Goal: Task Accomplishment & Management: Complete application form

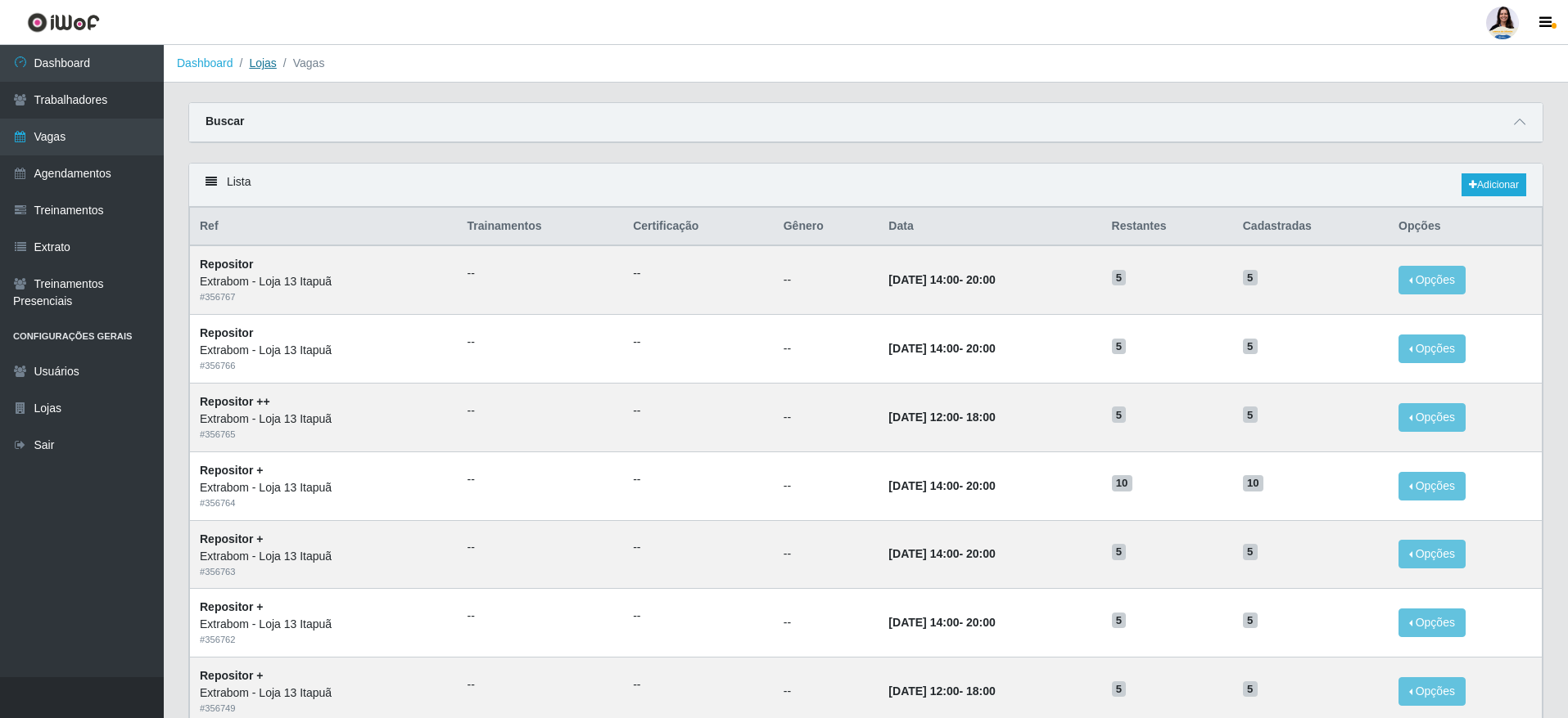
click at [267, 64] on link "Lojas" at bounding box center [262, 62] width 27 height 13
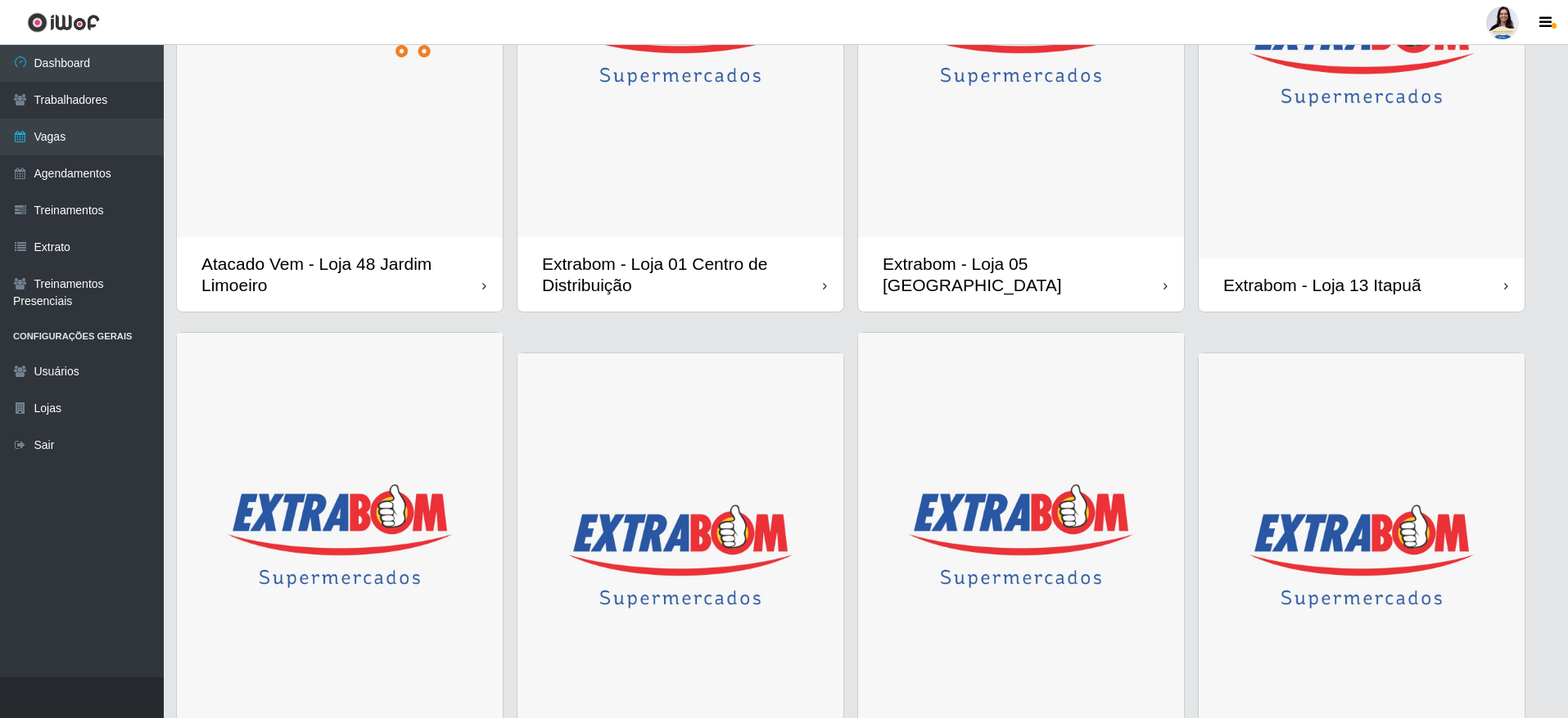
scroll to position [736, 0]
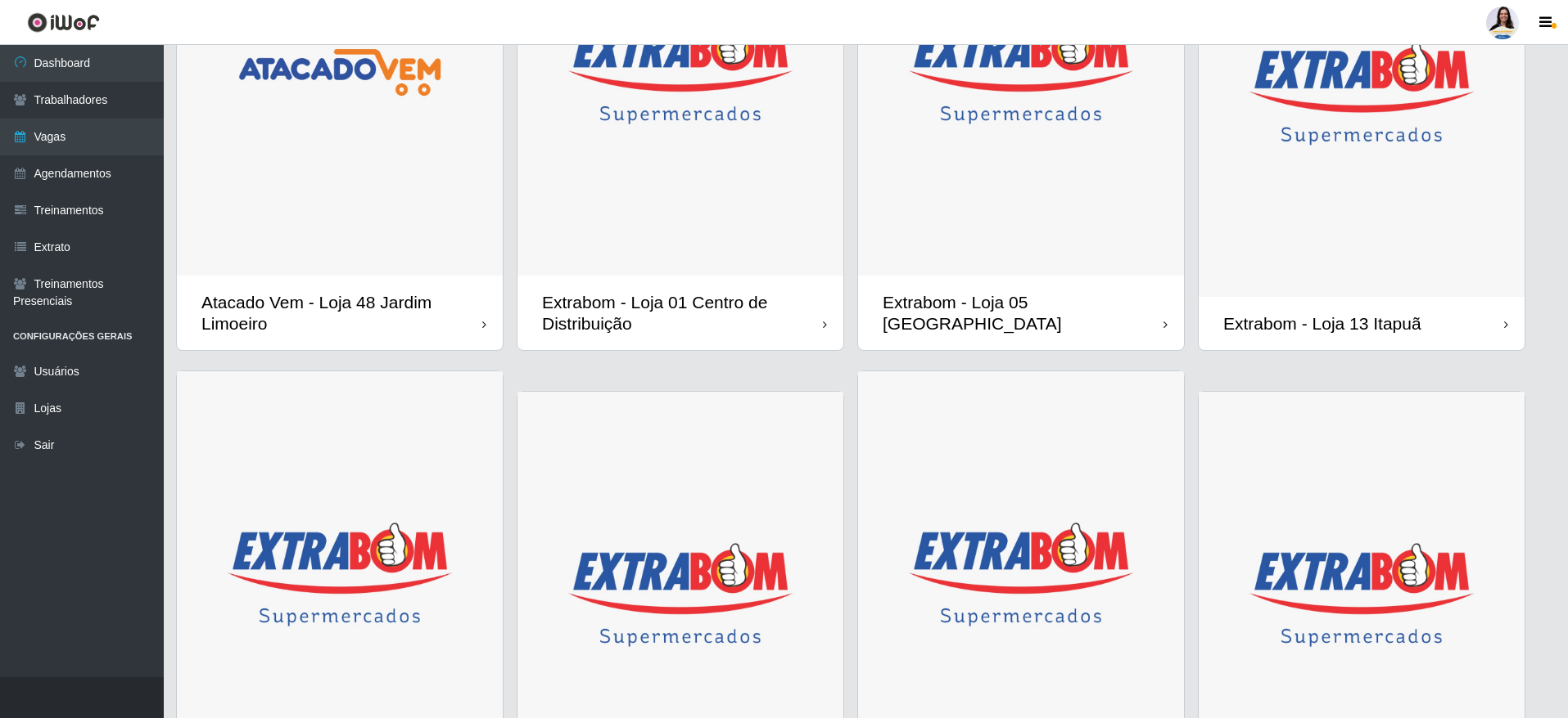
click at [1339, 226] on img at bounding box center [1361, 94] width 326 height 408
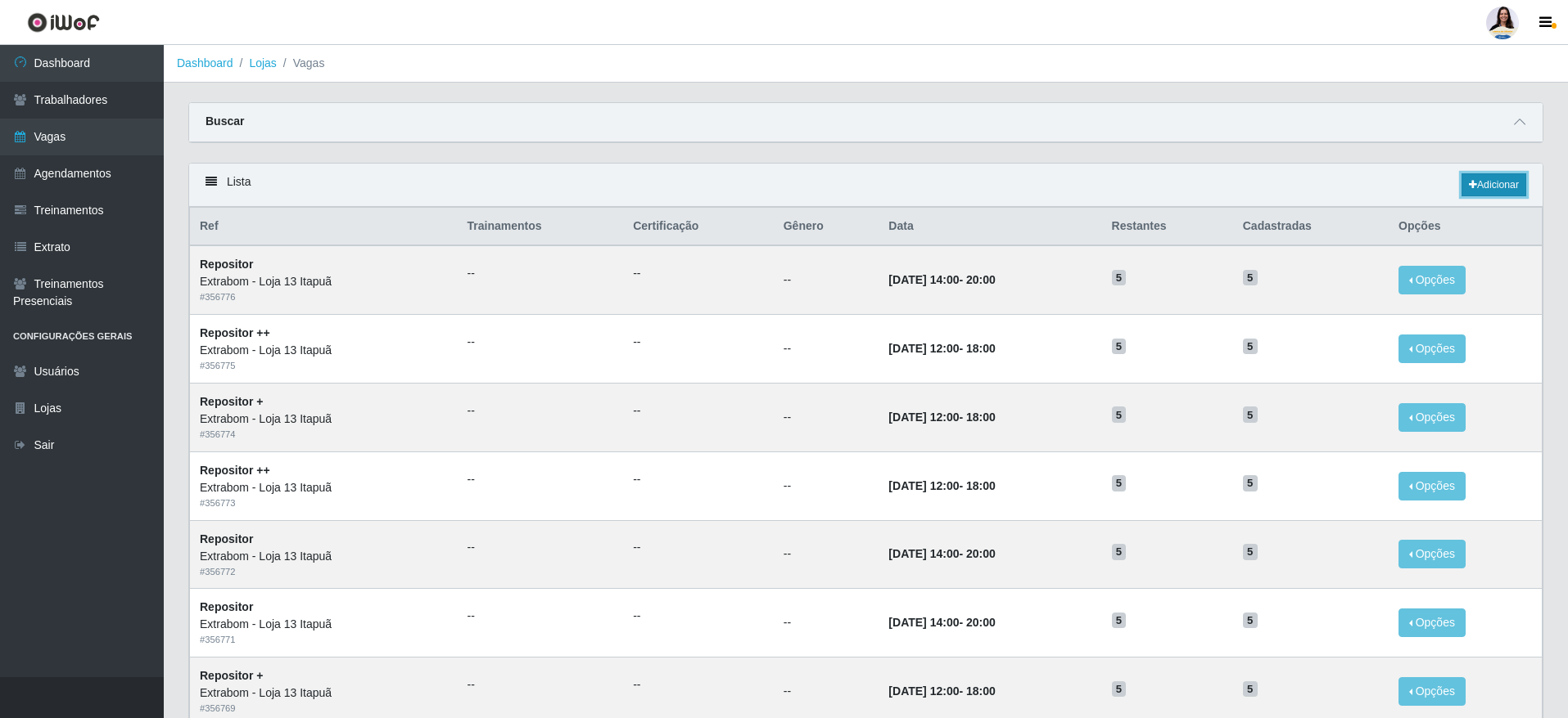
click at [1470, 187] on icon at bounding box center [1472, 185] width 8 height 10
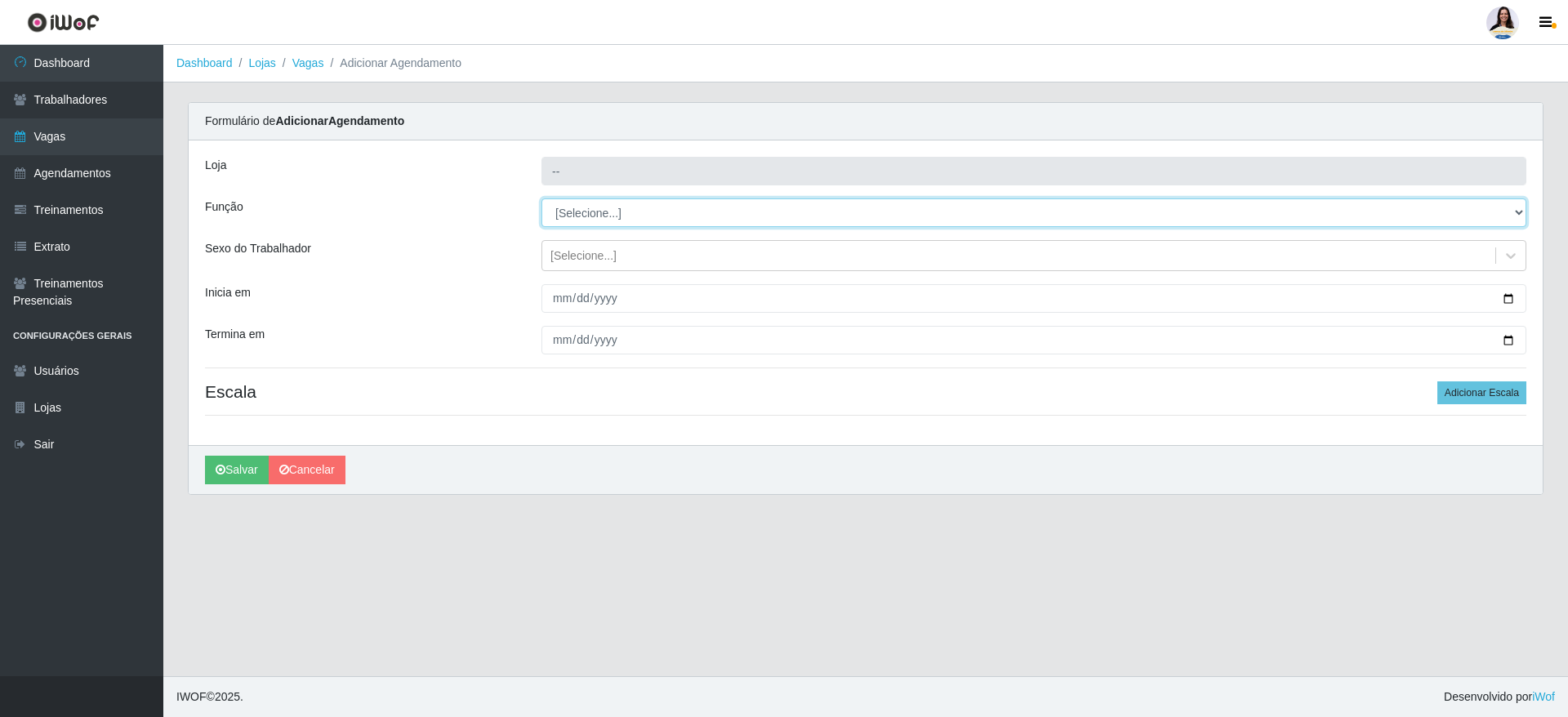
click at [739, 221] on select "[Selecione...] Carregador e Descarregador de Caminhão Carregador e Descarregado…" at bounding box center [1034, 213] width 985 height 28
select select "82"
click at [542, 199] on select "[Selecione...] Carregador e Descarregador de Caminhão Carregador e Descarregado…" at bounding box center [1034, 213] width 985 height 28
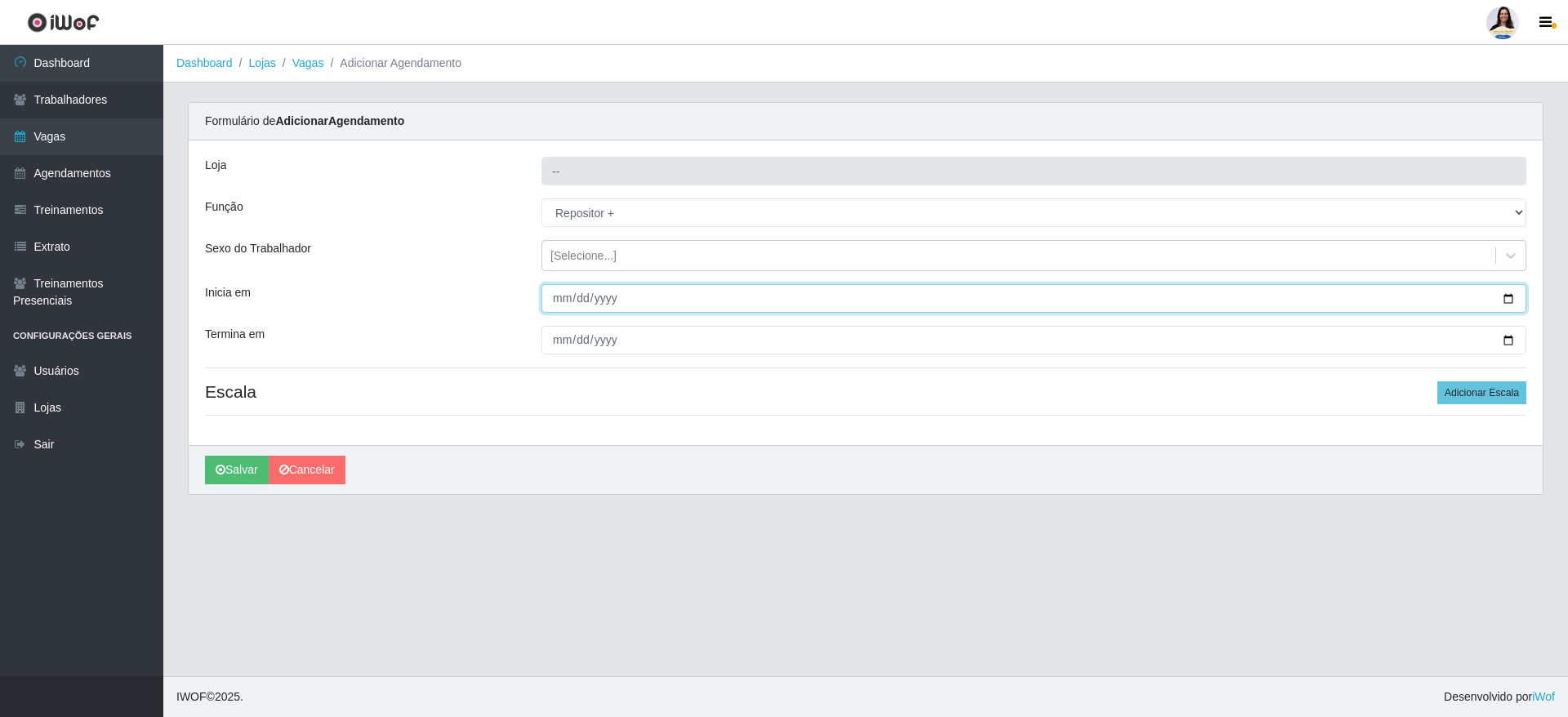
click at [561, 297] on input "Inicia em" at bounding box center [1034, 298] width 985 height 28
type input "Extrabom - Loja 13 Itapuã"
select select "[Selecione...]"
type input "2025-11-22"
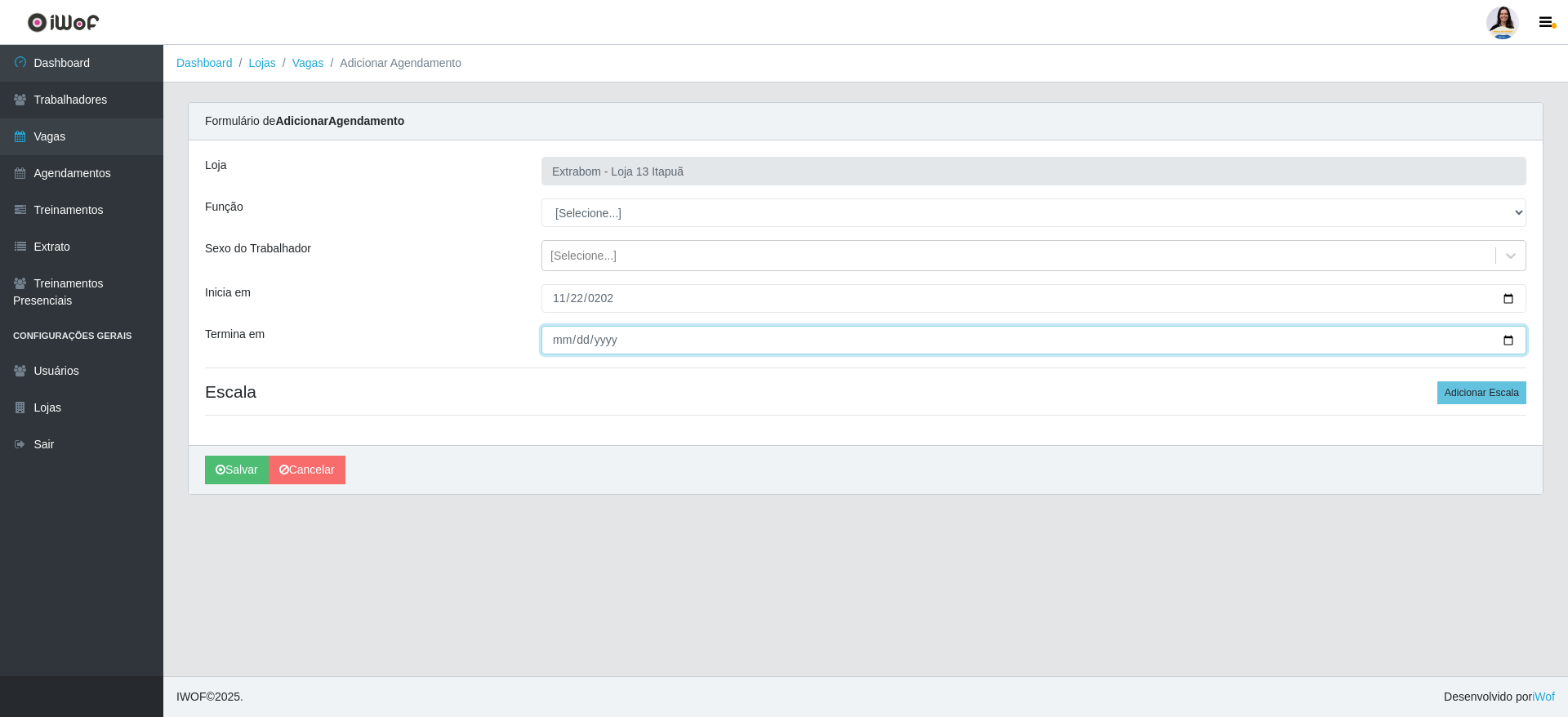
click at [552, 331] on input "Termina em" at bounding box center [1034, 340] width 985 height 28
type input "2025-11-23"
click at [1459, 389] on button "Adicionar Escala" at bounding box center [1482, 392] width 89 height 23
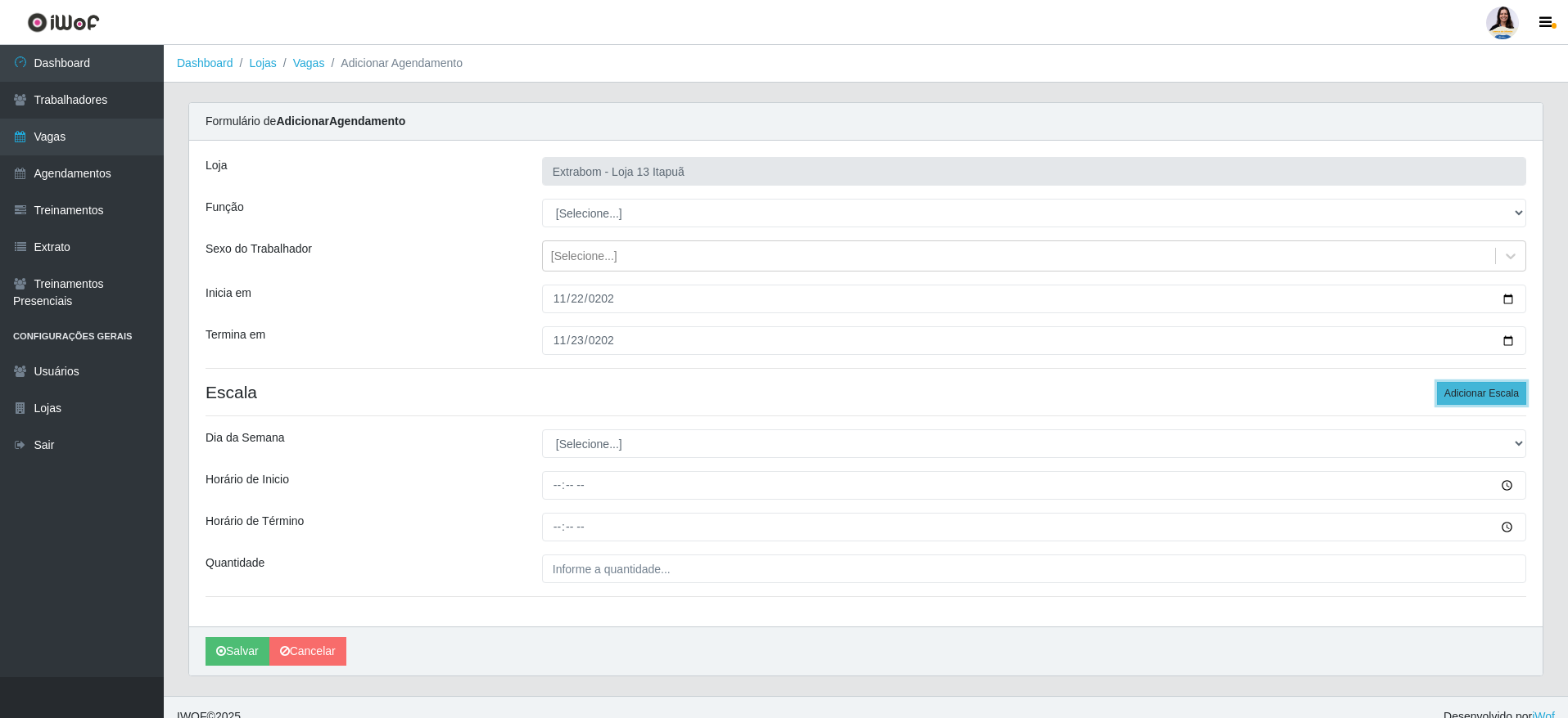
click at [1462, 389] on button "Adicionar Escala" at bounding box center [1481, 393] width 89 height 23
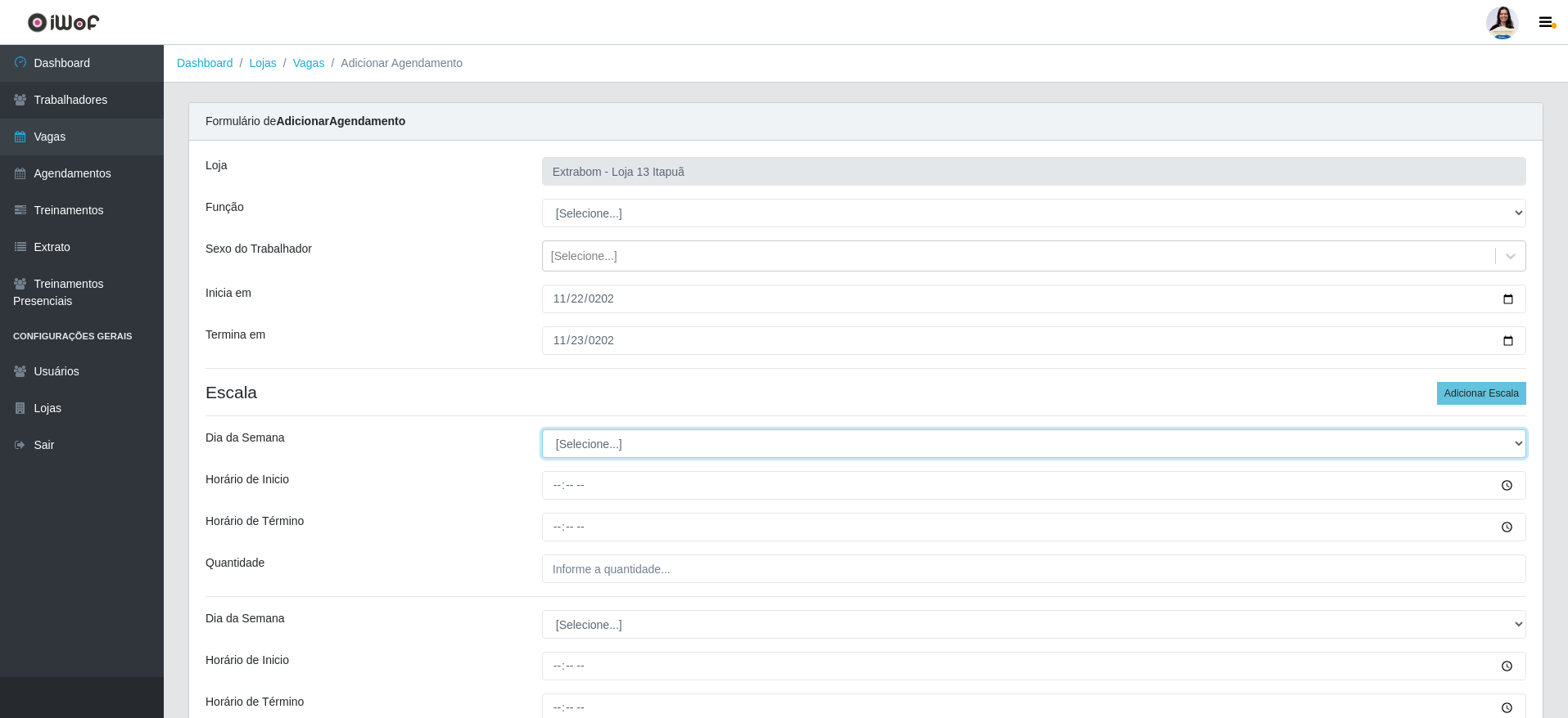
click at [583, 442] on select "[Selecione...] Segunda Terça Quarta Quinta Sexta Sábado Domingo" at bounding box center [1033, 443] width 984 height 28
select select "6"
click at [542, 430] on select "[Selecione...] Segunda Terça Quarta Quinta Sexta Sábado Domingo" at bounding box center [1033, 443] width 984 height 28
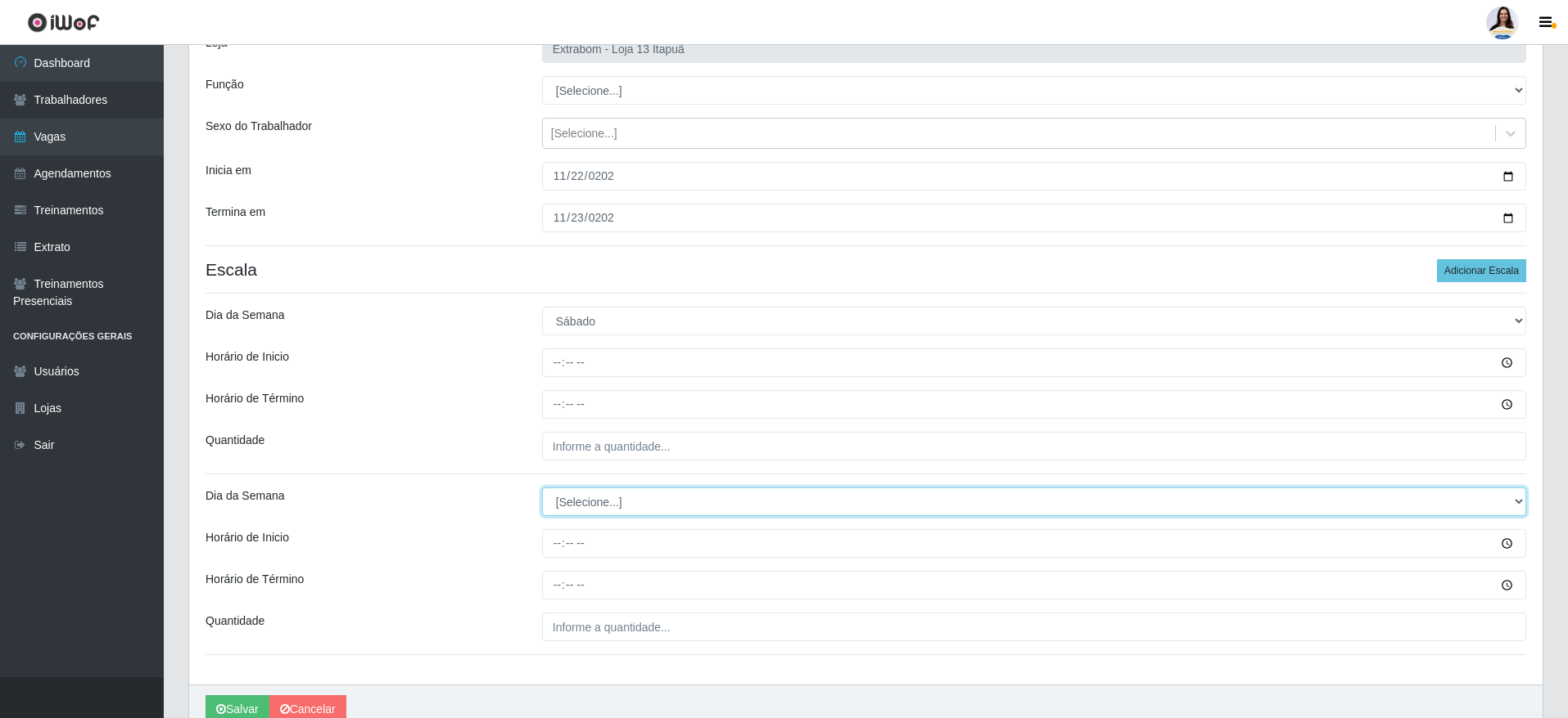
click at [628, 502] on select "[Selecione...] Segunda Terça Quarta Quinta Sexta Sábado Domingo" at bounding box center [1033, 501] width 984 height 28
select select "0"
click at [542, 488] on select "[Selecione...] Segunda Terça Quarta Quinta Sexta Sábado Domingo" at bounding box center [1033, 501] width 984 height 28
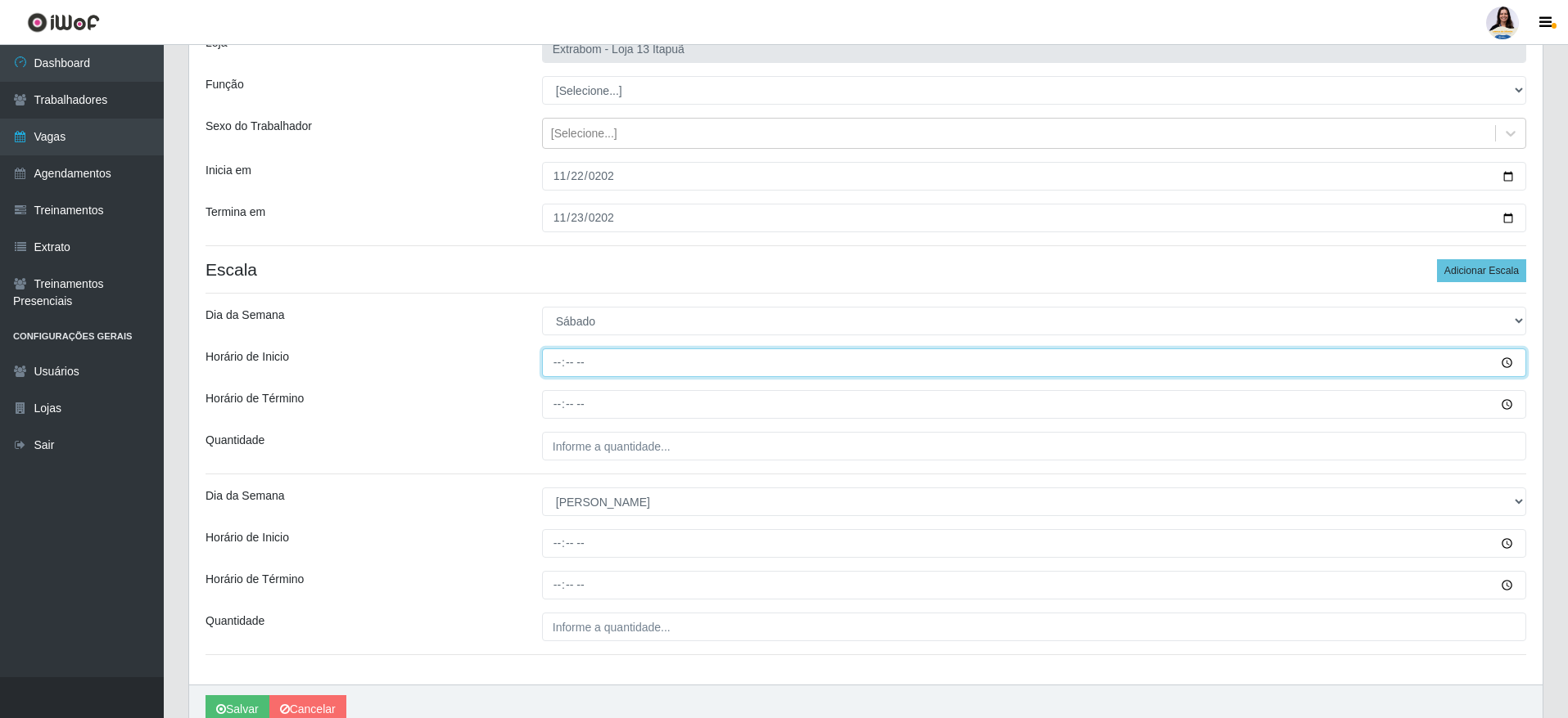
click at [554, 356] on input "Horário de Inicio" at bounding box center [1033, 363] width 984 height 28
type input "14:00"
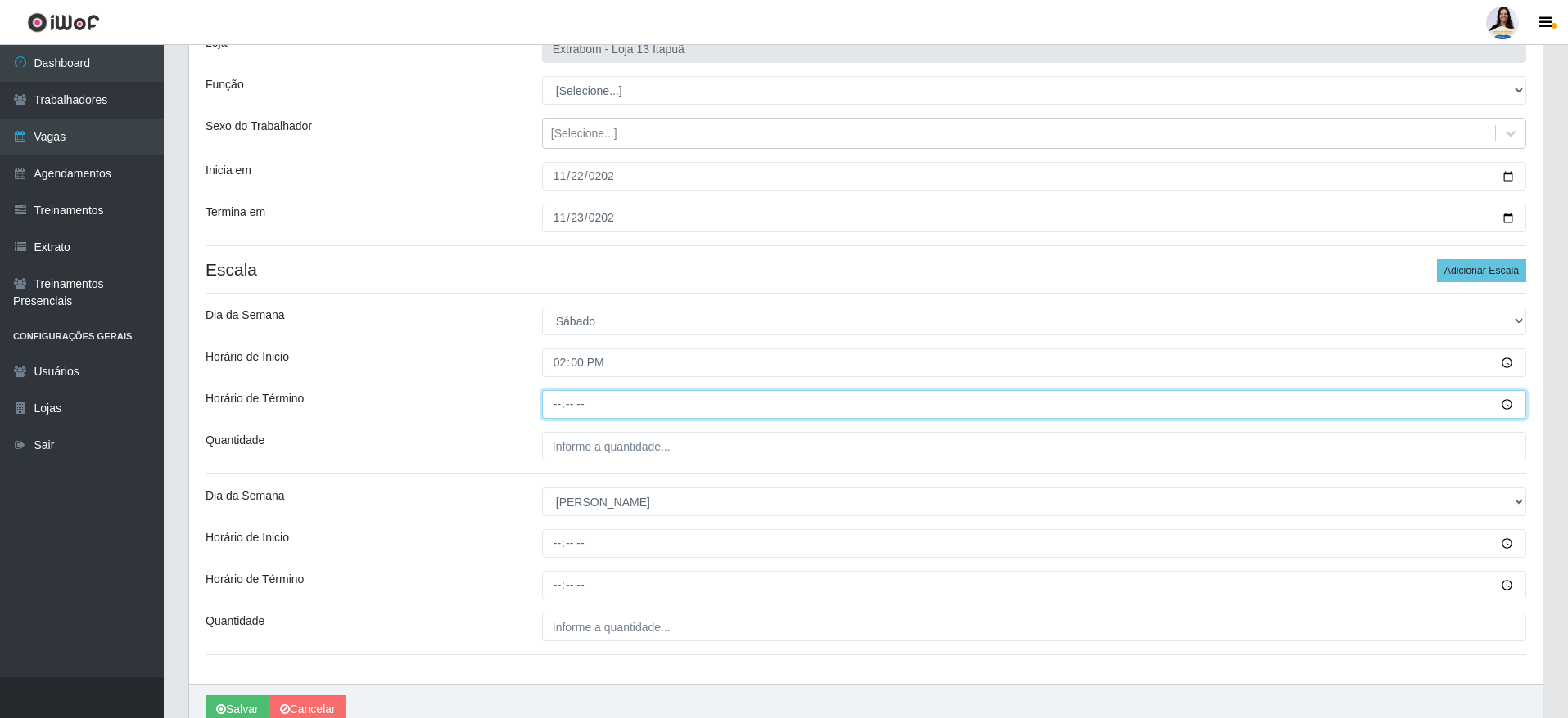
click at [544, 401] on input "Horário de Término" at bounding box center [1033, 404] width 984 height 28
type input "20:00"
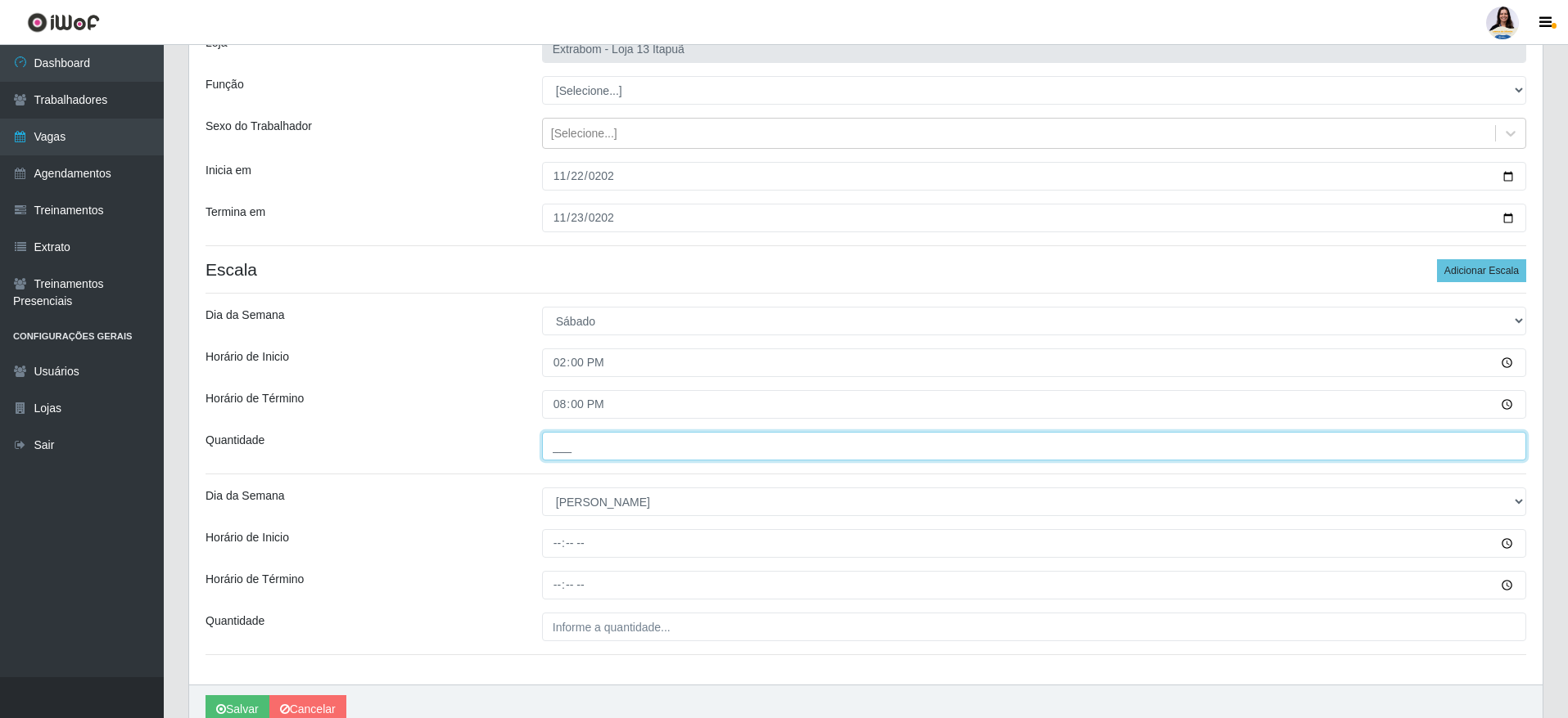
click at [575, 438] on input "___" at bounding box center [1033, 446] width 984 height 28
type input "5__"
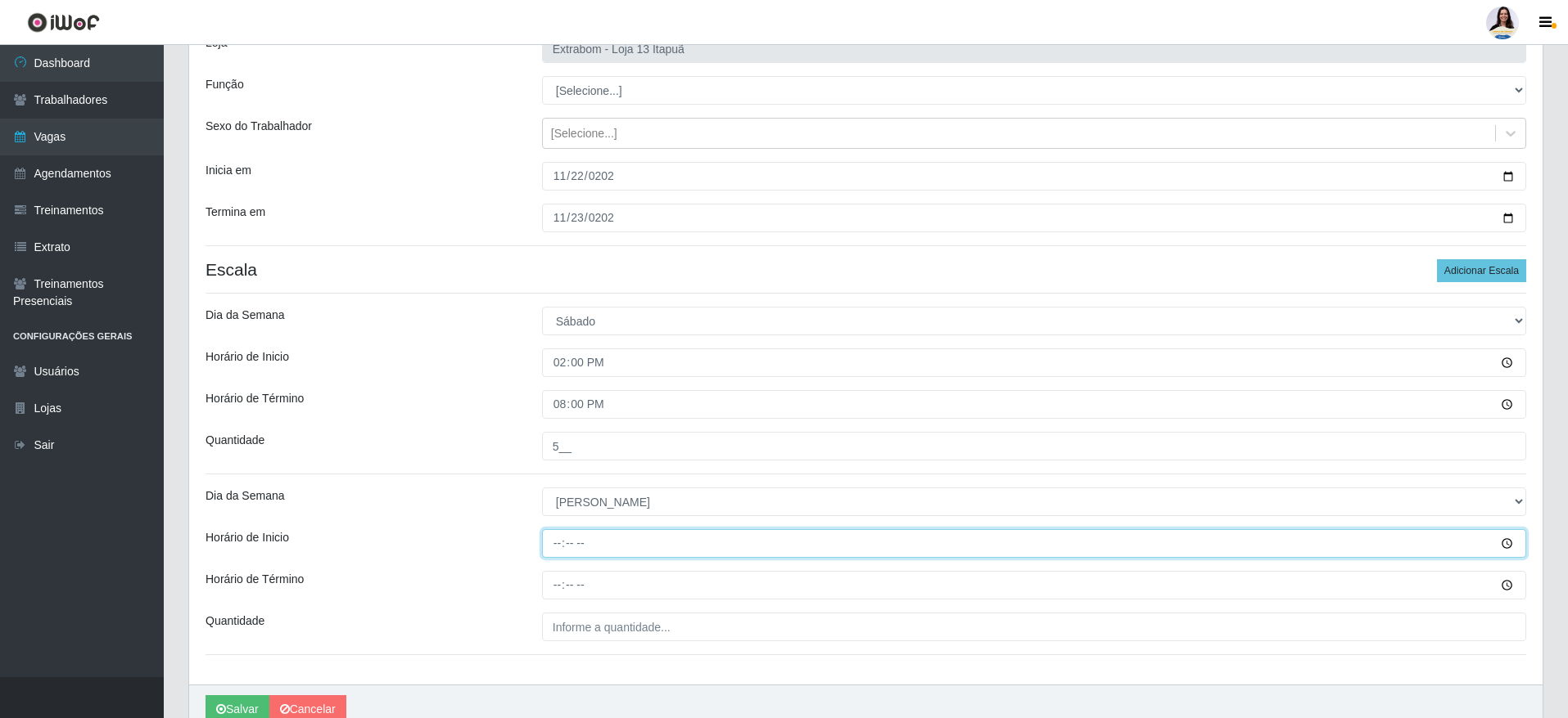
click at [553, 551] on input "Horário de Inicio" at bounding box center [1033, 544] width 984 height 28
type input "12:00"
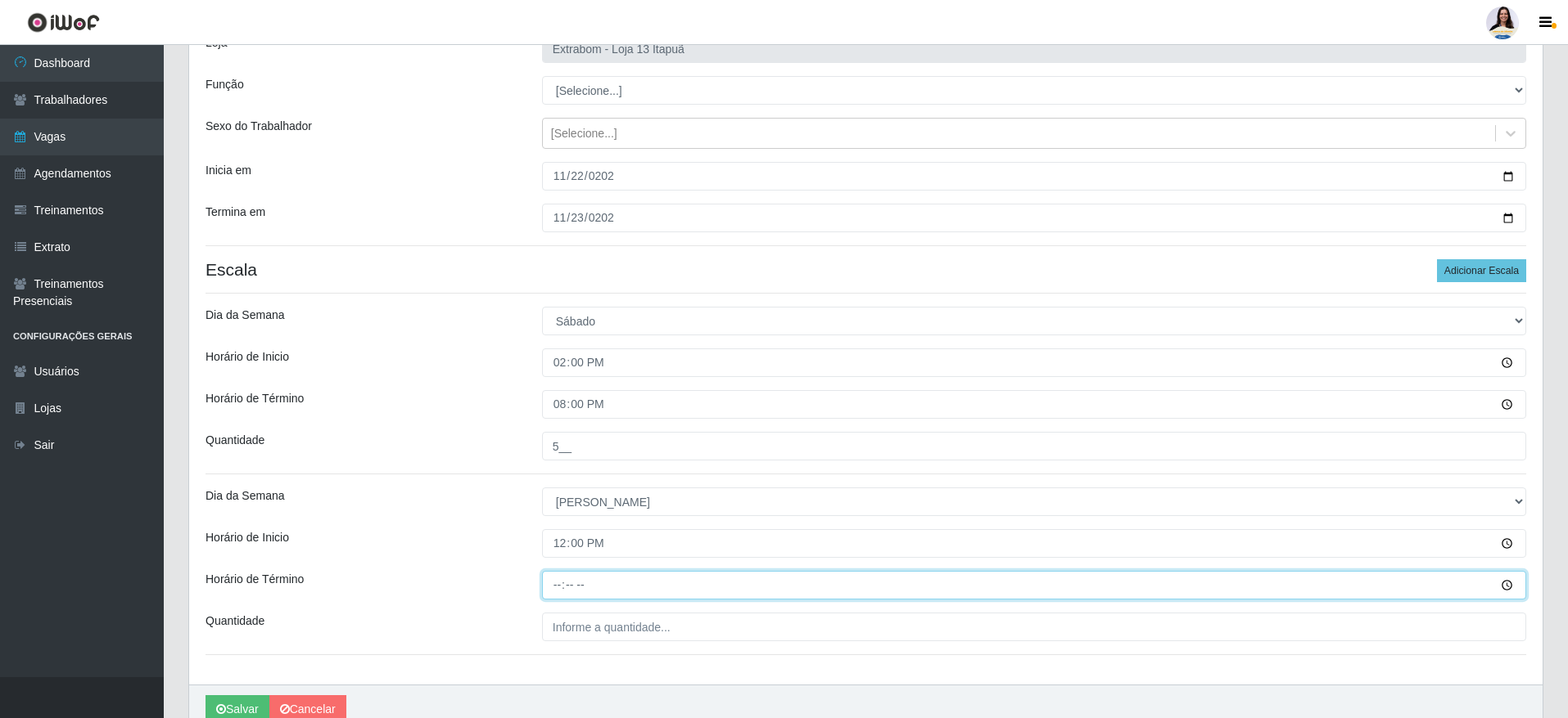
click at [564, 578] on input "Horário de Término" at bounding box center [1033, 585] width 984 height 28
type input "18:00"
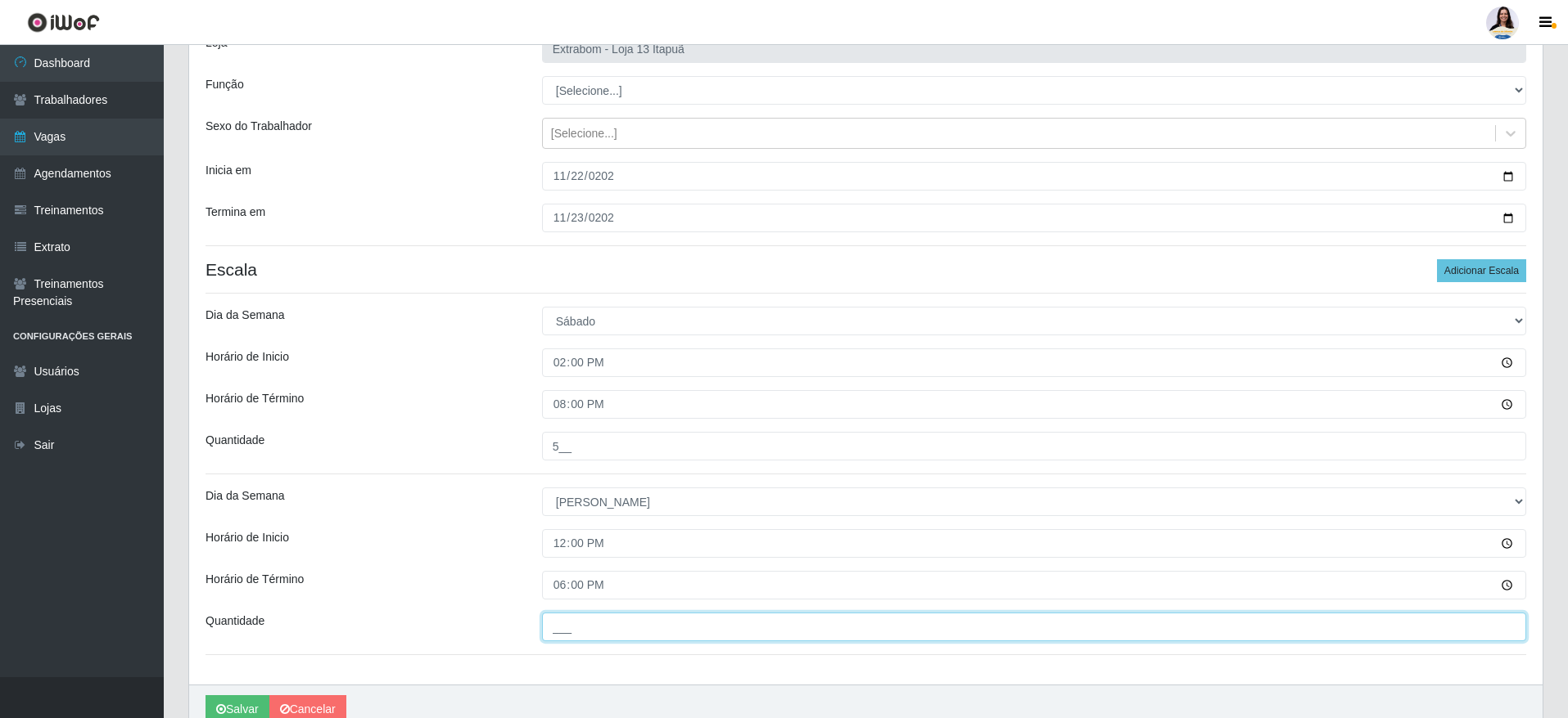
click at [588, 614] on input "___" at bounding box center [1033, 627] width 984 height 28
type input "5__"
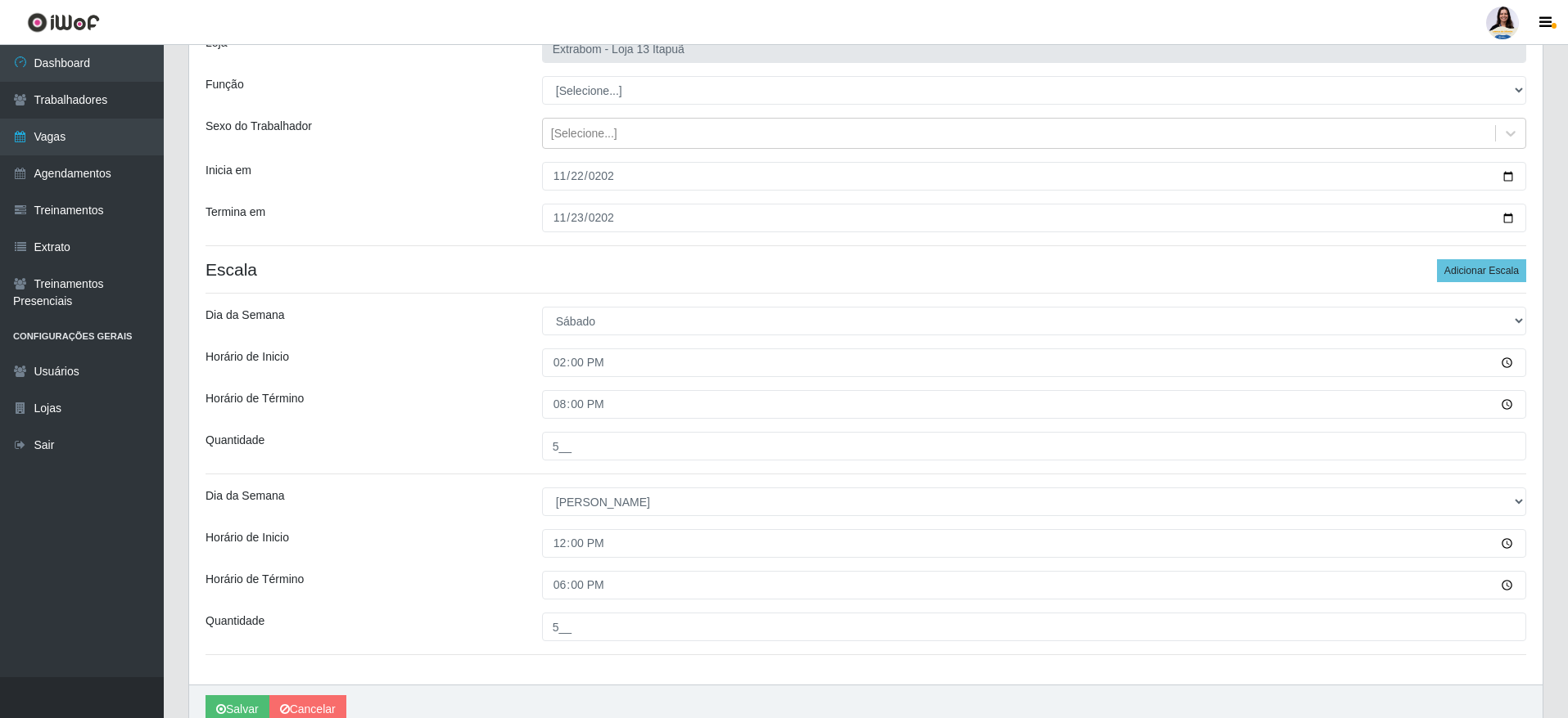
click at [605, 656] on div "Loja Extrabom - Loja 13 Itapuã Função [Selecione...] Carregador e Descarregador…" at bounding box center [865, 352] width 1353 height 667
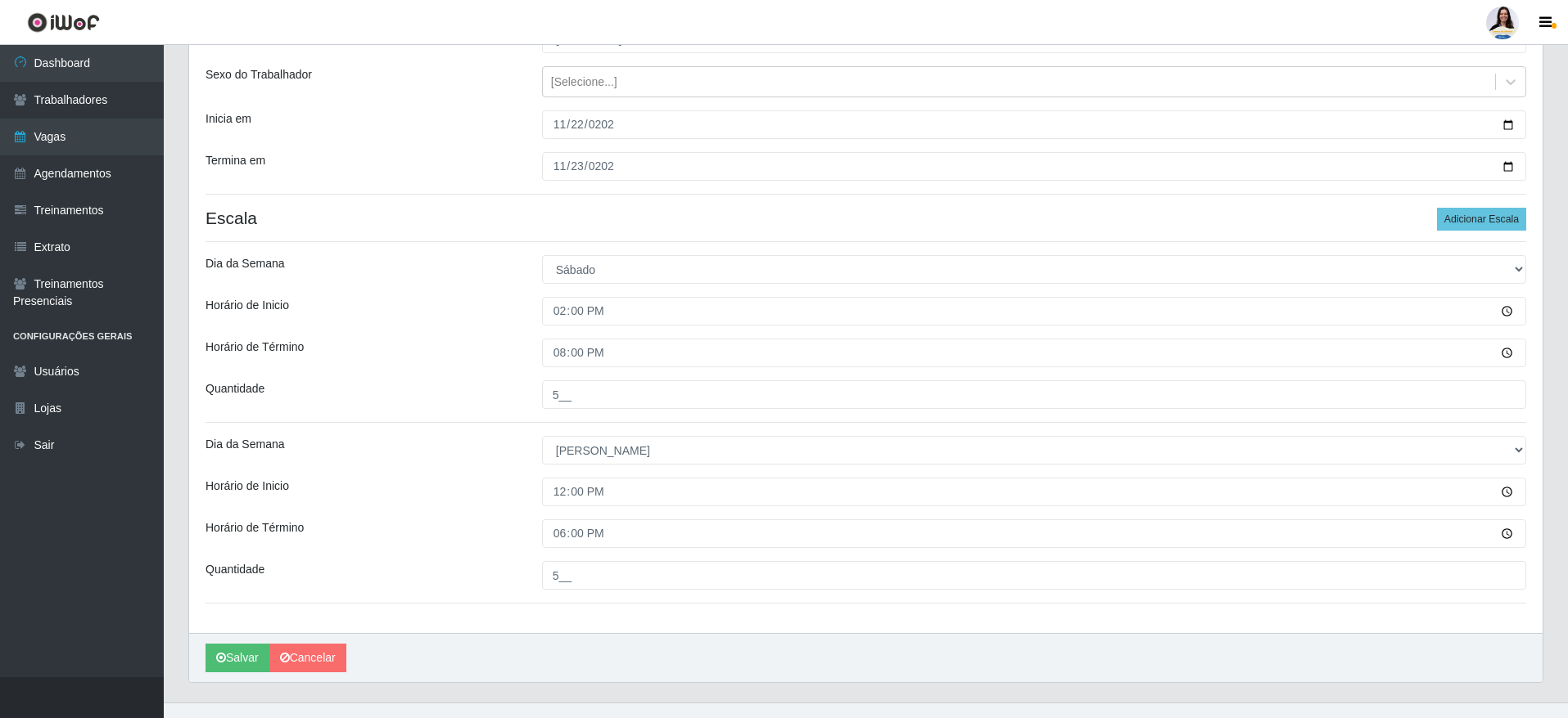
scroll to position [199, 0]
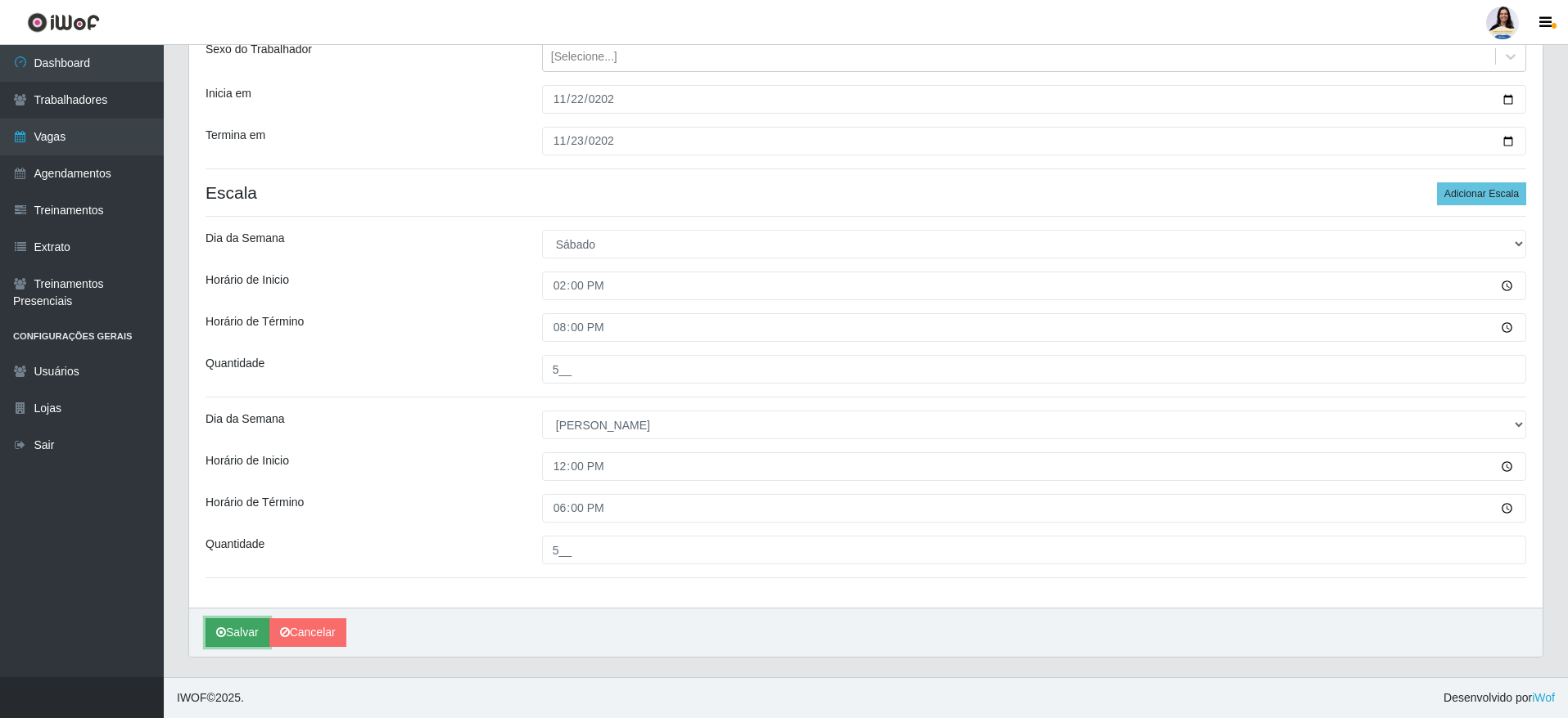
click at [234, 631] on button "Salvar" at bounding box center [238, 633] width 64 height 28
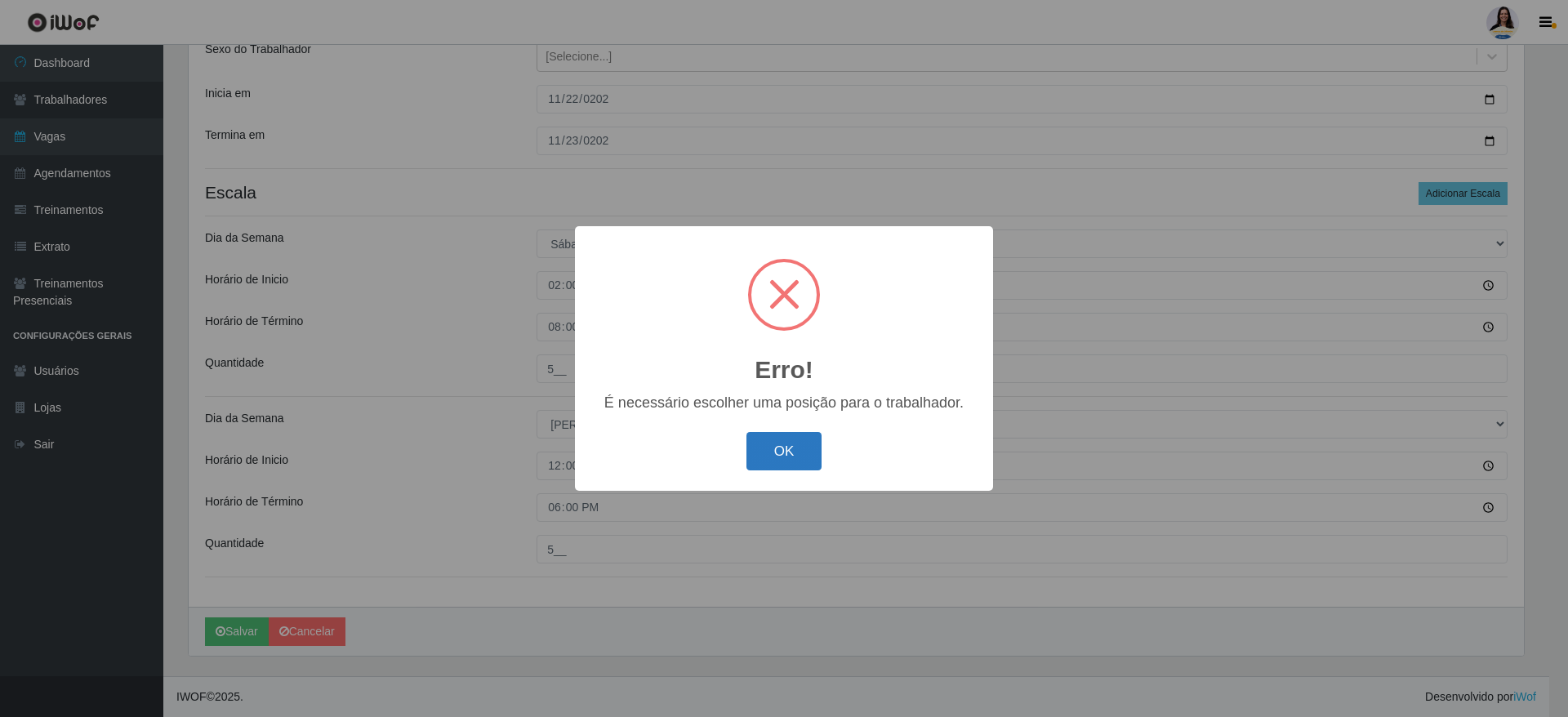
click at [786, 449] on button "OK" at bounding box center [784, 451] width 76 height 39
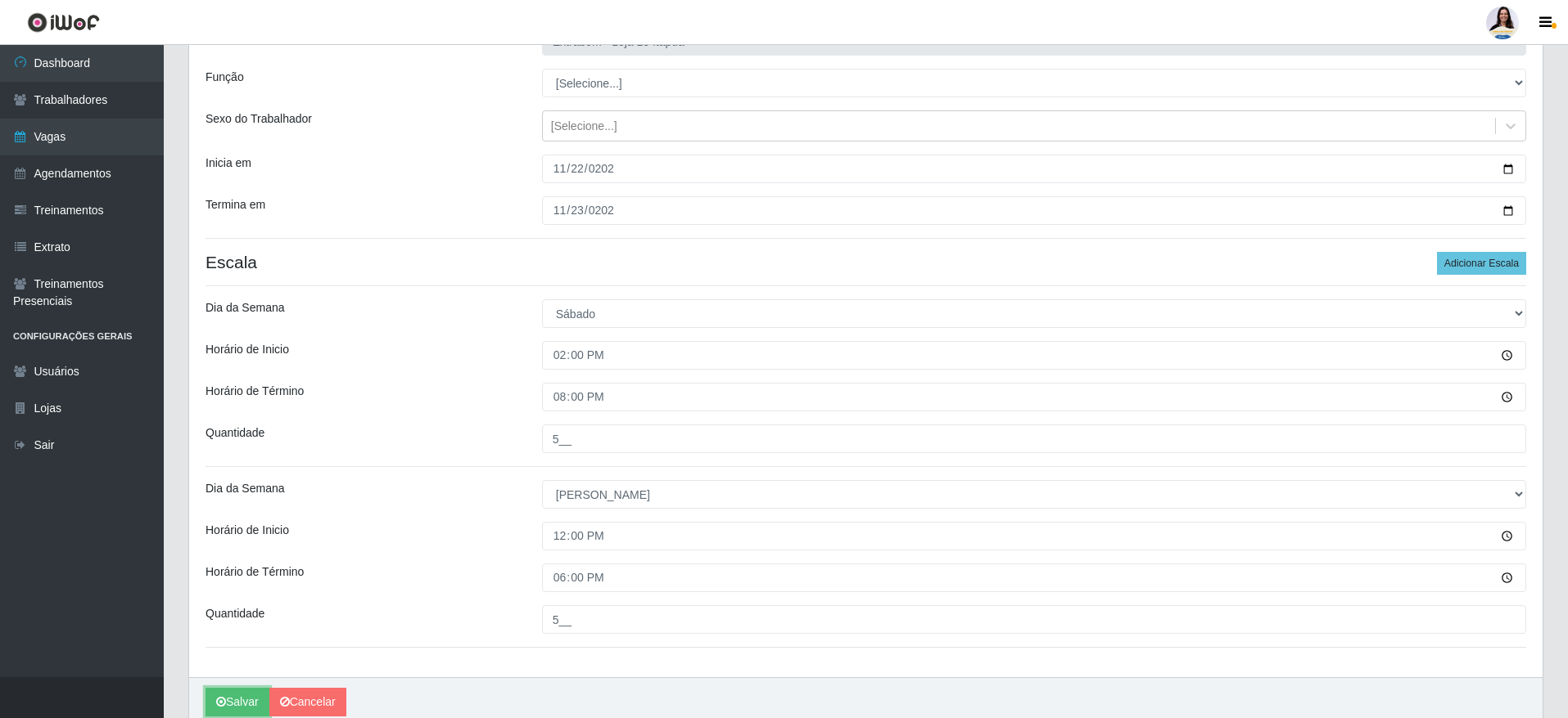
scroll to position [77, 0]
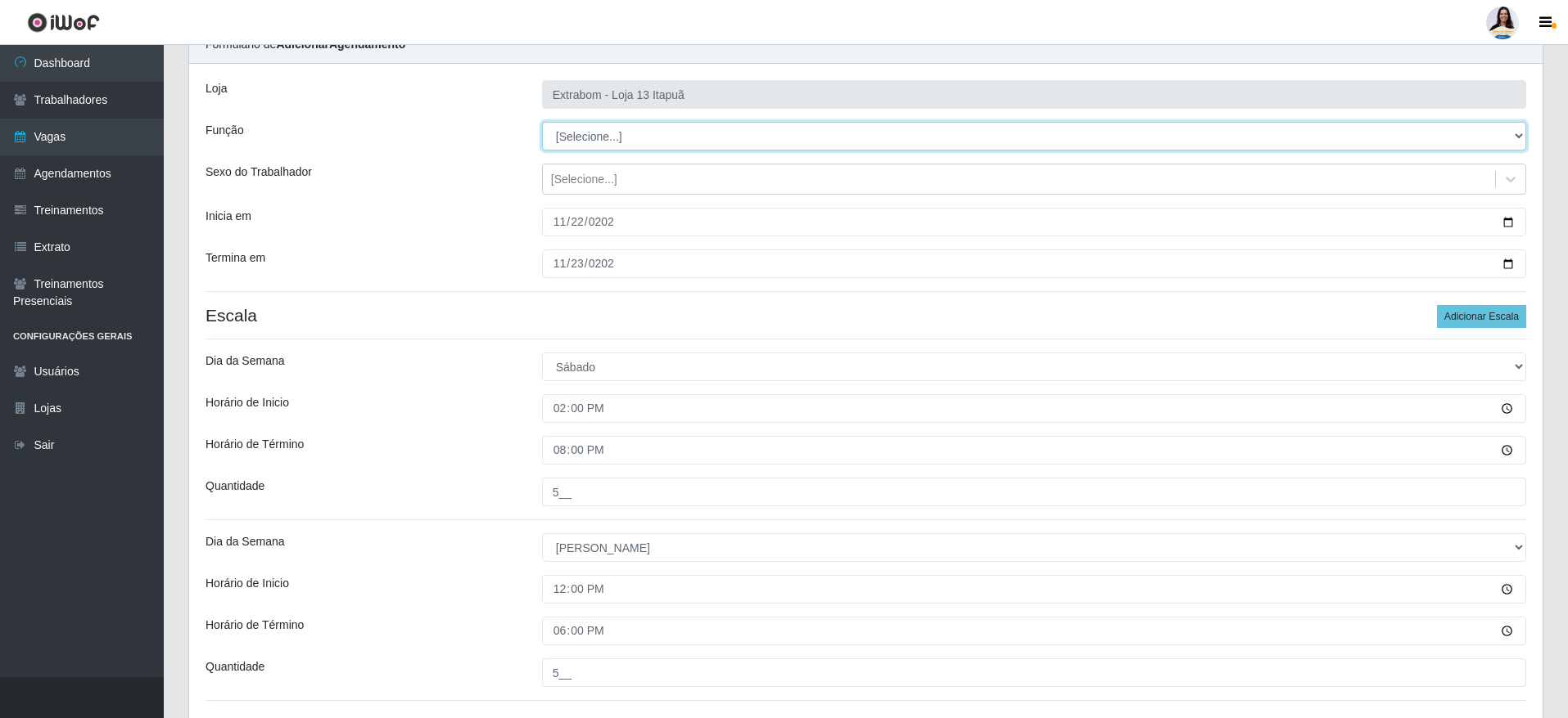
click at [650, 130] on select "[Selecione...] Carregador e Descarregador de Caminhão Carregador e Descarregado…" at bounding box center [1033, 136] width 984 height 28
select select "82"
click at [542, 122] on select "[Selecione...] Carregador e Descarregador de Caminhão Carregador e Descarregado…" at bounding box center [1033, 136] width 984 height 28
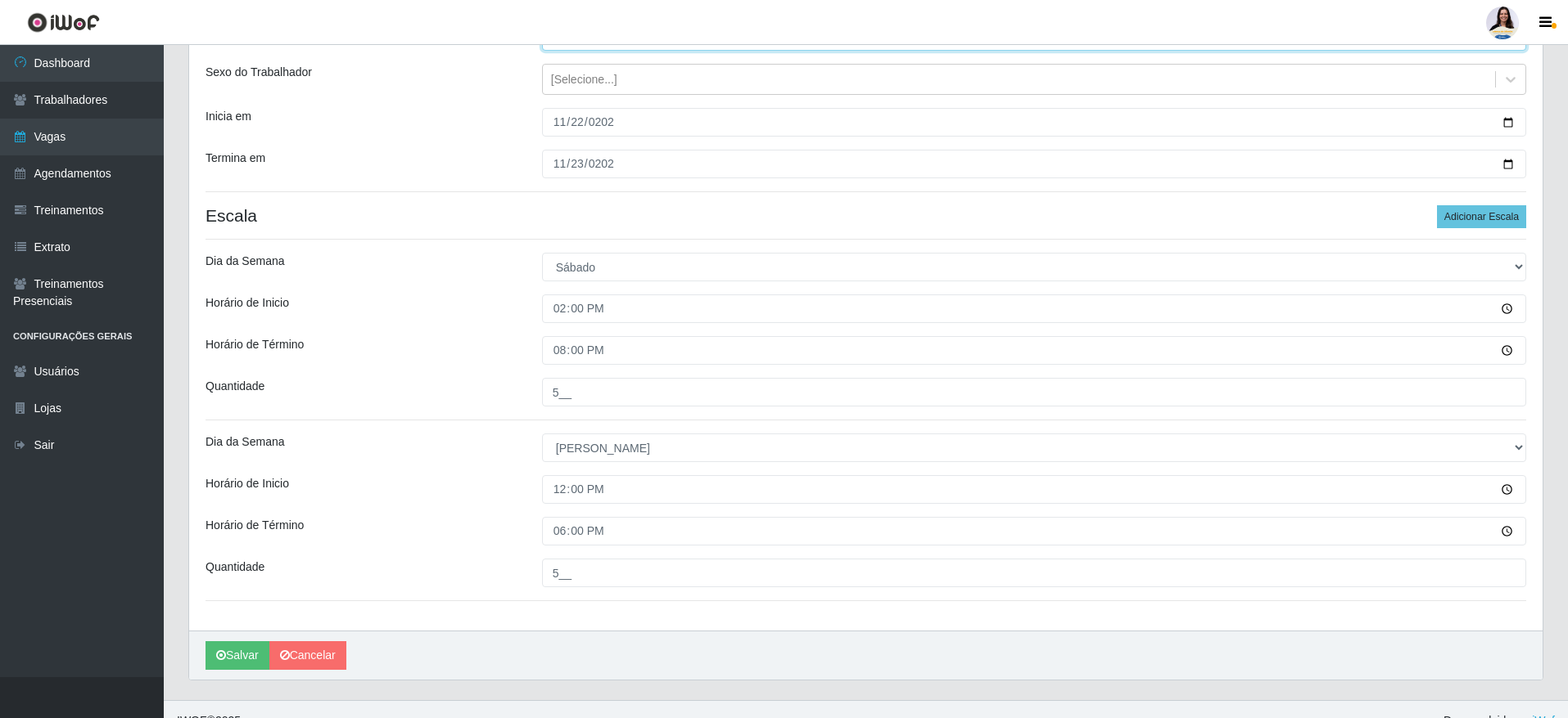
scroll to position [199, 0]
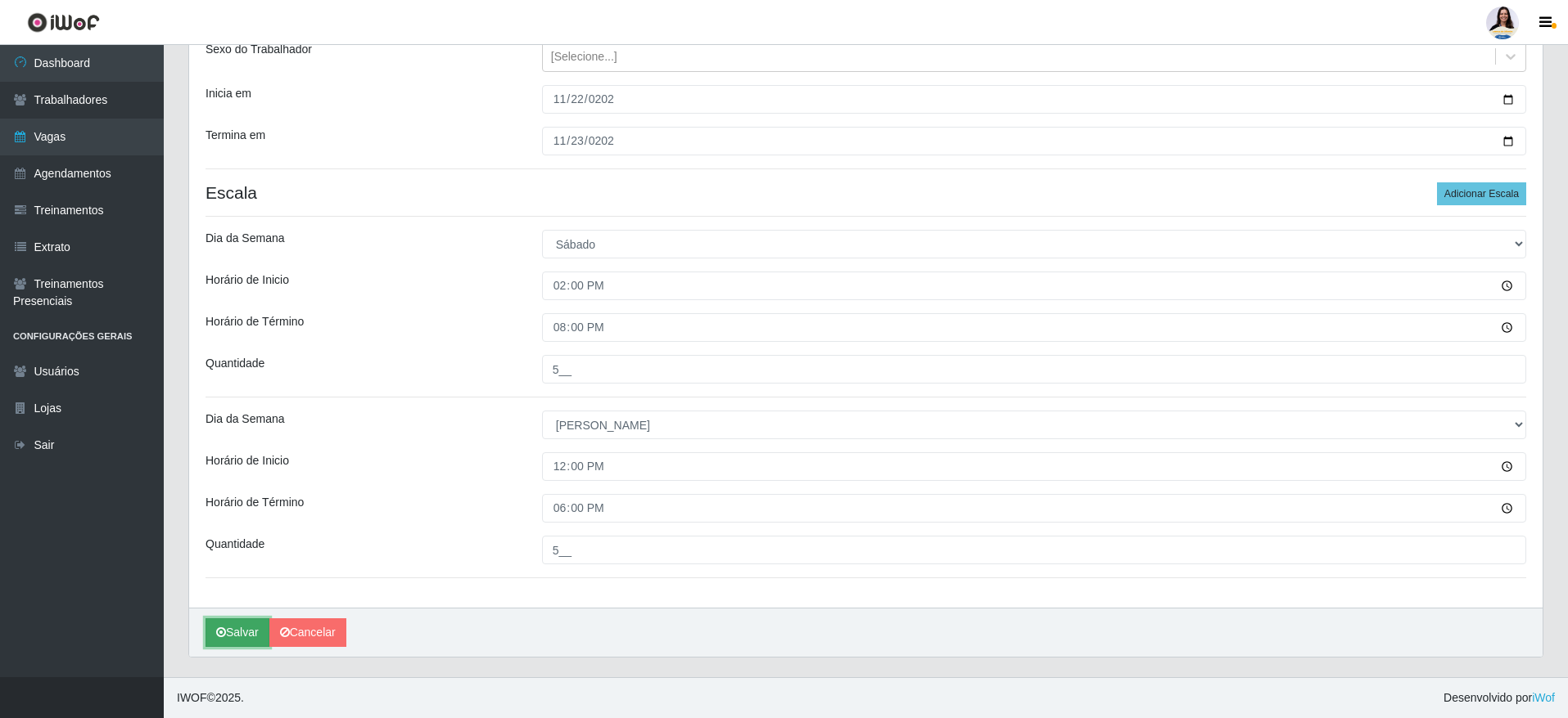
click at [250, 630] on button "Salvar" at bounding box center [238, 633] width 64 height 28
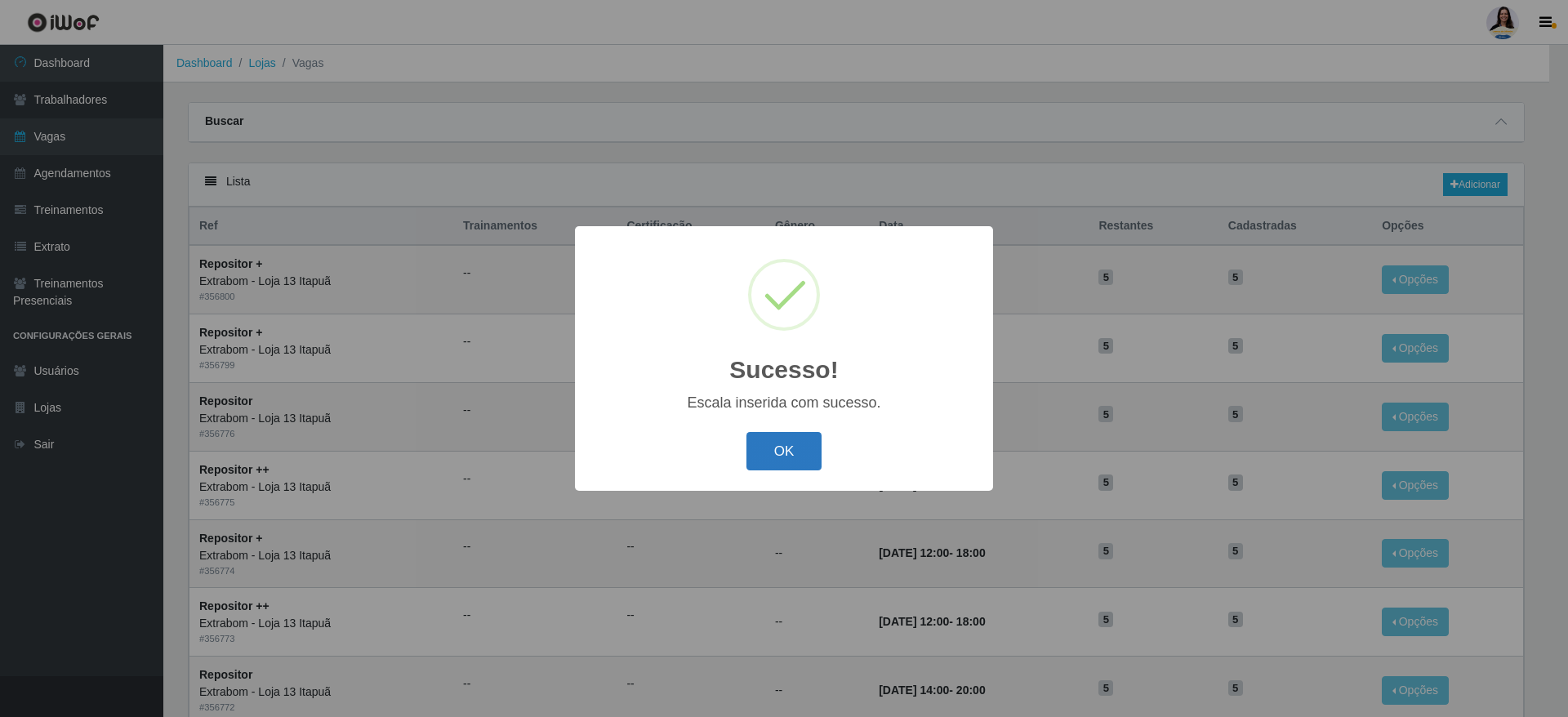
click at [762, 456] on button "OK" at bounding box center [784, 451] width 76 height 39
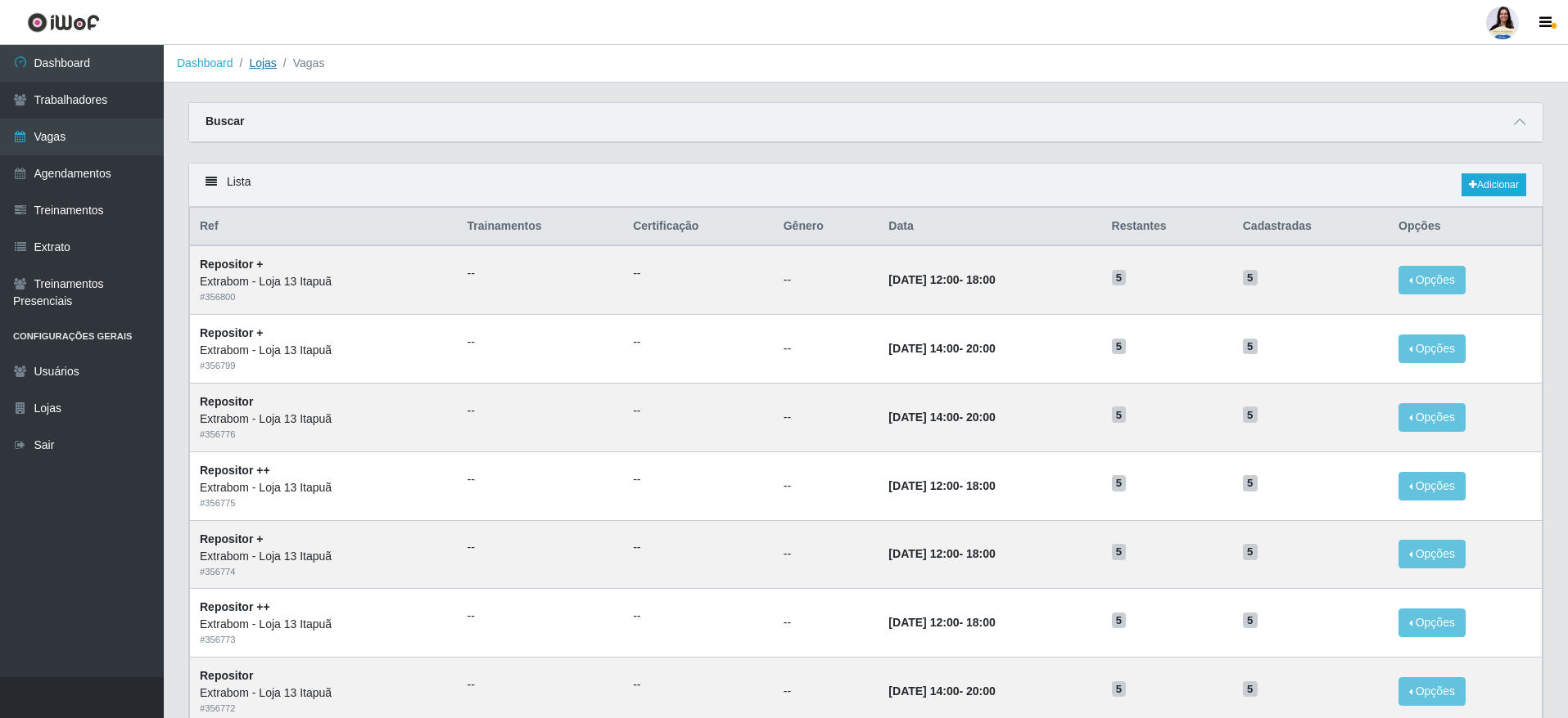
click at [260, 66] on link "Lojas" at bounding box center [262, 62] width 27 height 13
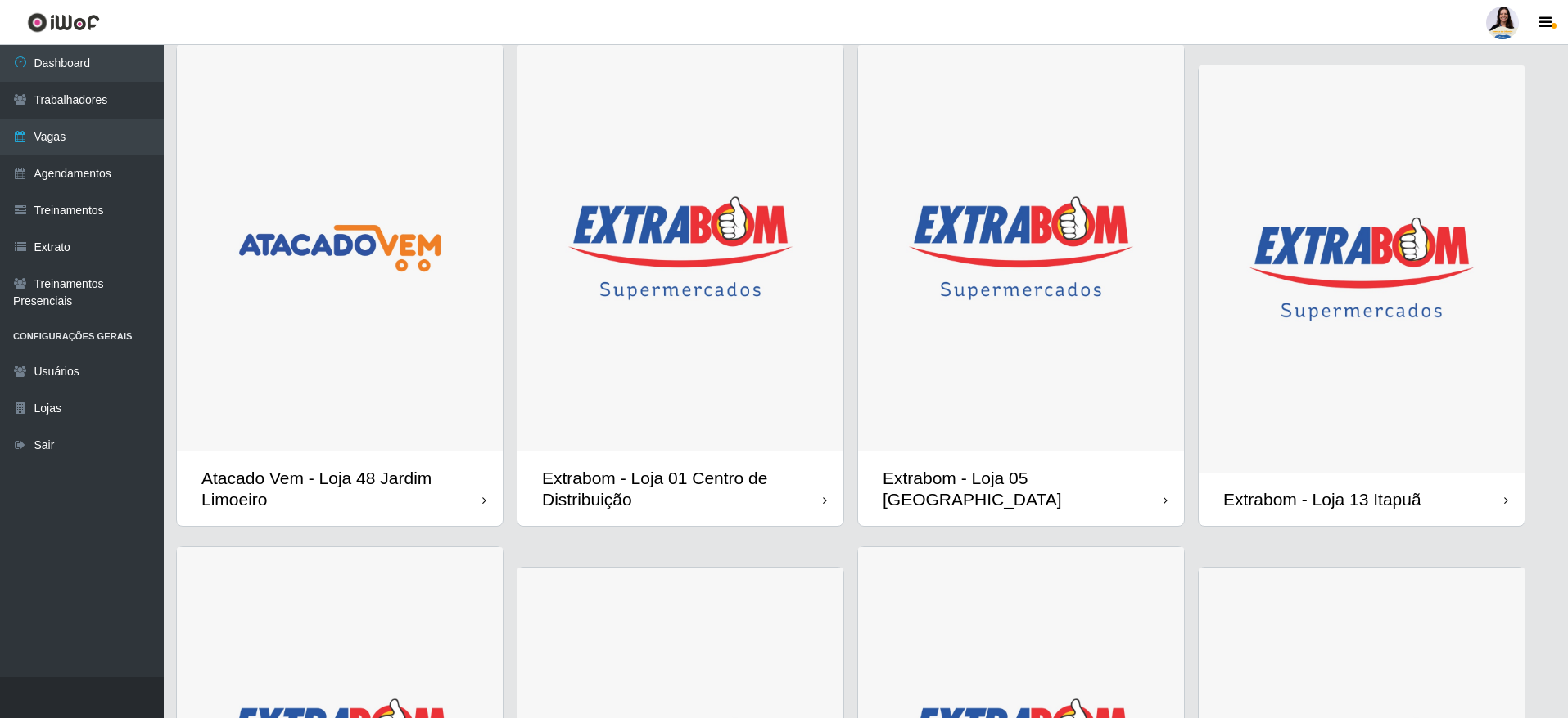
scroll to position [613, 0]
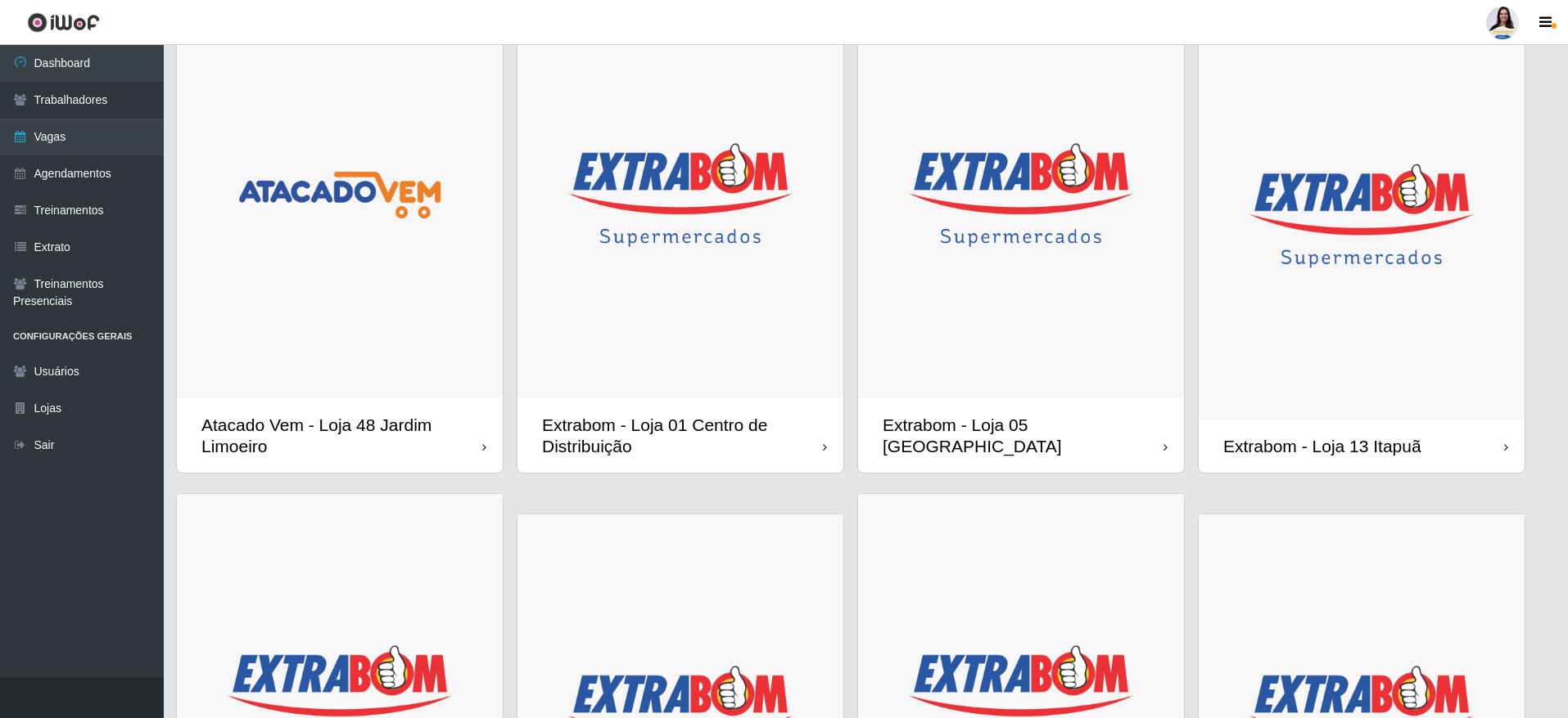
click at [1333, 365] on img at bounding box center [1361, 216] width 326 height 408
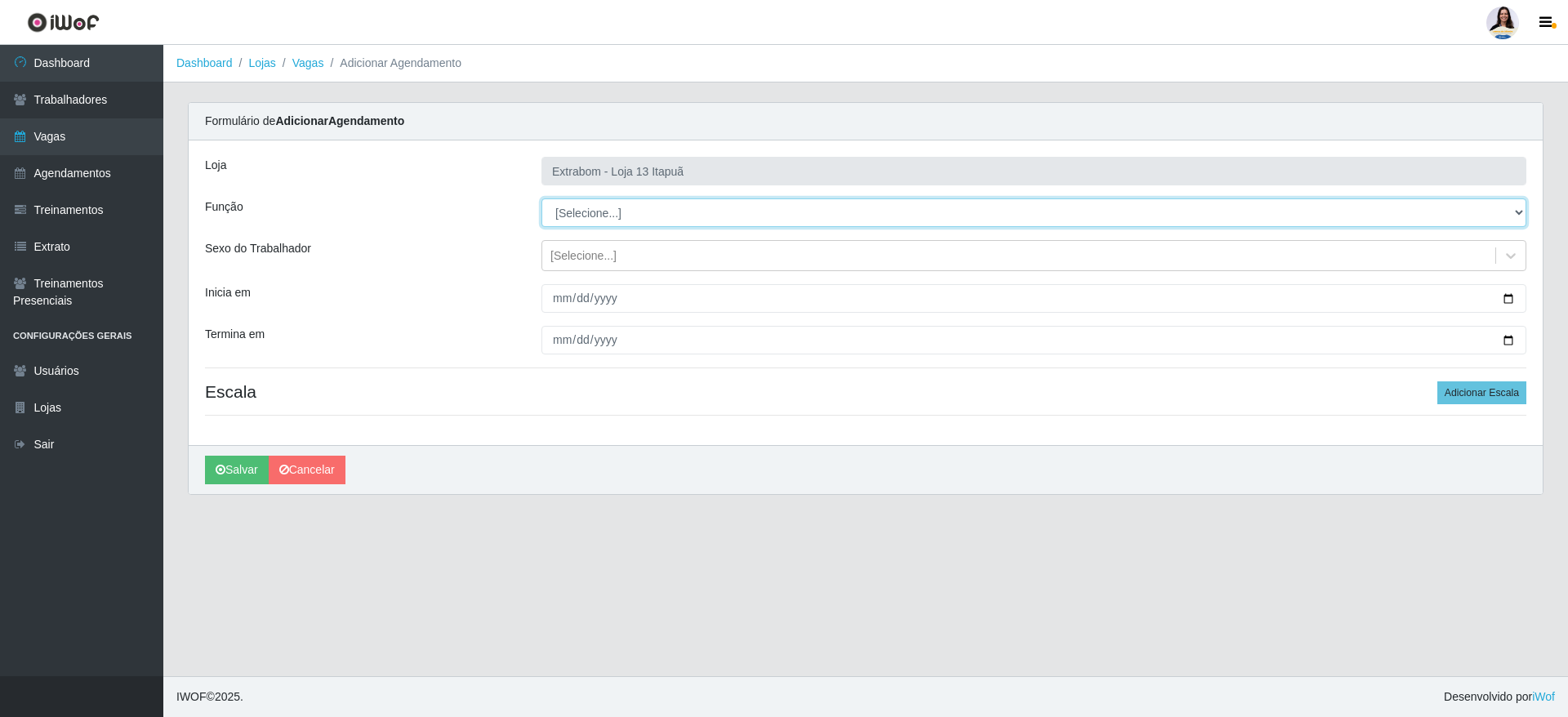
click at [670, 213] on select "[Selecione...] Carregador e Descarregador de Caminhão Carregador e Descarregado…" at bounding box center [1034, 213] width 985 height 28
select select "24"
click at [542, 199] on select "[Selecione...] Carregador e Descarregador de Caminhão Carregador e Descarregado…" at bounding box center [1034, 213] width 985 height 28
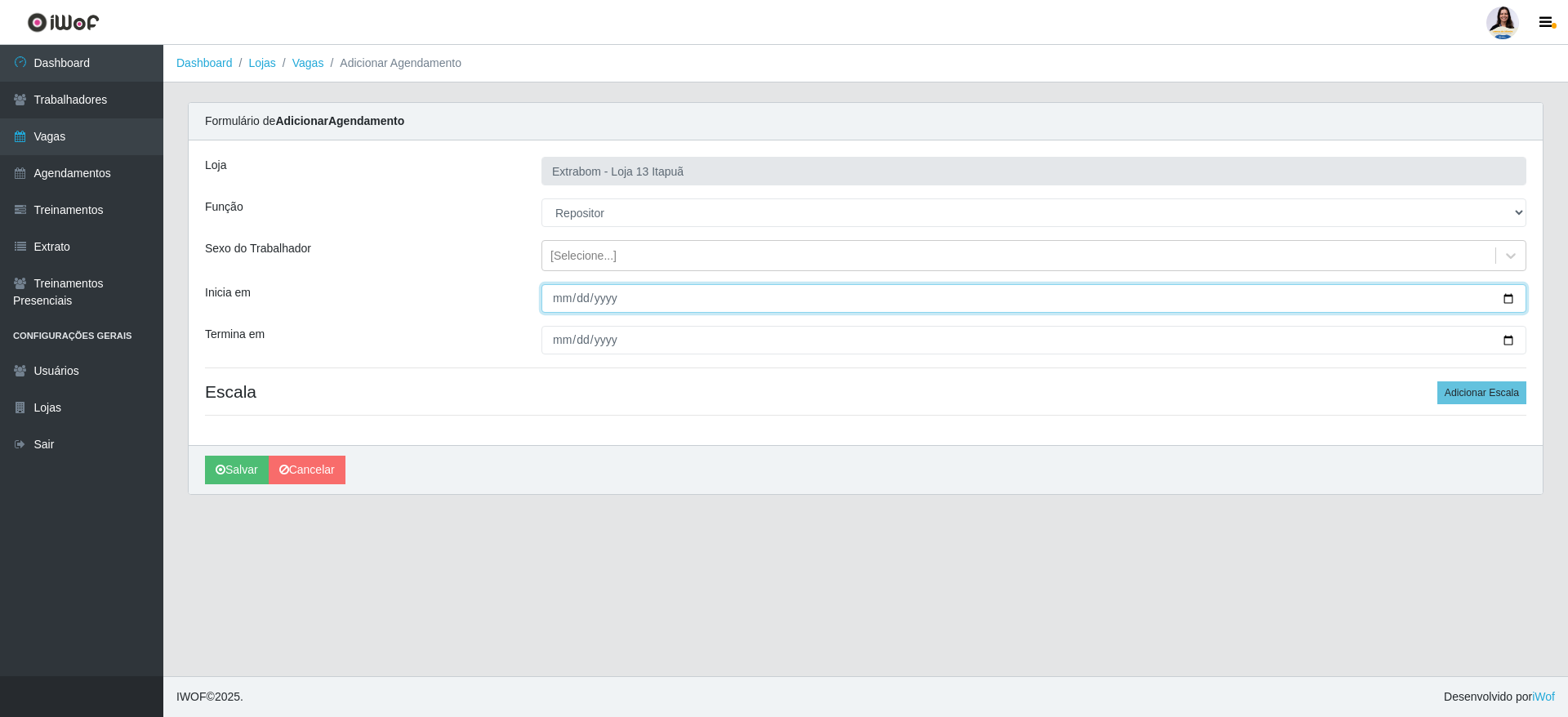
click at [556, 286] on input "Inicia em" at bounding box center [1034, 298] width 985 height 28
type input "[DATE]"
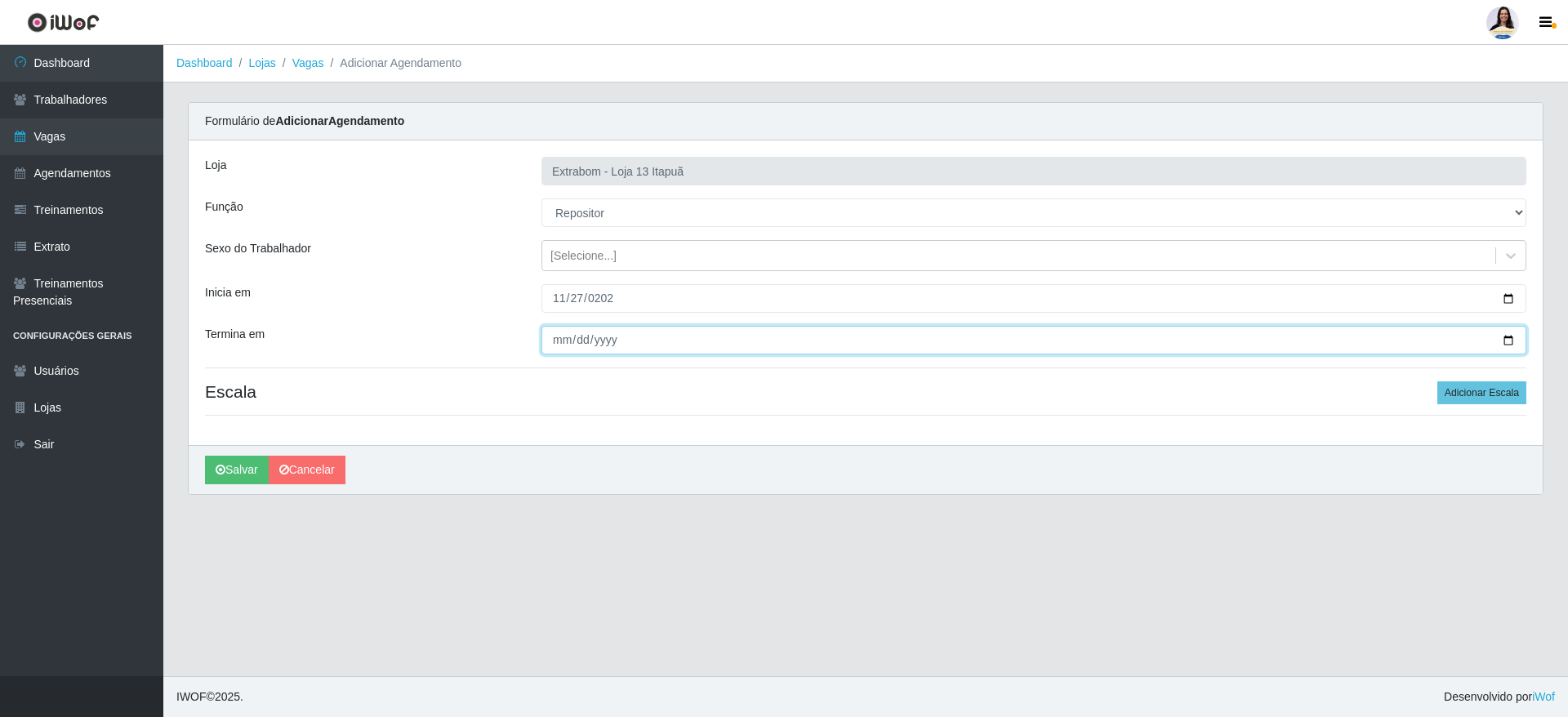
click at [565, 338] on input "Termina em" at bounding box center [1034, 340] width 985 height 28
type input "[DATE]"
click at [645, 368] on hr at bounding box center [866, 368] width 1321 height 1
click at [1514, 396] on button "Adicionar Escala" at bounding box center [1482, 392] width 89 height 23
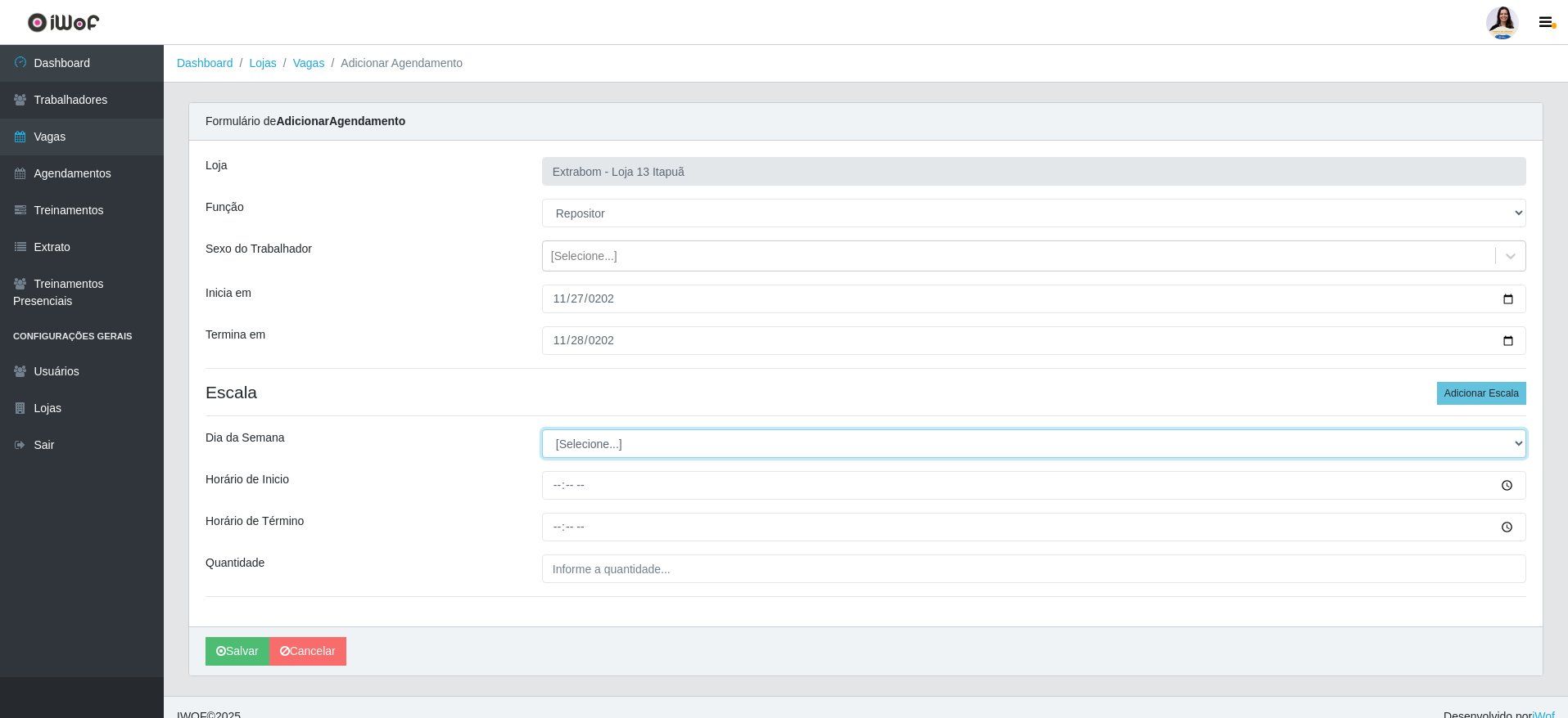
click at [761, 435] on select "[Selecione...] Segunda Terça Quarta Quinta Sexta Sábado Domingo" at bounding box center [1033, 443] width 984 height 28
click at [672, 444] on select "[Selecione...] Segunda Terça Quarta Quinta Sexta Sábado Domingo" at bounding box center [1033, 443] width 984 height 28
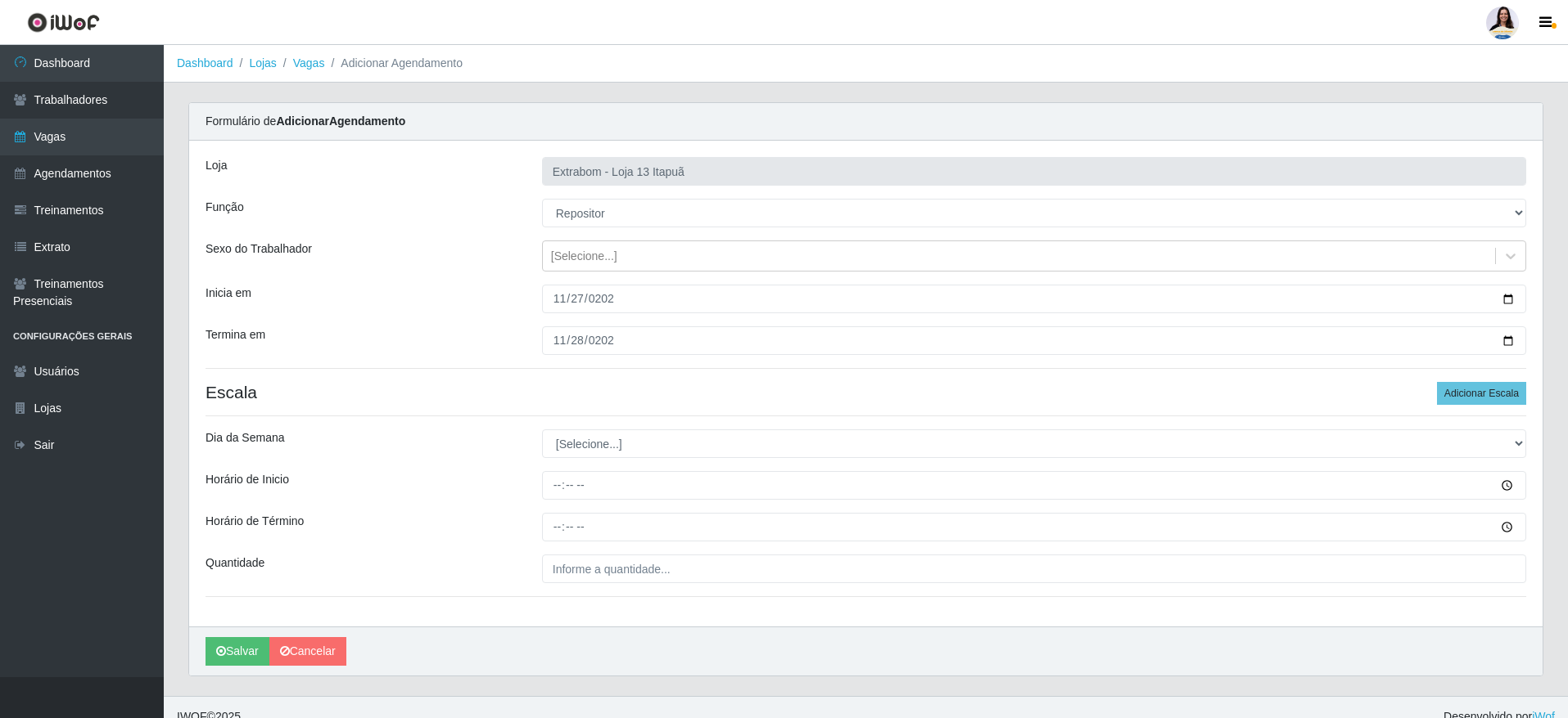
click at [626, 416] on hr at bounding box center [866, 416] width 1321 height 1
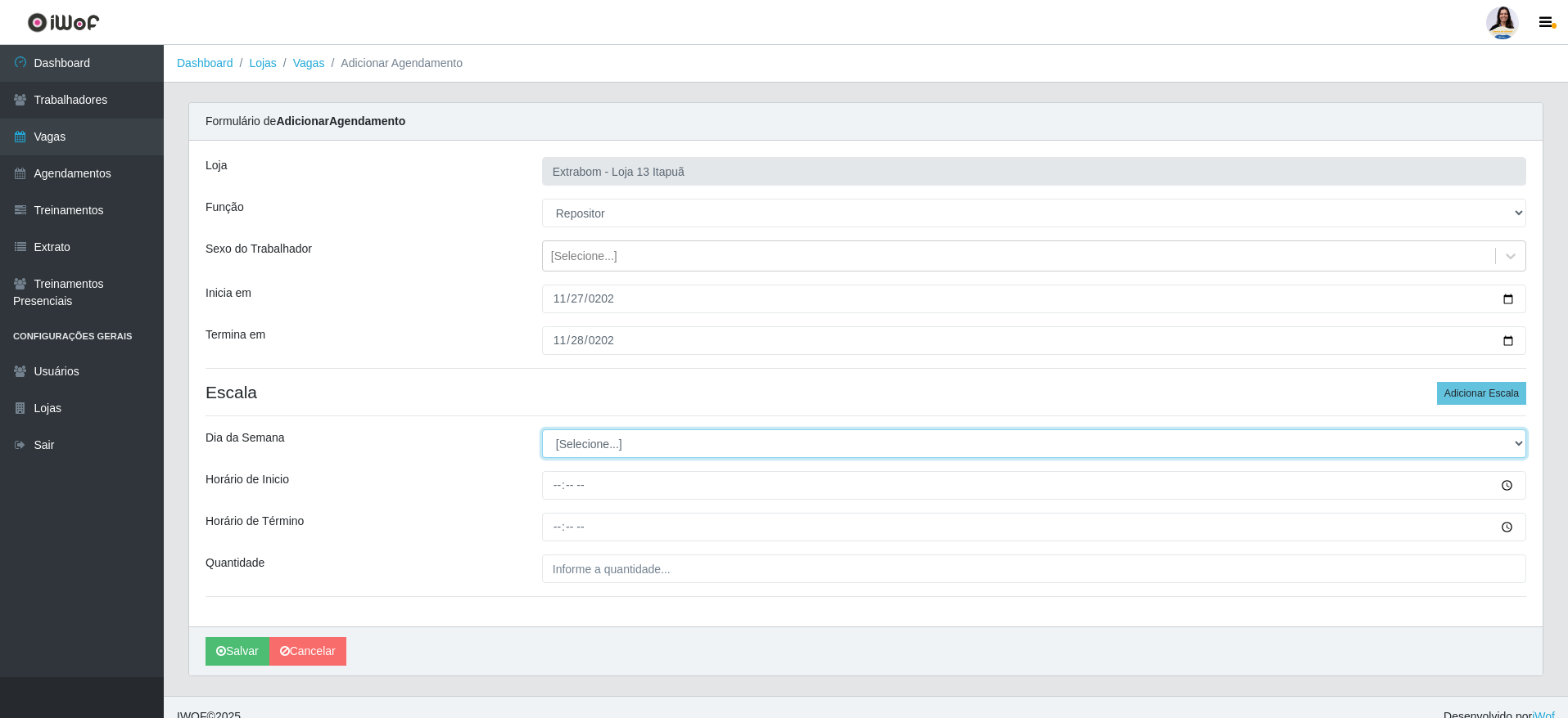
click at [589, 435] on select "[Selecione...] Segunda Terça Quarta Quinta Sexta Sábado Domingo" at bounding box center [1033, 443] width 984 height 28
select select "4"
click at [542, 430] on select "[Selecione...] Segunda Terça Quarta Quinta Sexta Sábado Domingo" at bounding box center [1033, 443] width 984 height 28
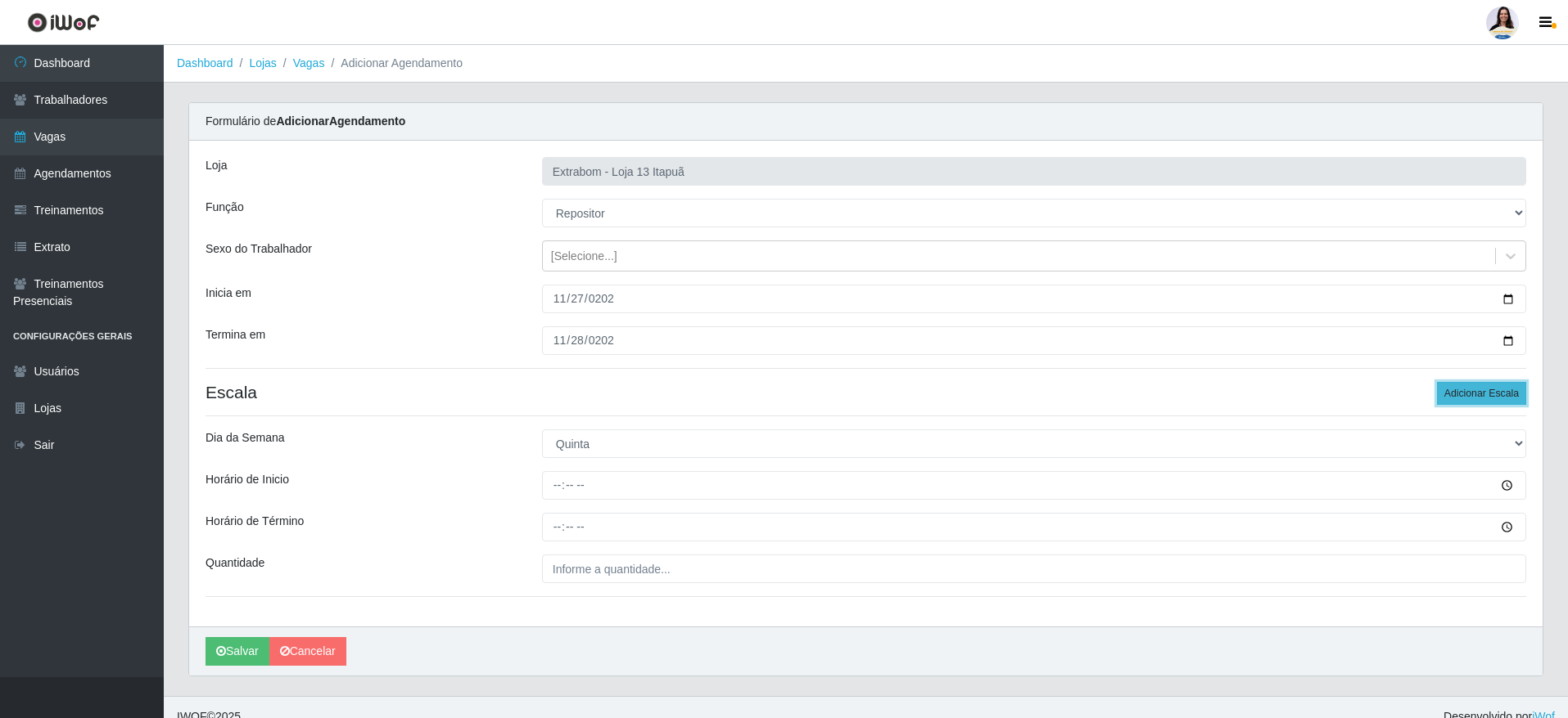
click at [1456, 387] on button "Adicionar Escala" at bounding box center [1481, 393] width 89 height 23
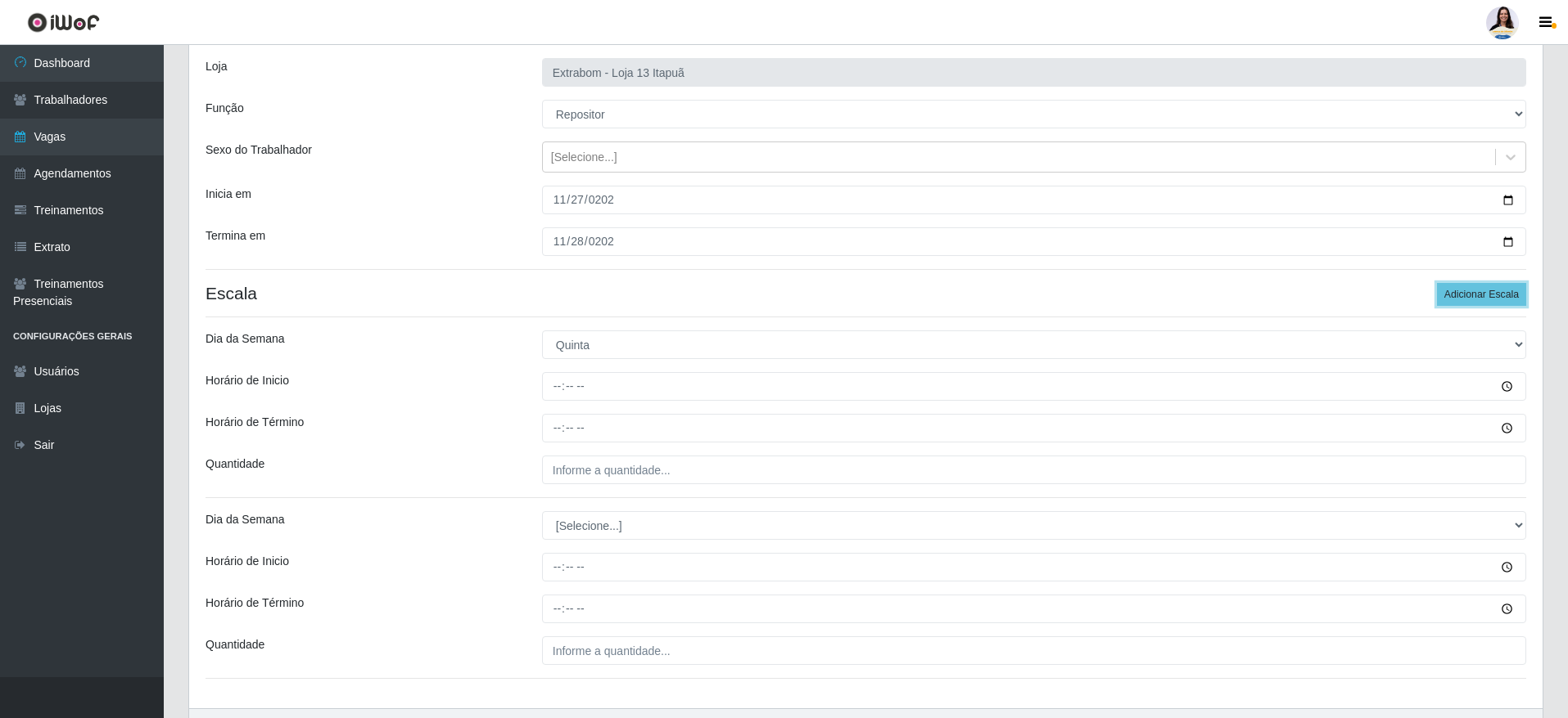
scroll to position [123, 0]
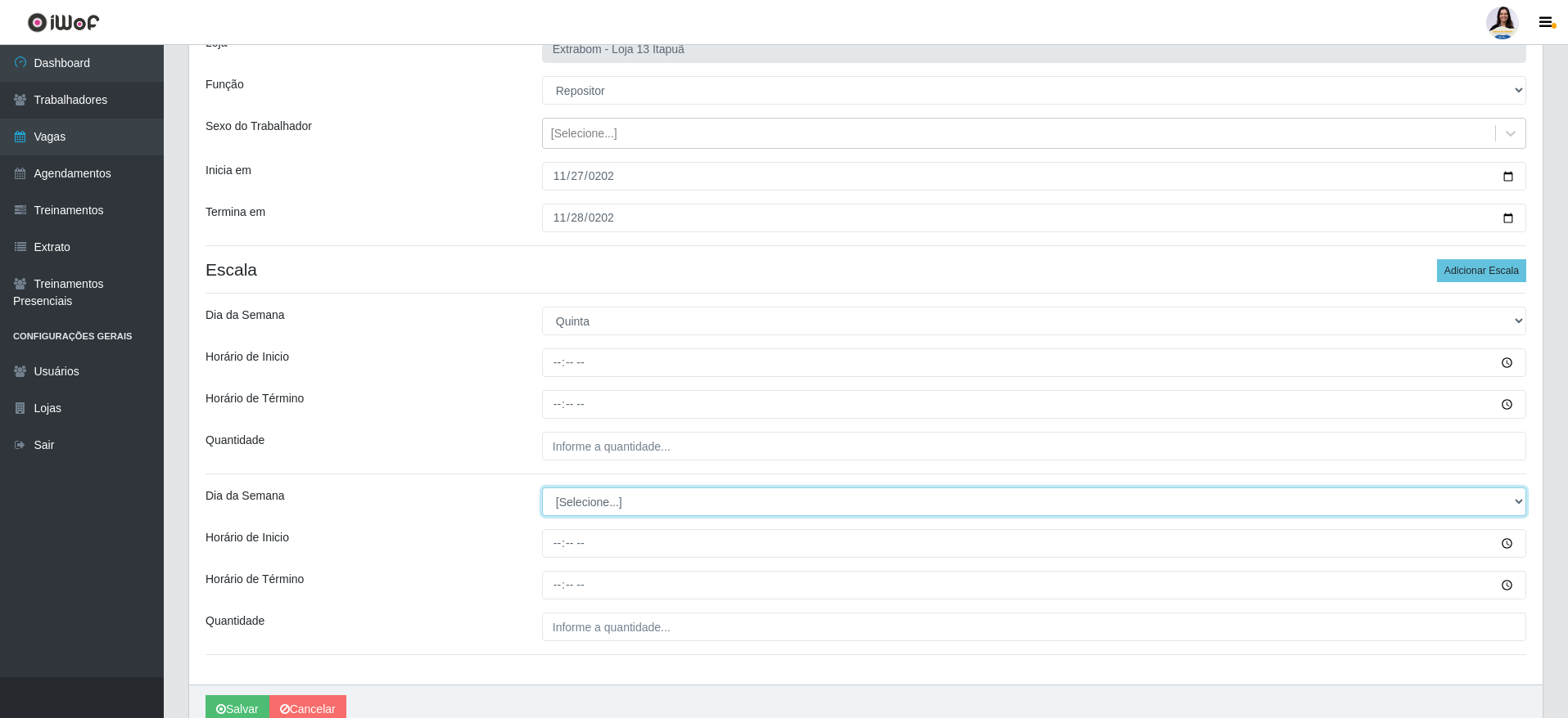
click at [576, 498] on select "[Selecione...] Segunda Terça Quarta Quinta Sexta Sábado Domingo" at bounding box center [1033, 501] width 984 height 28
select select "5"
click at [542, 488] on select "[Selecione...] Segunda Terça Quarta Quinta Sexta Sábado Domingo" at bounding box center [1033, 501] width 984 height 28
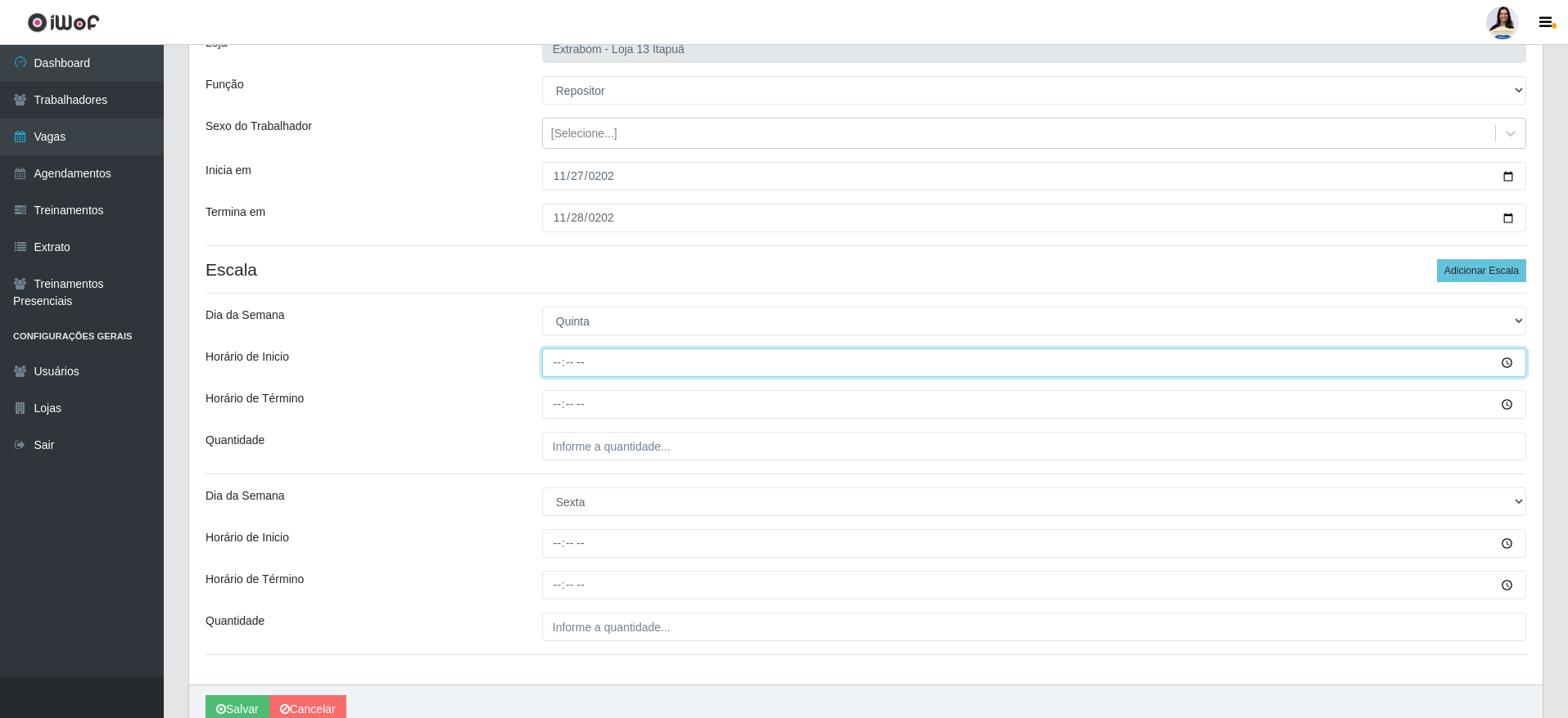
click at [555, 369] on input "Horário de Inicio" at bounding box center [1033, 363] width 984 height 28
type input "14:00"
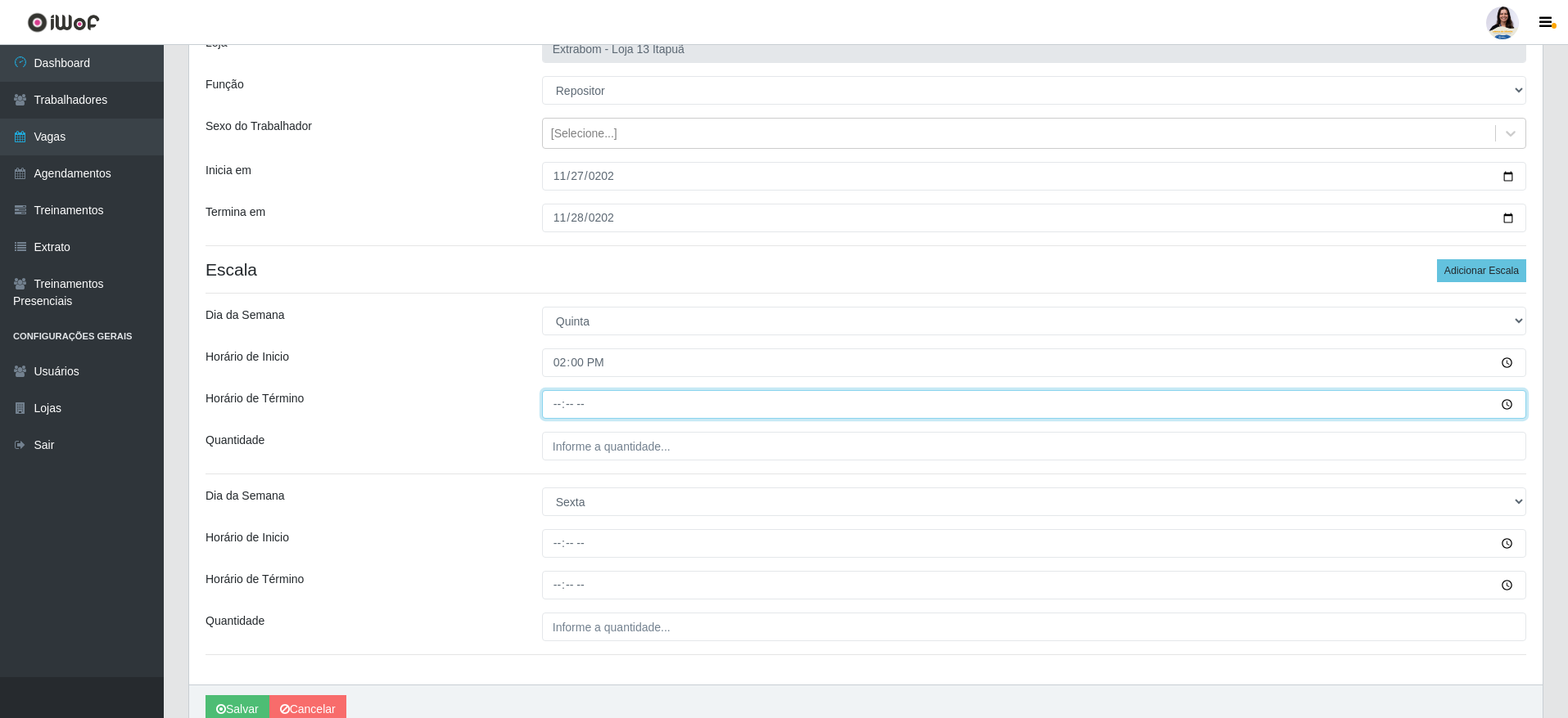
click at [558, 405] on input "Horário de Término" at bounding box center [1033, 404] width 984 height 28
type input "20:00"
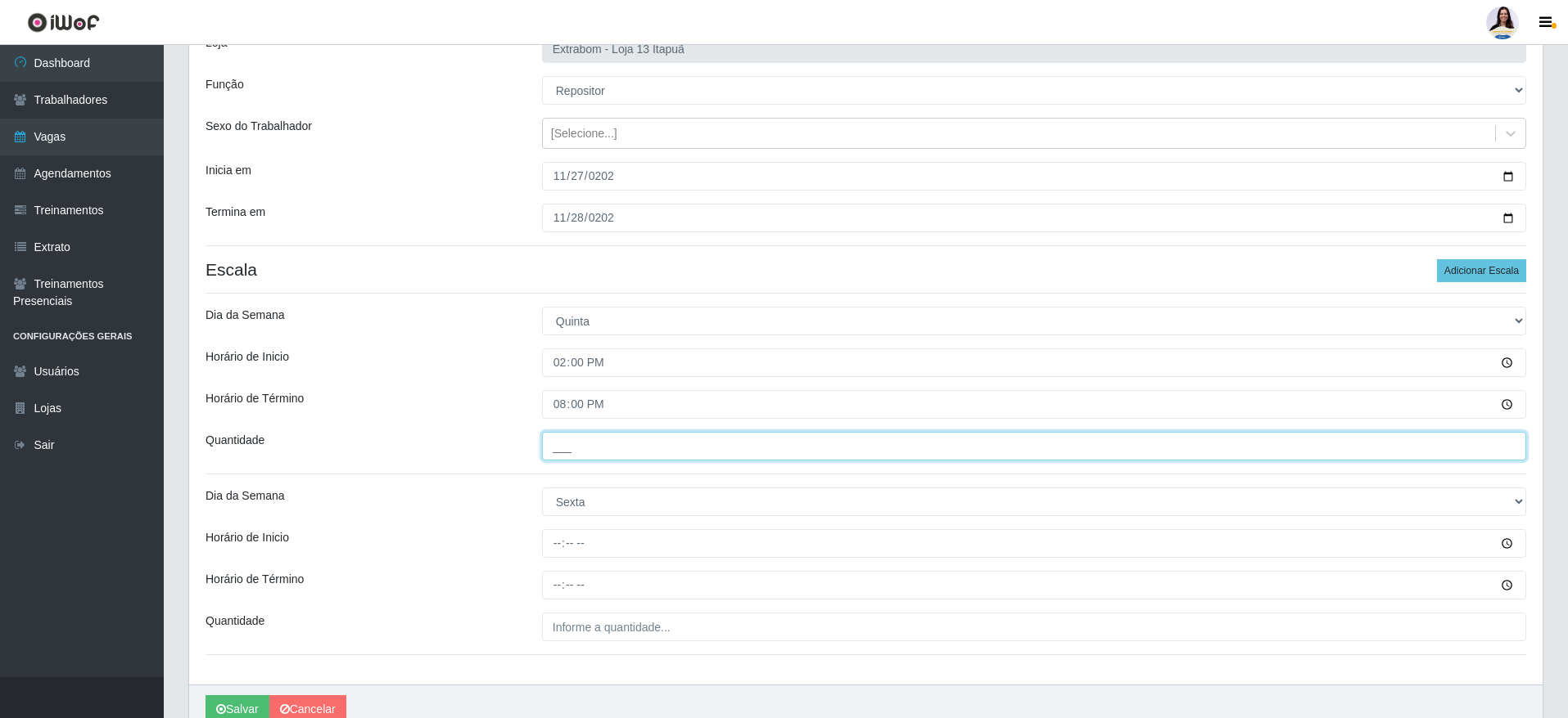
drag, startPoint x: 729, startPoint y: 452, endPoint x: 722, endPoint y: 431, distance: 22.1
click at [729, 452] on input "___" at bounding box center [1033, 446] width 984 height 28
type input "5__"
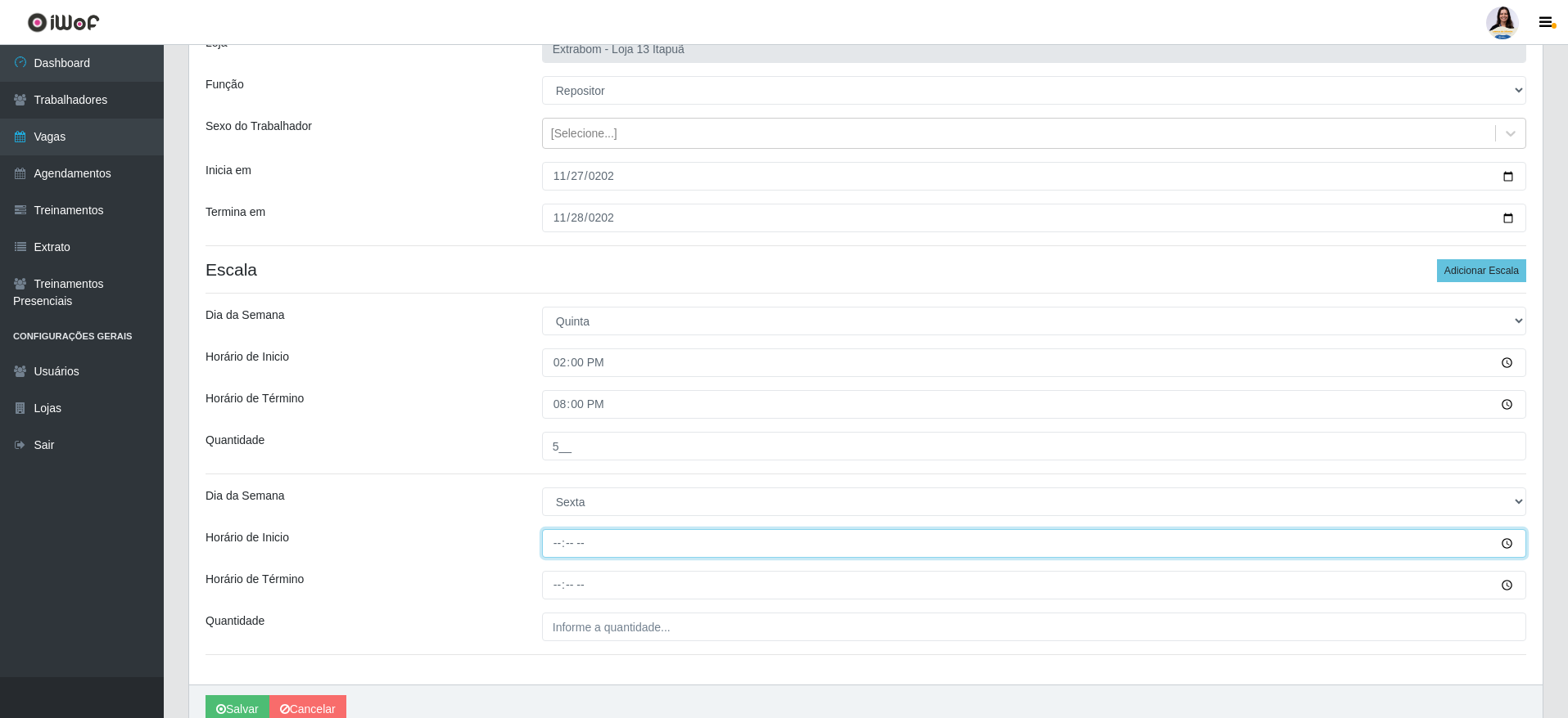
click at [554, 550] on input "Horário de Inicio" at bounding box center [1033, 544] width 984 height 28
type input "14:00"
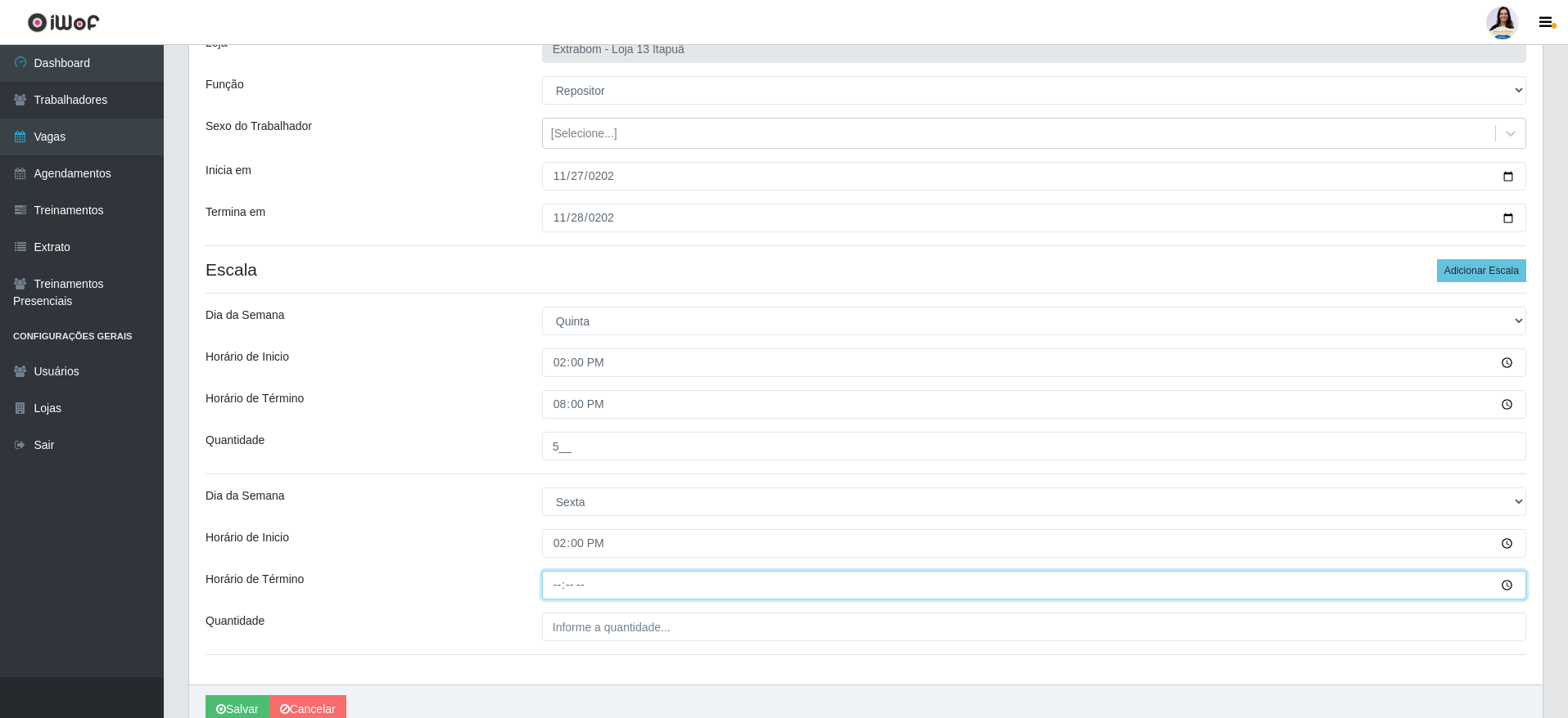
click at [547, 588] on input "Horário de Término" at bounding box center [1033, 585] width 984 height 28
type input "20:00"
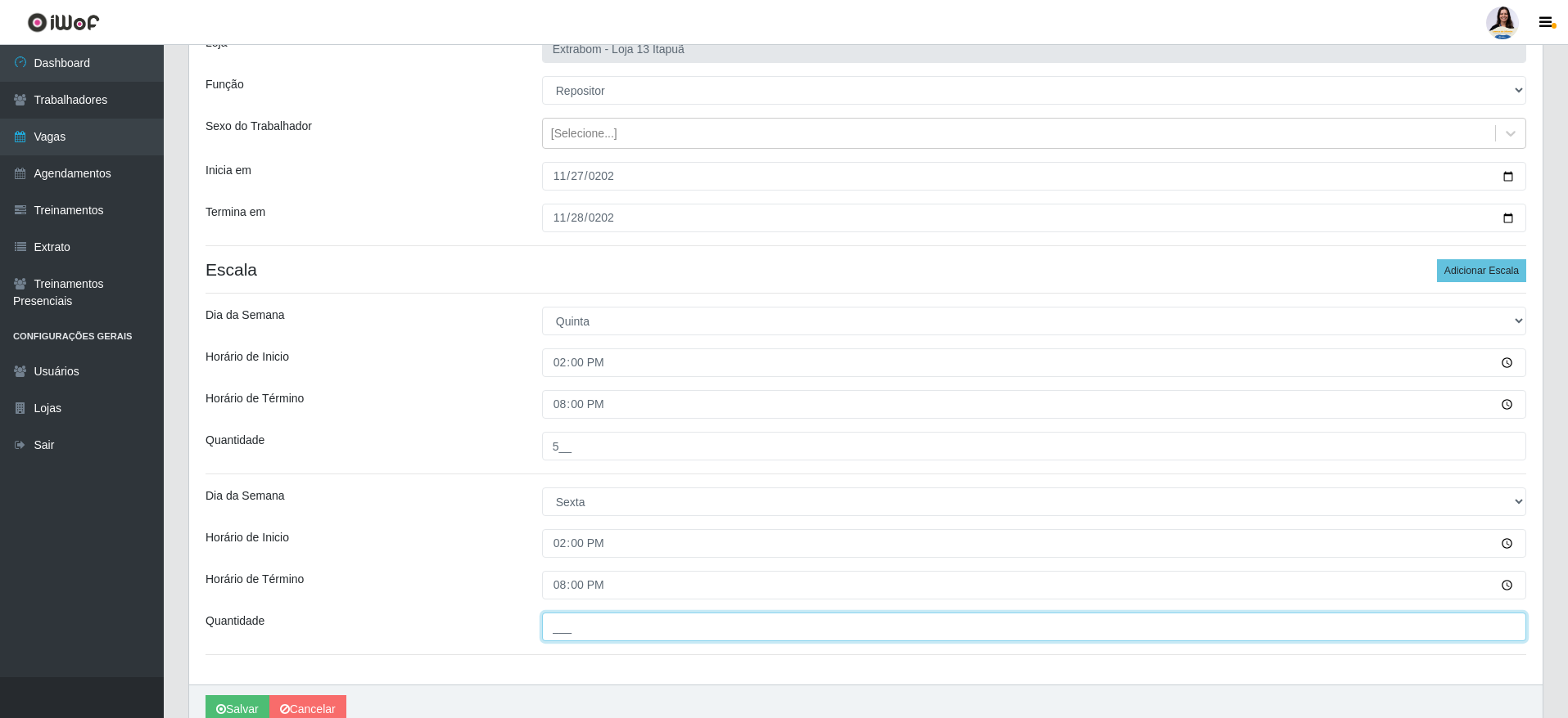
click at [610, 639] on input "___" at bounding box center [1033, 627] width 984 height 28
type input "5__"
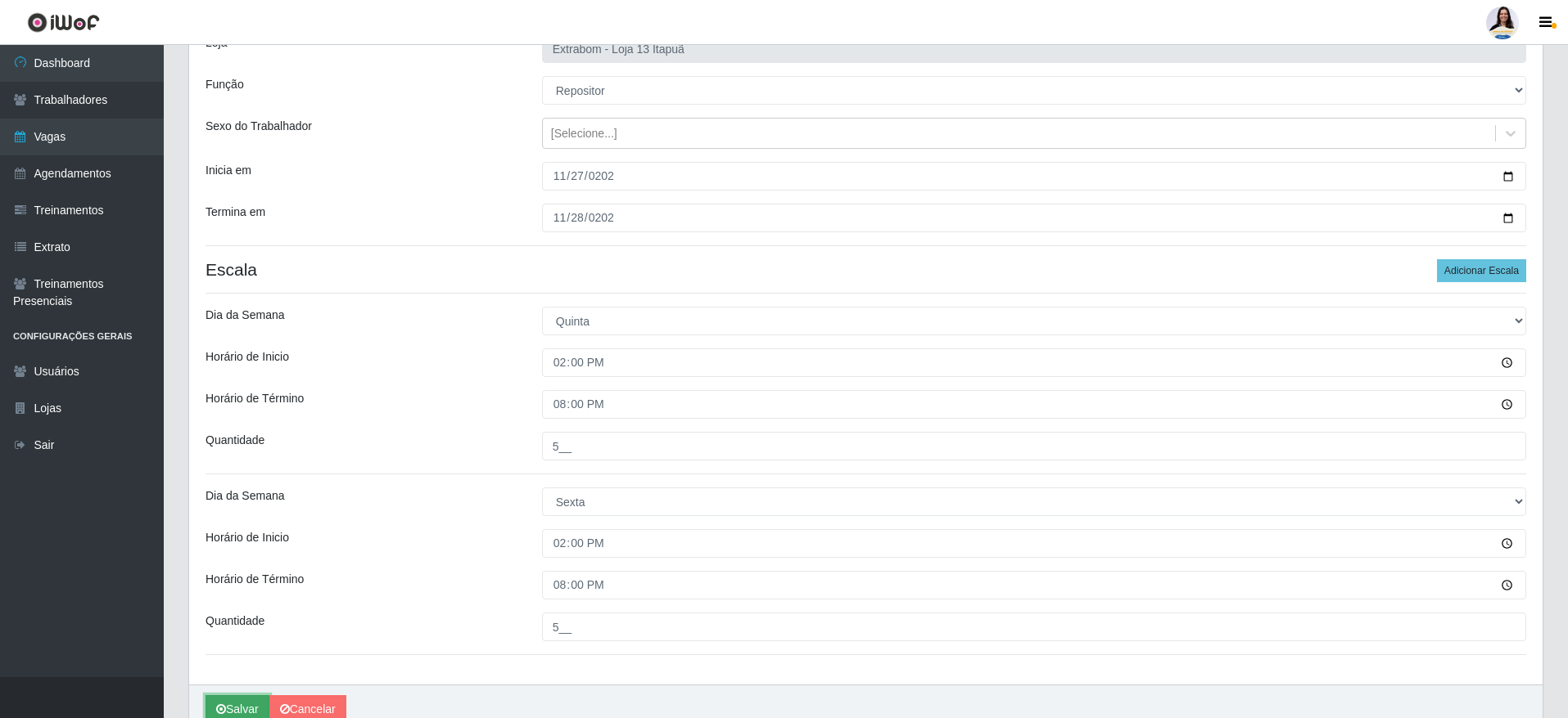
click at [246, 712] on button "Salvar" at bounding box center [238, 710] width 64 height 28
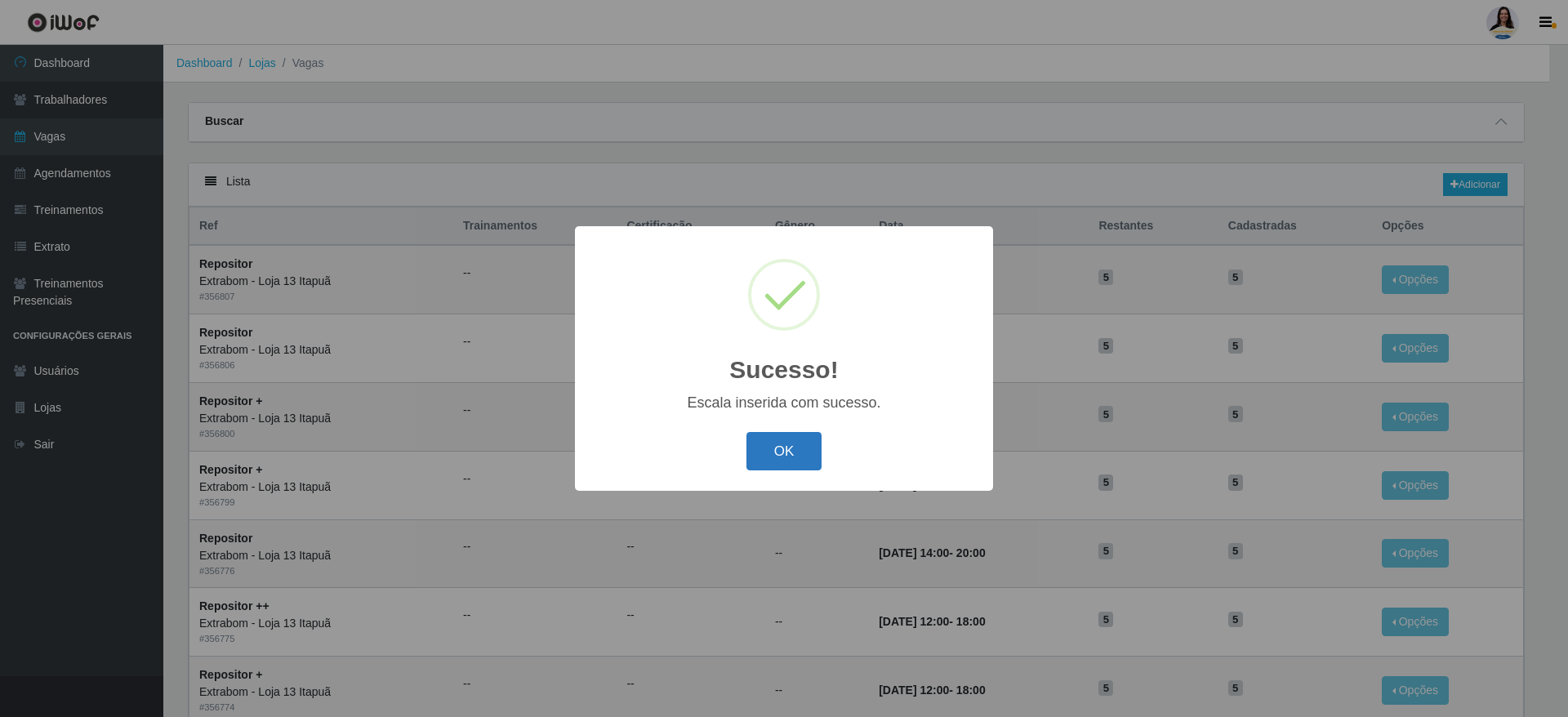
click at [815, 455] on button "OK" at bounding box center [784, 451] width 76 height 39
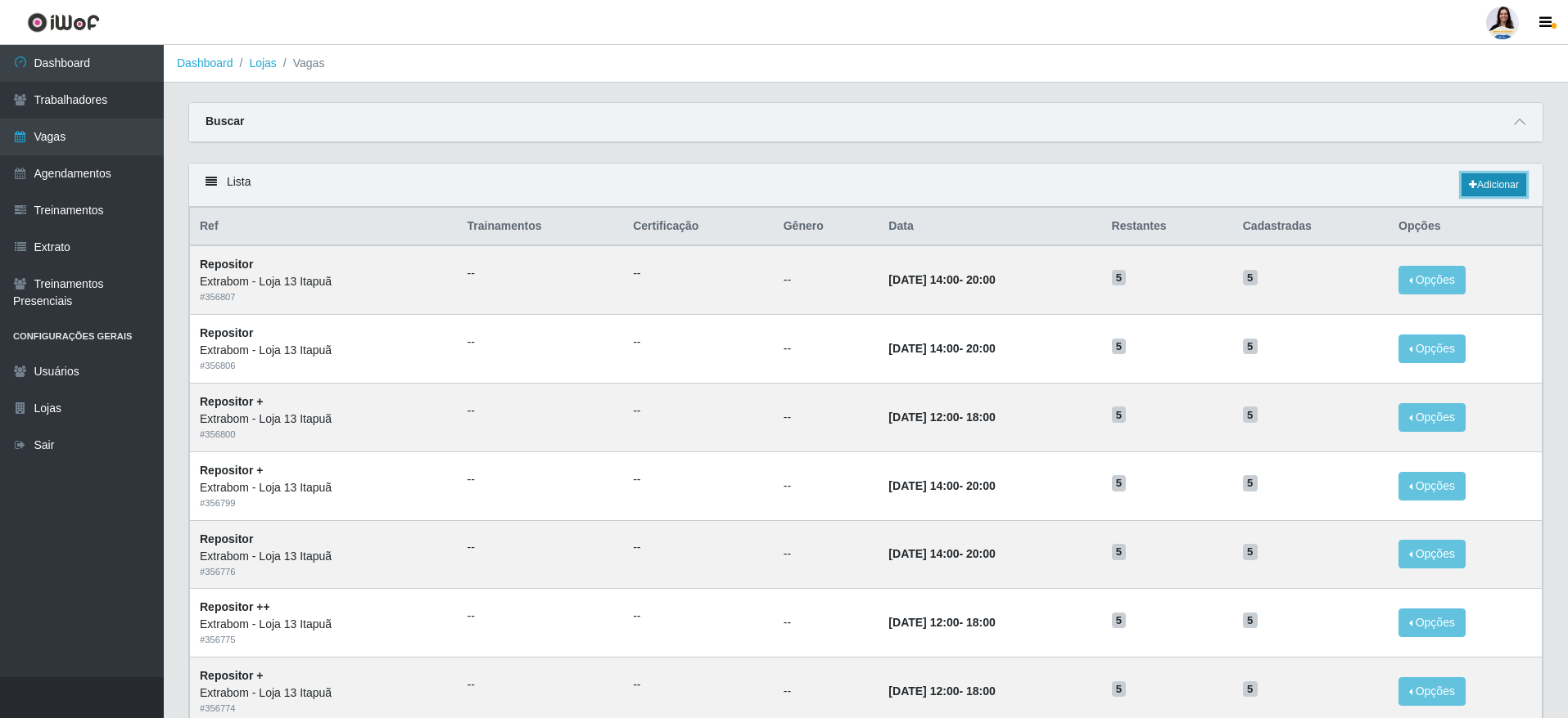
click at [1482, 183] on link "Adicionar" at bounding box center [1494, 185] width 64 height 23
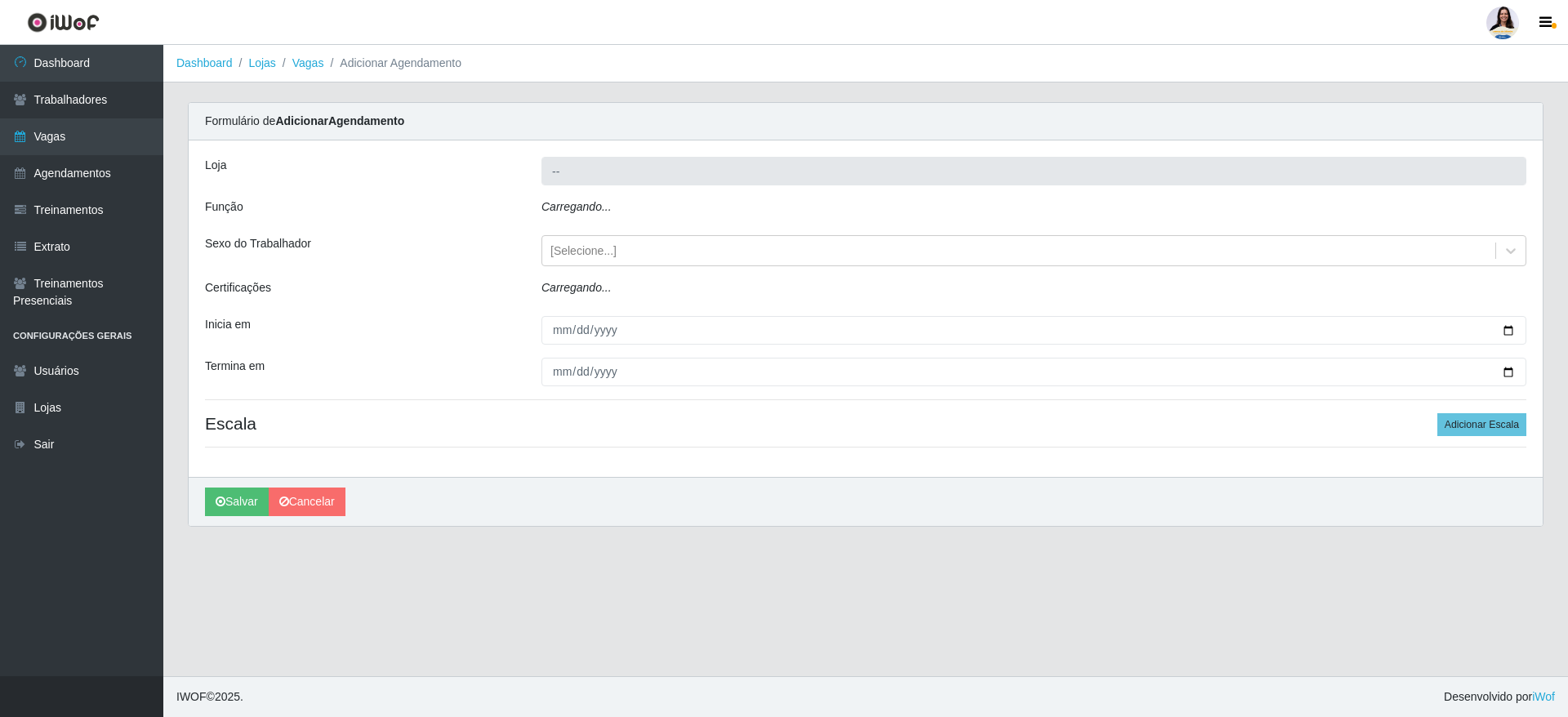
type input "Extrabom - Loja 13 Itapuã"
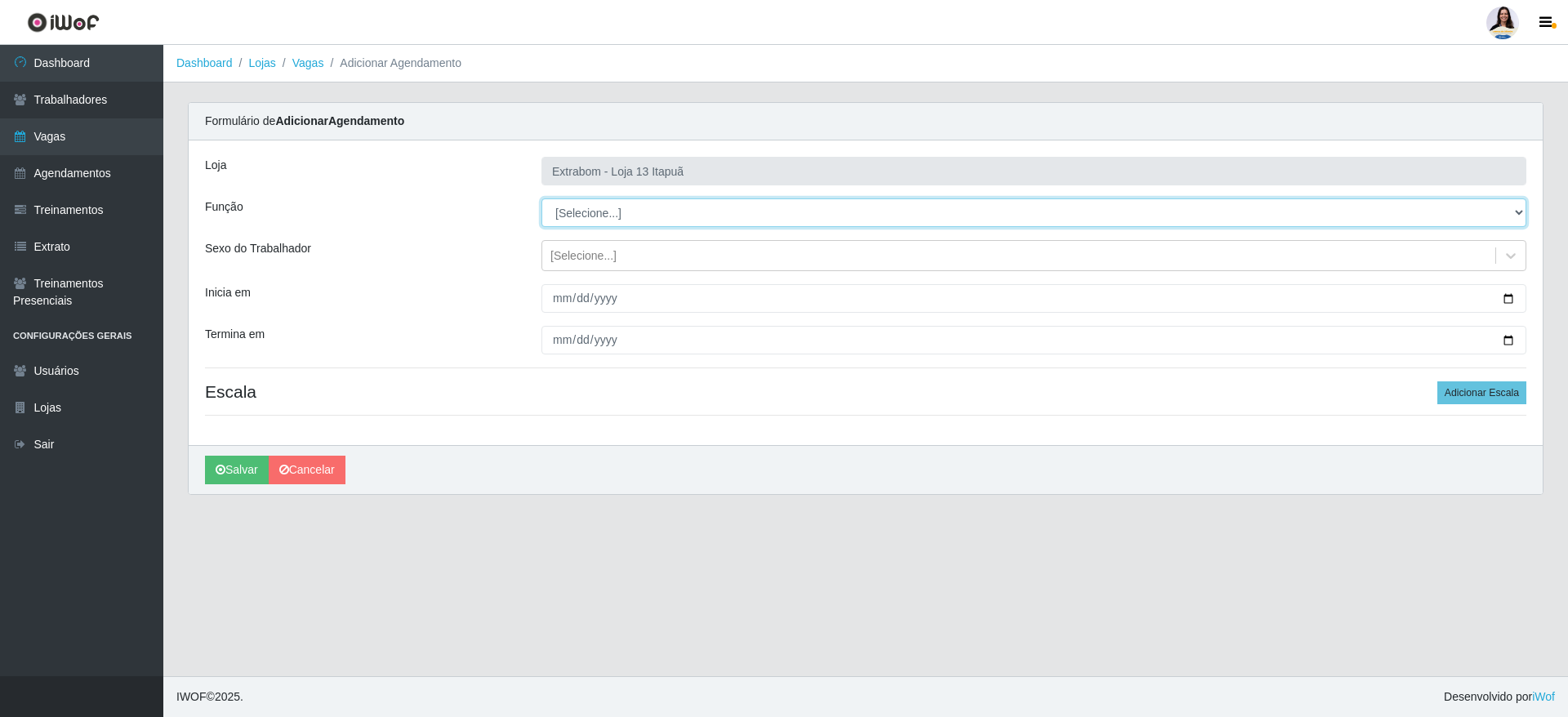
click at [718, 202] on select "[Selecione...] Carregador e Descarregador de Caminhão Carregador e Descarregado…" at bounding box center [1034, 213] width 985 height 28
select select "82"
click at [542, 199] on select "[Selecione...] Carregador e Descarregador de Caminhão Carregador e Descarregado…" at bounding box center [1034, 213] width 985 height 28
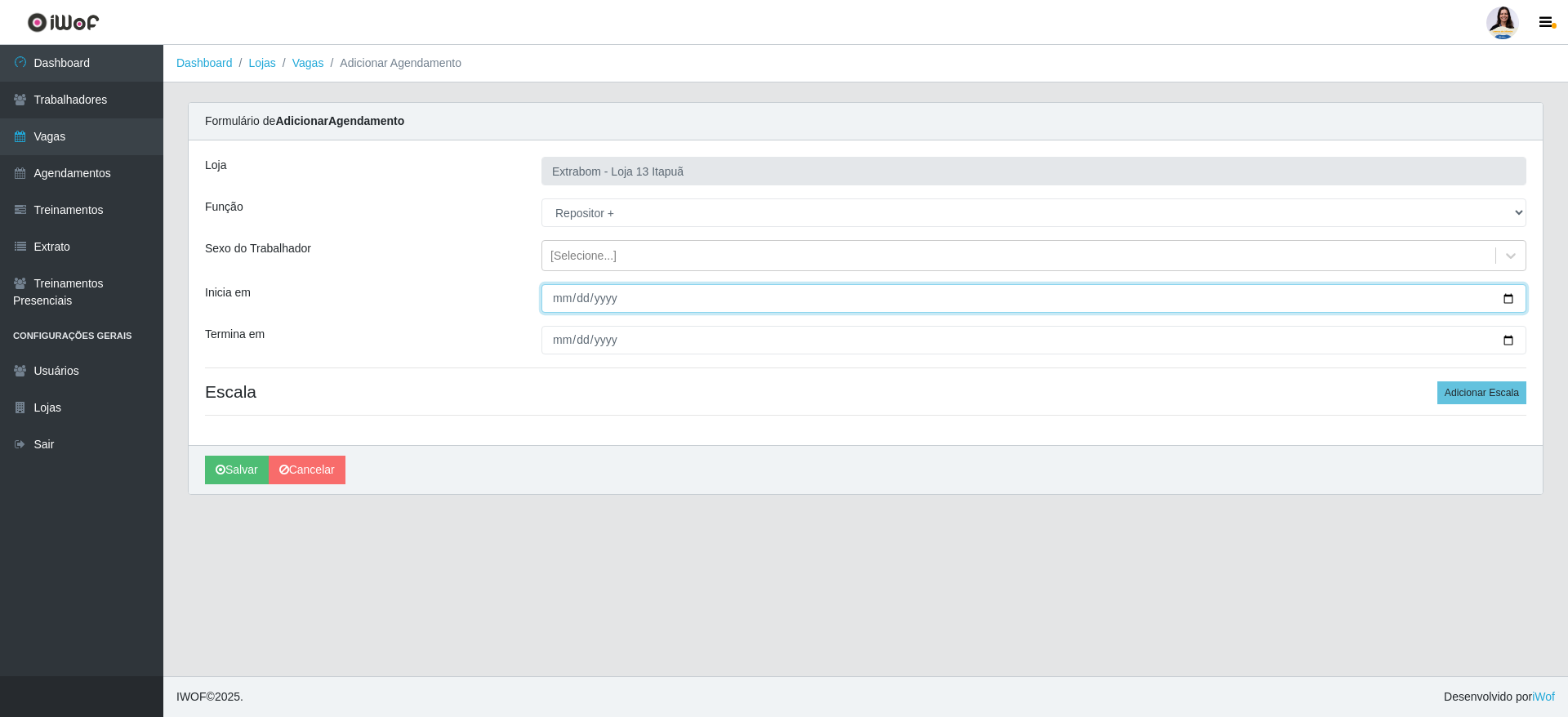
click at [562, 292] on input "Inicia em" at bounding box center [1034, 298] width 985 height 28
type input "[DATE]"
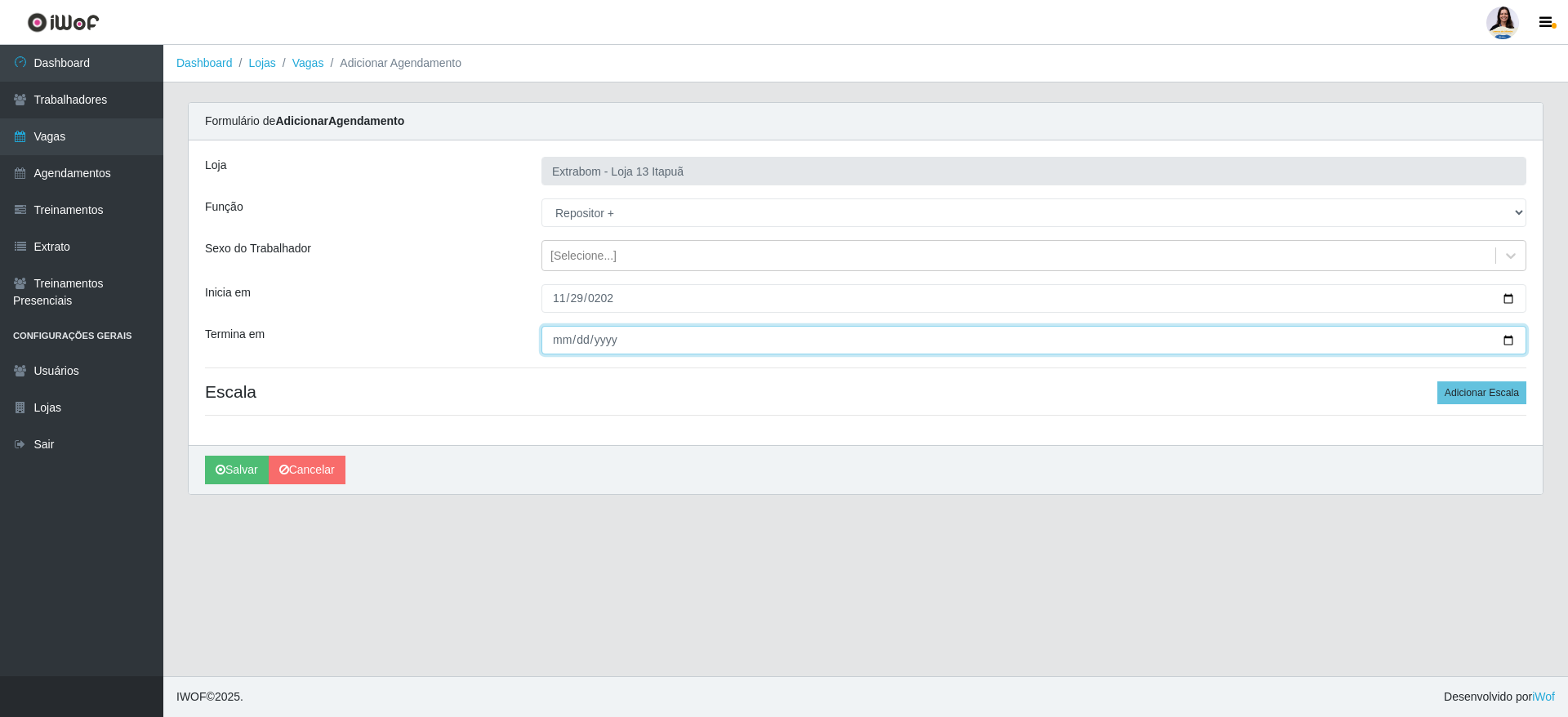
click at [560, 330] on input "Termina em" at bounding box center [1034, 340] width 985 height 28
type input "[DATE]"
click at [1521, 394] on button "Adicionar Escala" at bounding box center [1482, 392] width 89 height 23
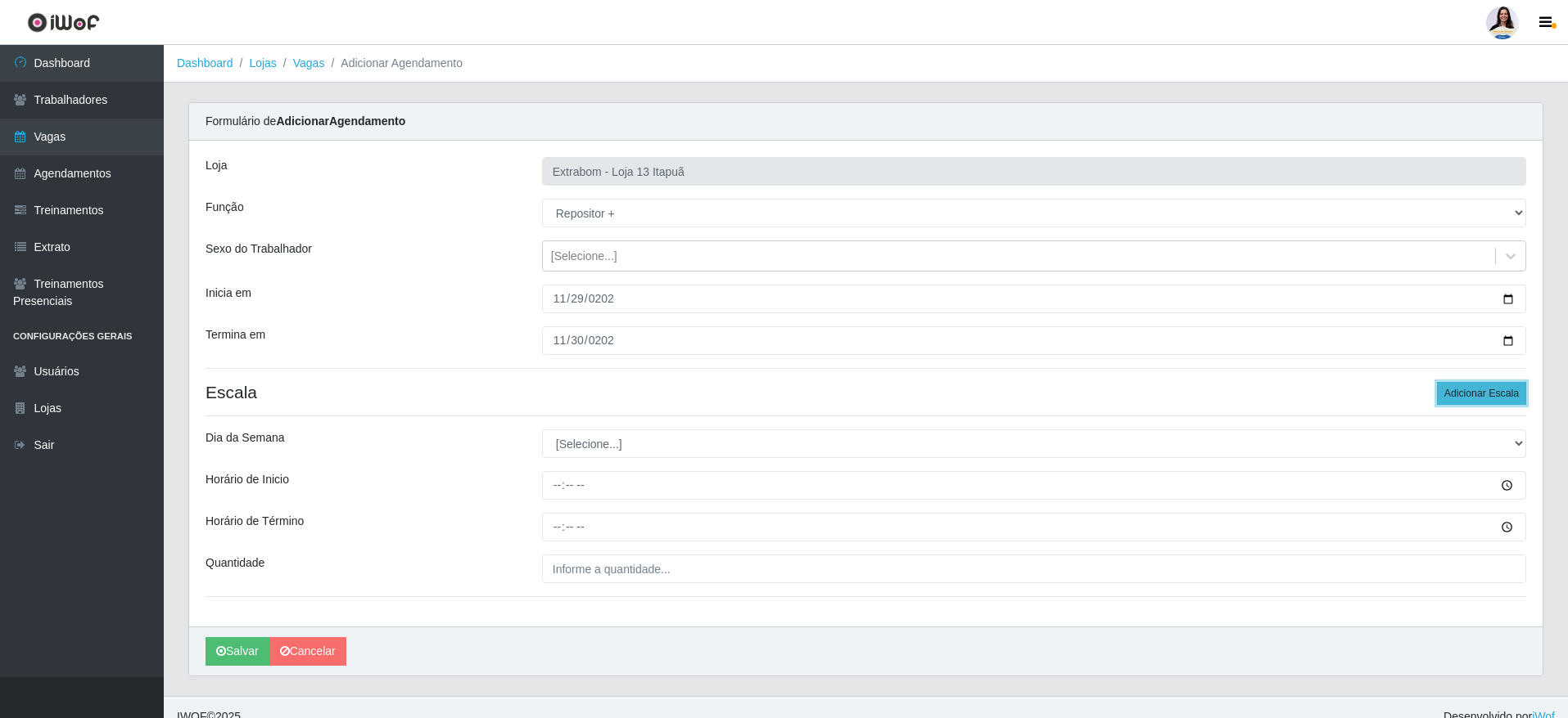
click at [1525, 395] on button "Adicionar Escala" at bounding box center [1481, 393] width 89 height 23
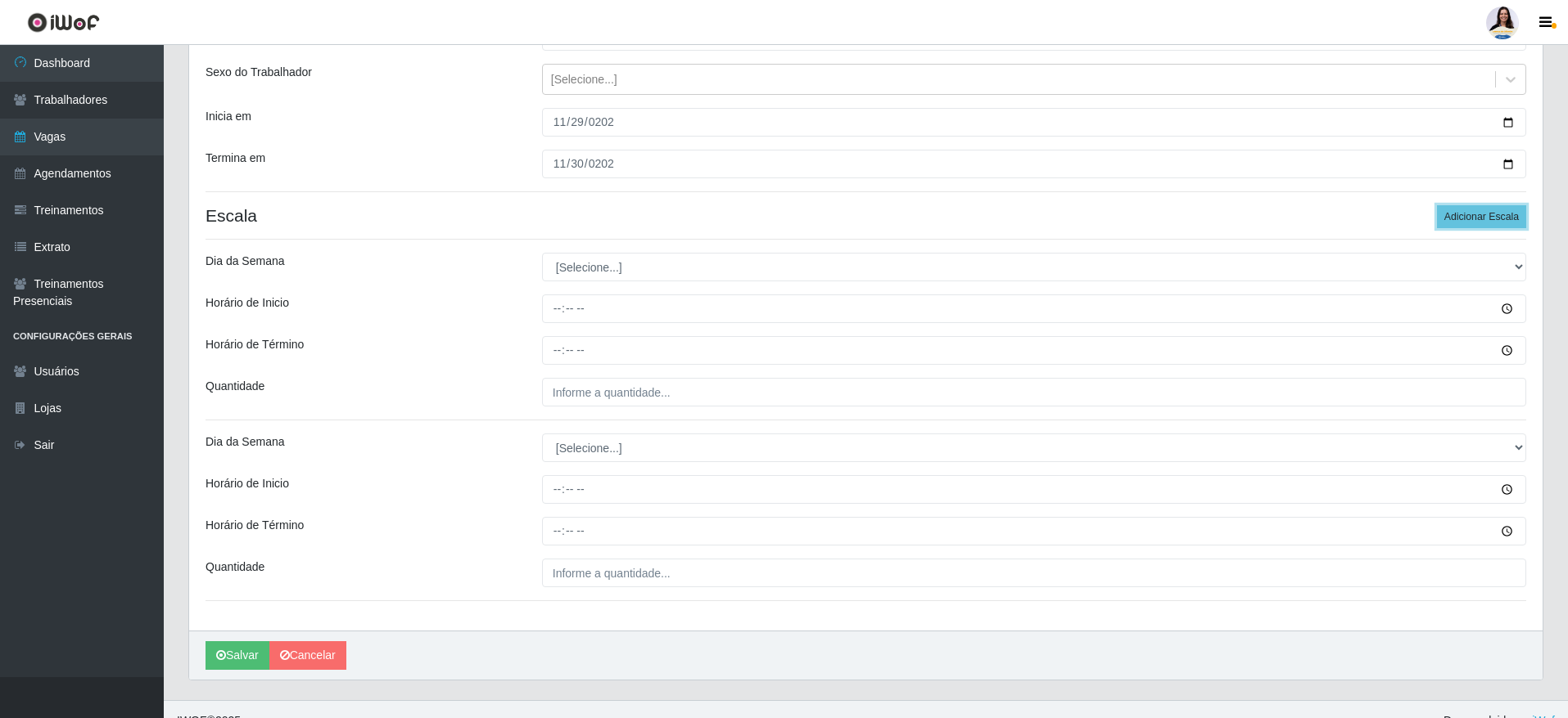
scroll to position [199, 0]
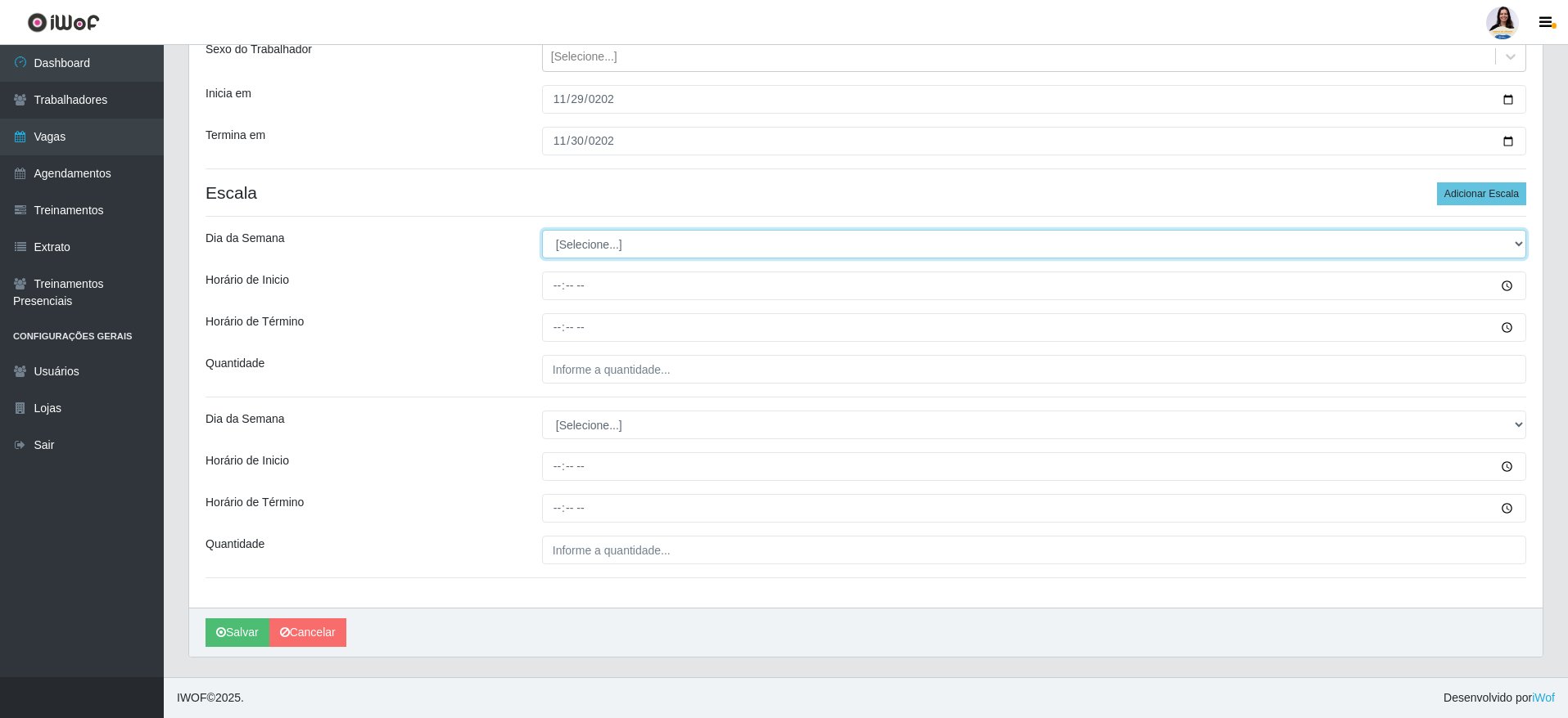
click at [605, 241] on select "[Selecione...] Segunda Terça Quarta Quinta Sexta Sábado Domingo" at bounding box center [1033, 243] width 984 height 28
select select "6"
click at [542, 230] on select "[Selecione...] Segunda Terça Quarta Quinta Sexta Sábado Domingo" at bounding box center [1033, 243] width 984 height 28
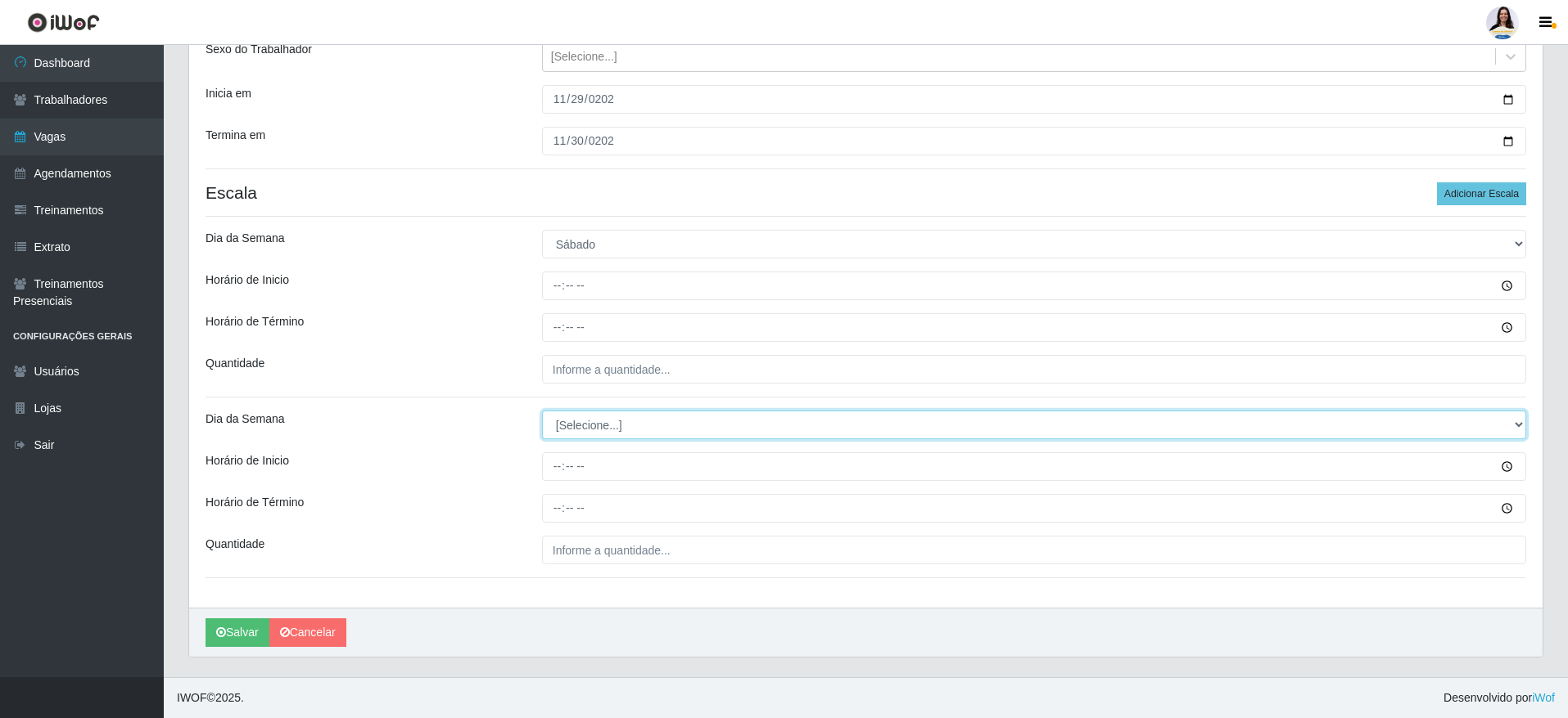
click at [606, 430] on select "[Selecione...] Segunda Terça Quarta Quinta Sexta Sábado Domingo" at bounding box center [1033, 424] width 984 height 28
select select "0"
click at [542, 410] on select "[Selecione...] Segunda Terça Quarta Quinta Sexta Sábado Domingo" at bounding box center [1033, 424] width 984 height 28
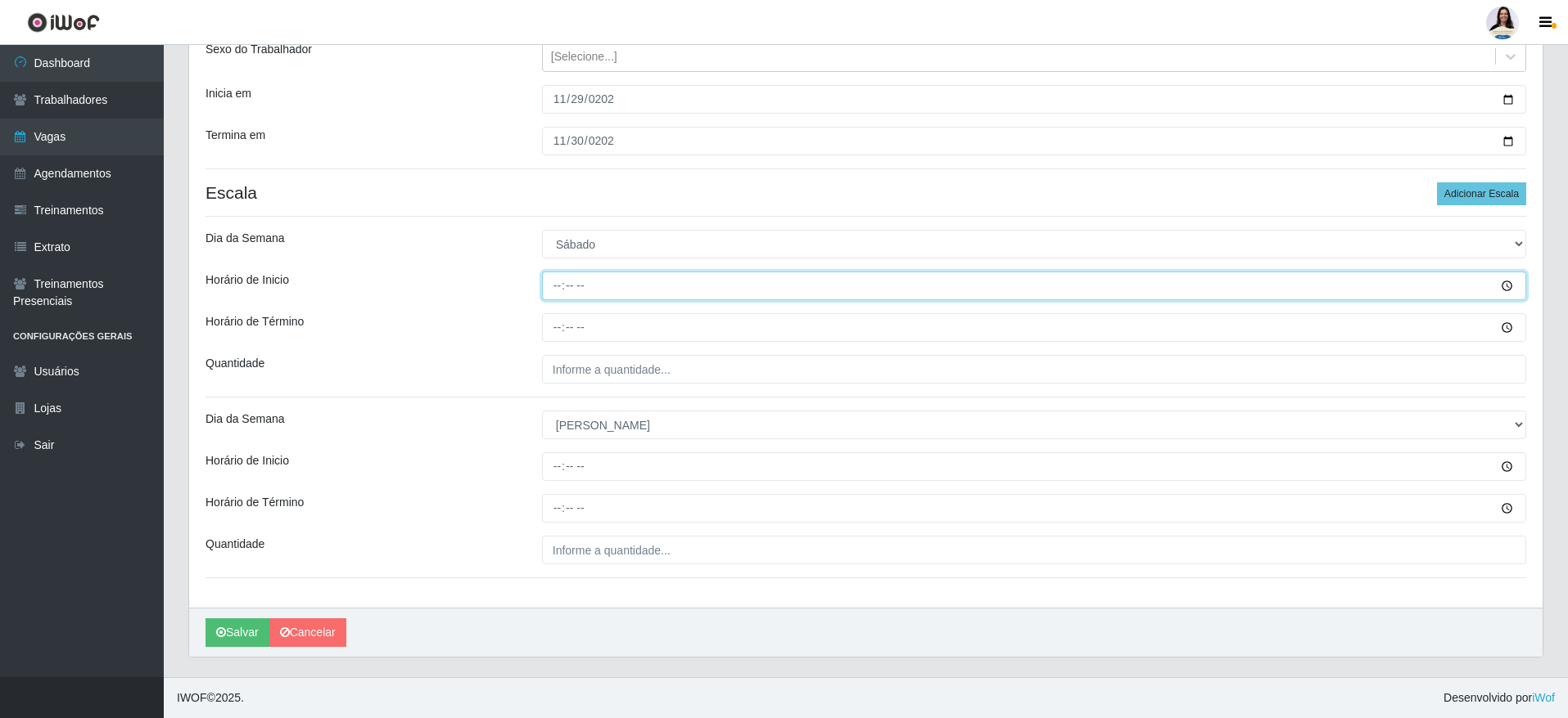
click at [562, 284] on input "Horário de Inicio" at bounding box center [1033, 286] width 984 height 28
type input "14:00"
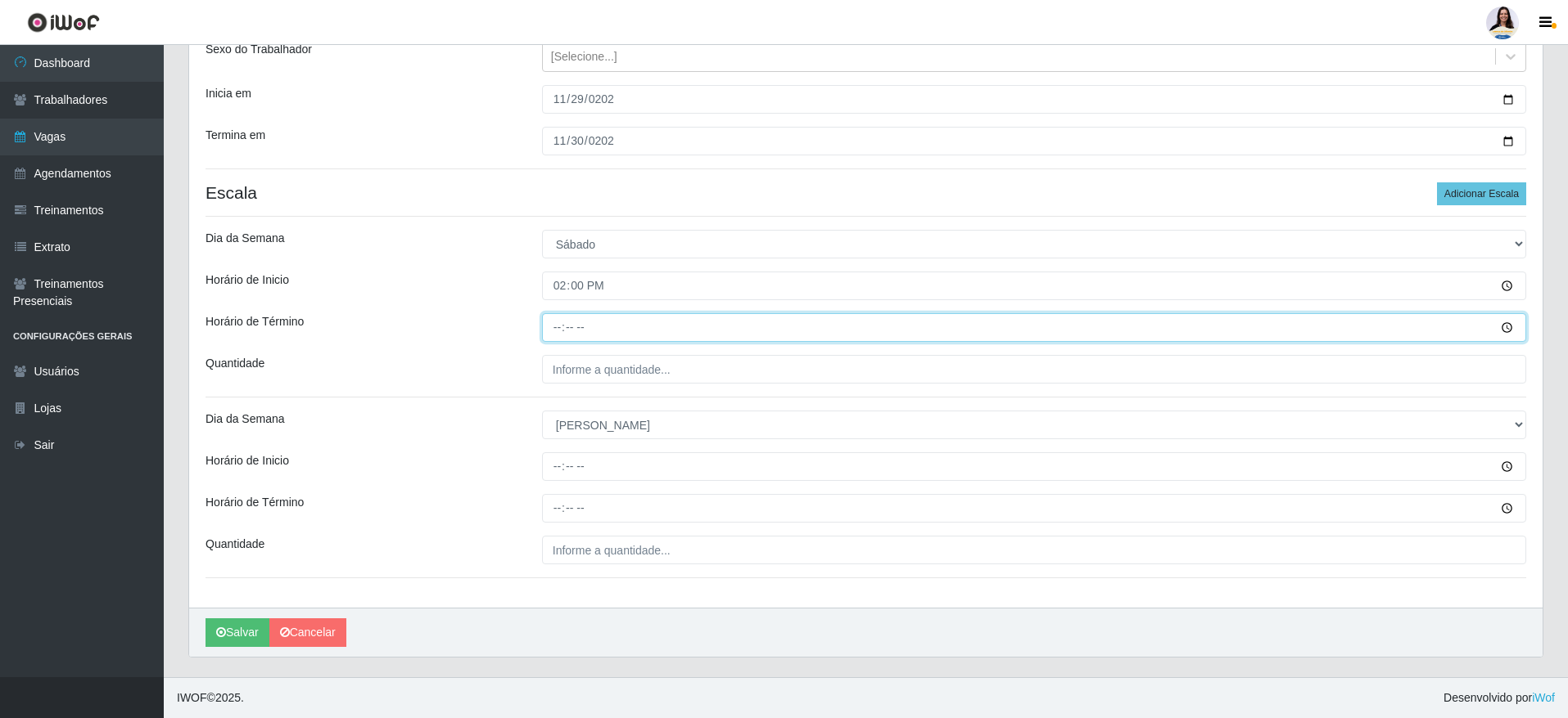
click at [558, 320] on input "Horário de Término" at bounding box center [1033, 327] width 984 height 28
type input "20:00"
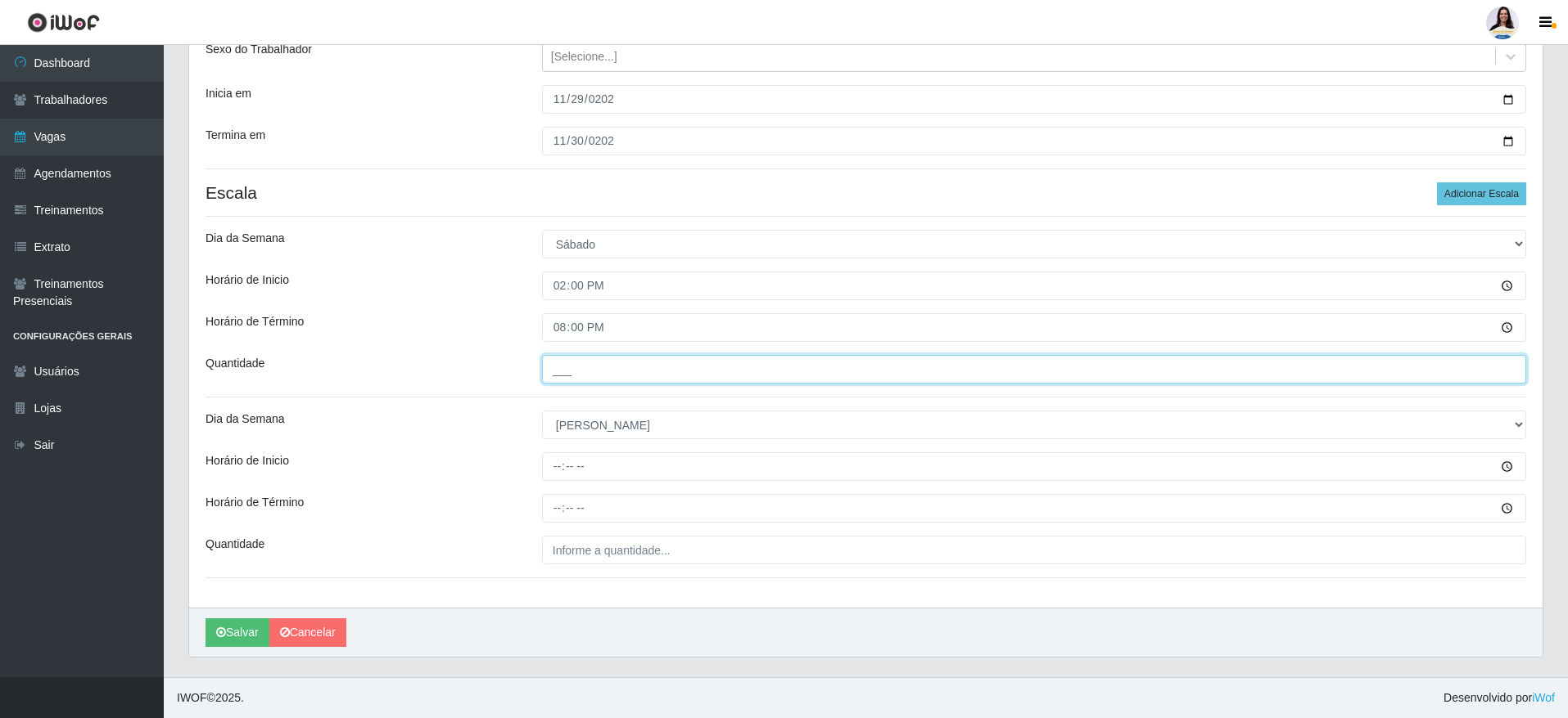
click at [567, 363] on input "___" at bounding box center [1033, 369] width 984 height 28
type input "5__"
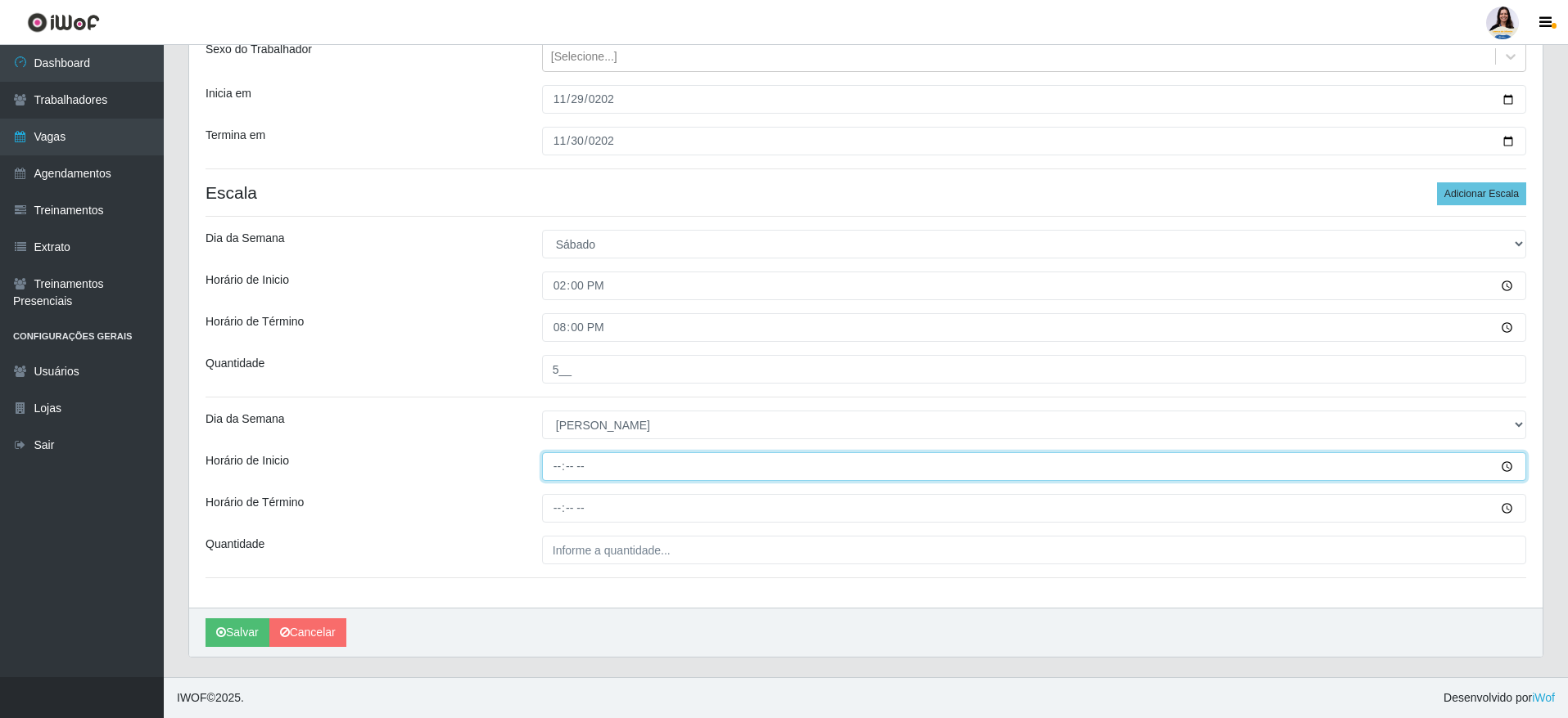
click at [550, 467] on input "Horário de Inicio" at bounding box center [1033, 466] width 984 height 28
type input "12:00"
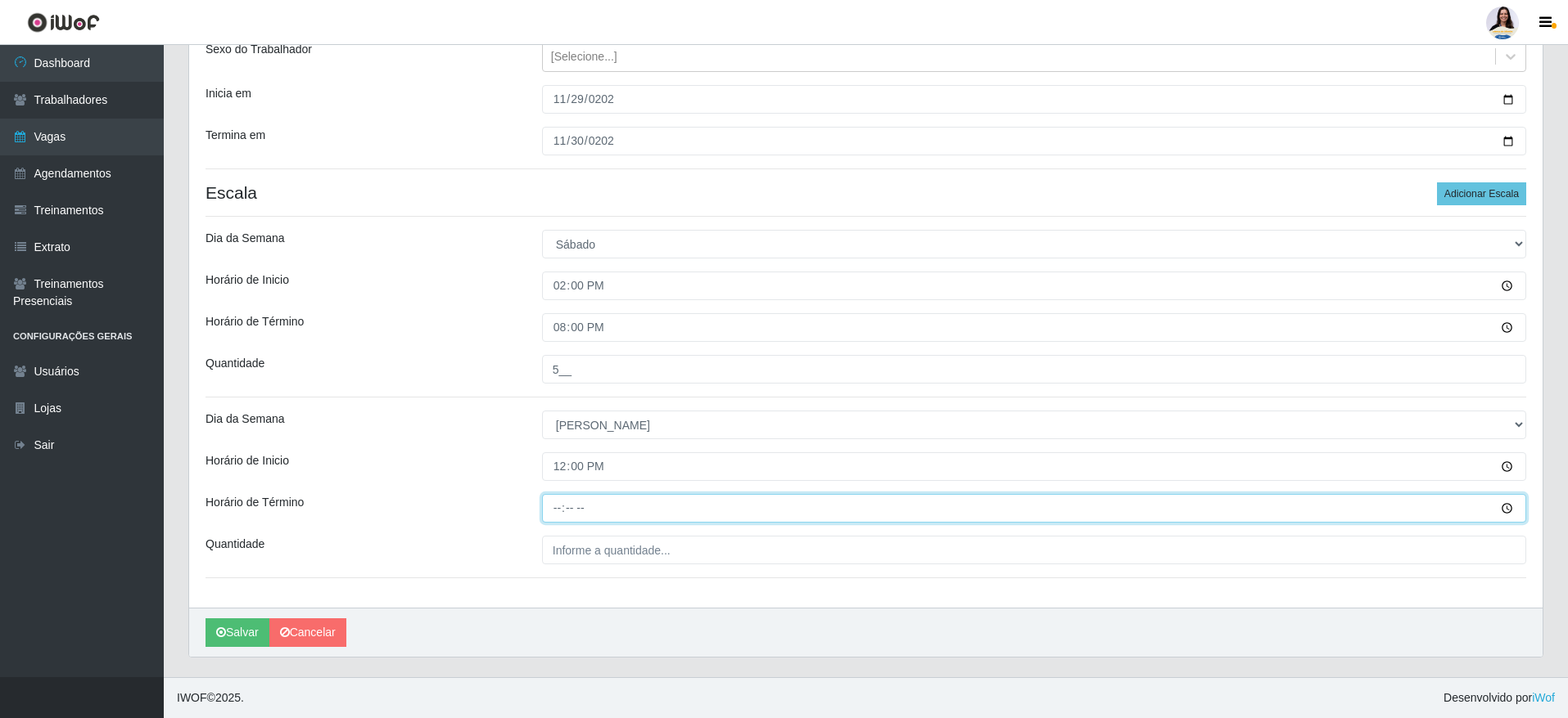
click at [567, 513] on input "Horário de Término" at bounding box center [1033, 508] width 984 height 28
click at [555, 510] on input "Horário de Término" at bounding box center [1033, 508] width 984 height 28
type input "18:00"
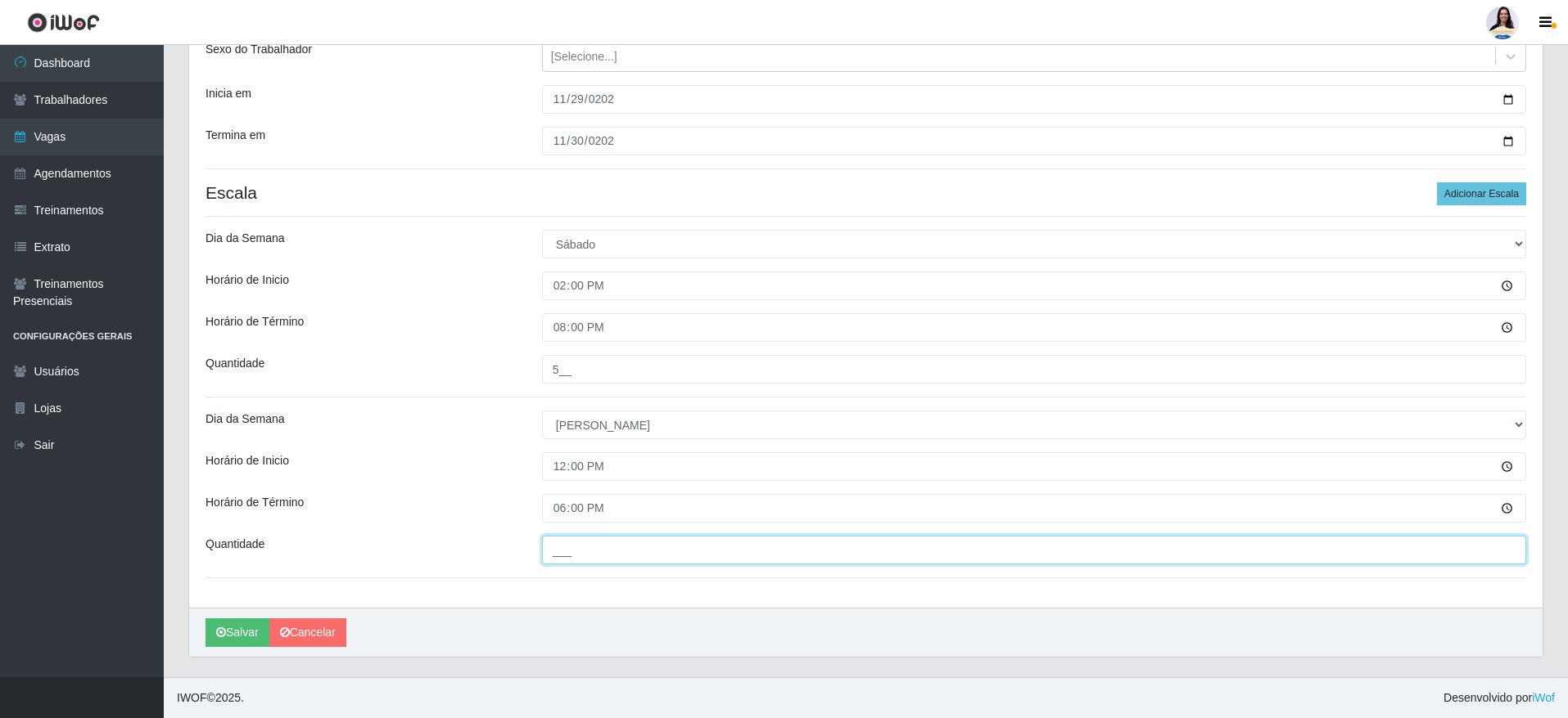
click at [607, 555] on input "___" at bounding box center [1033, 550] width 984 height 28
type input "5__"
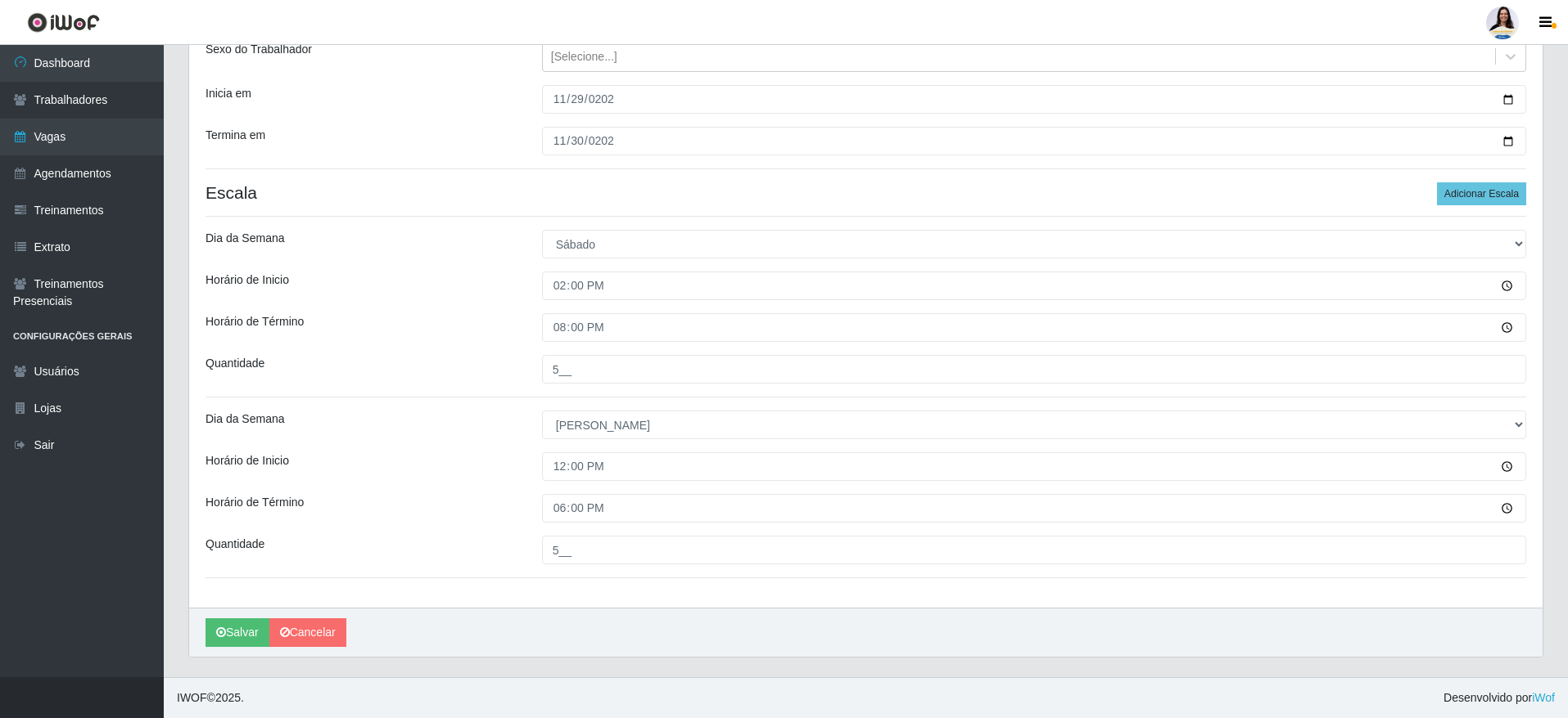
click at [598, 620] on div "[PERSON_NAME]" at bounding box center [865, 632] width 1353 height 49
click at [244, 623] on button "Salvar" at bounding box center [238, 633] width 64 height 28
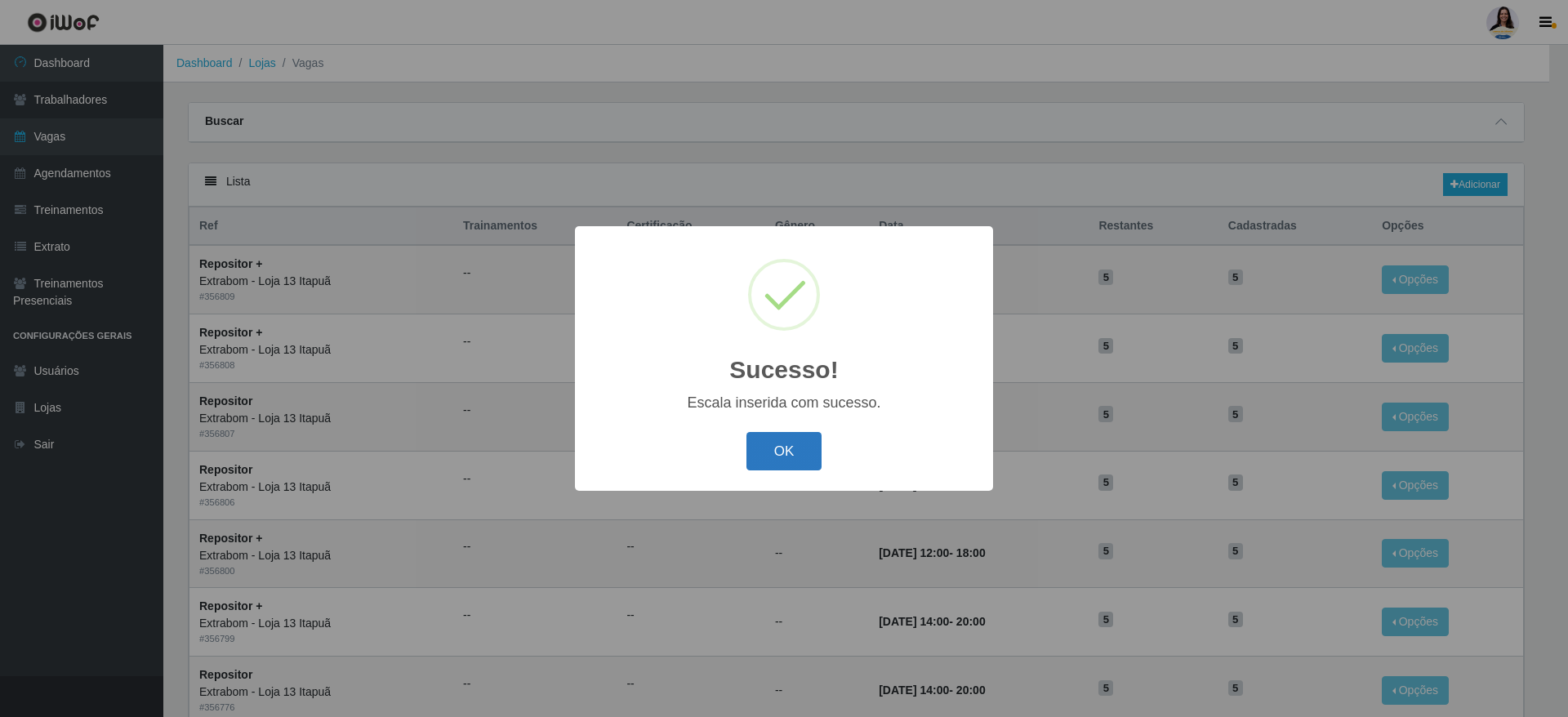
click at [801, 436] on button "OK" at bounding box center [784, 451] width 76 height 39
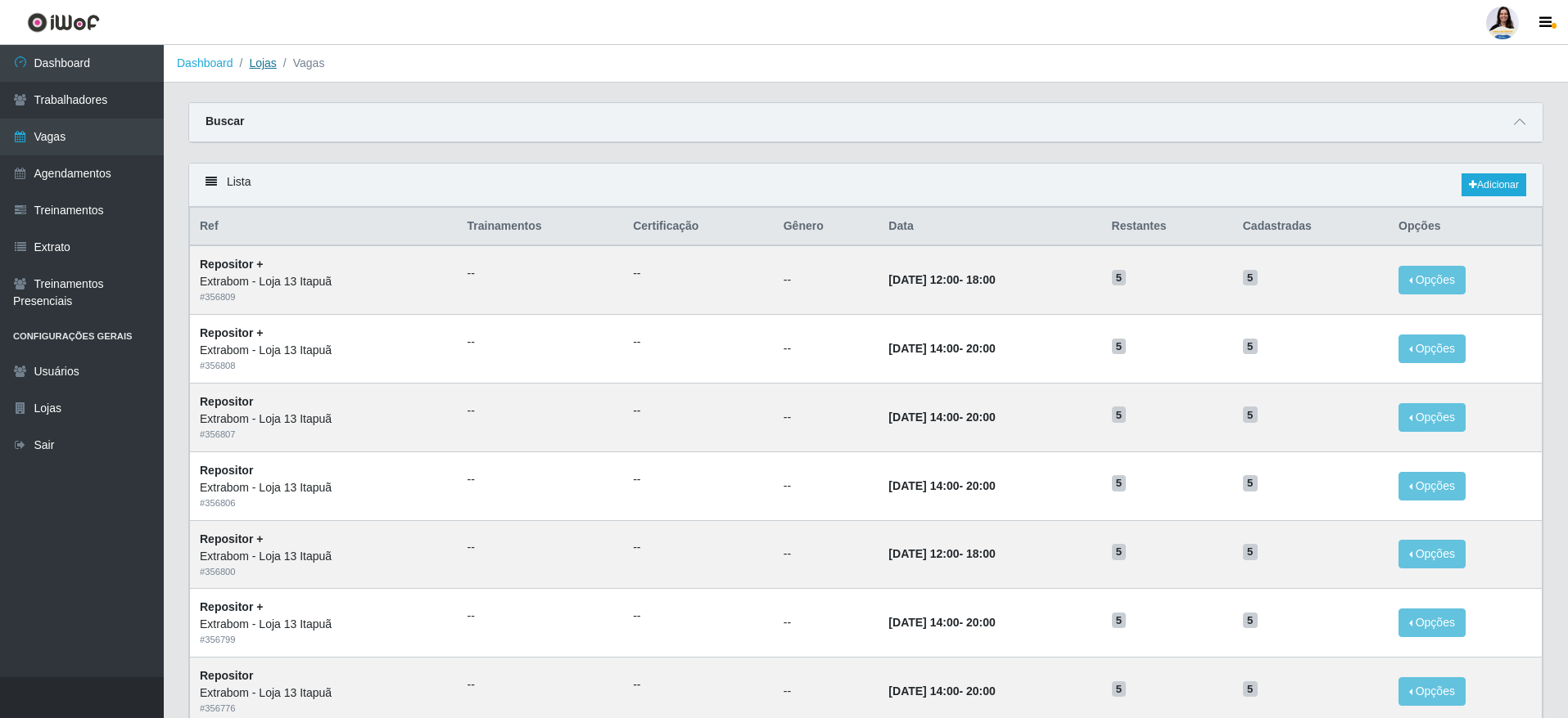
click at [273, 63] on link "Lojas" at bounding box center [262, 62] width 27 height 13
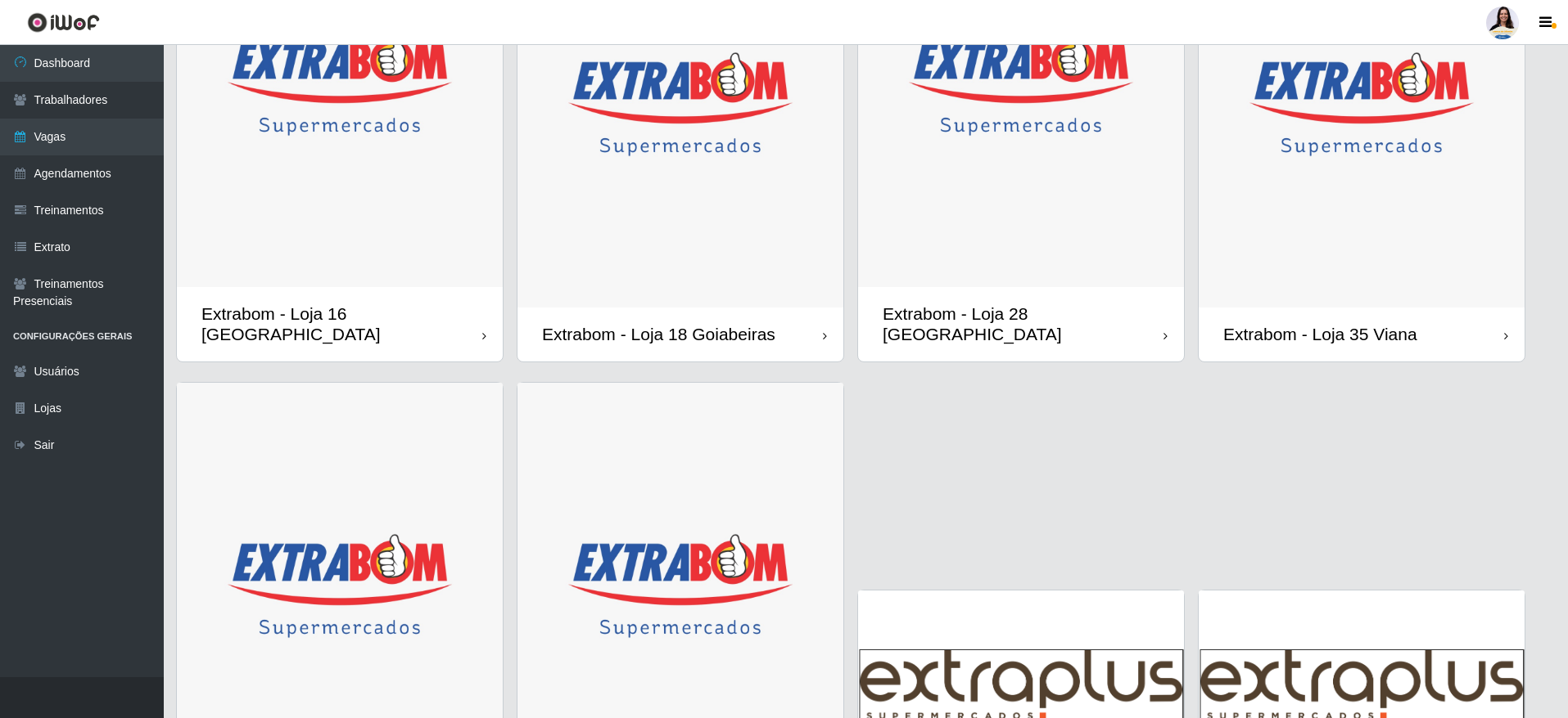
scroll to position [1393, 0]
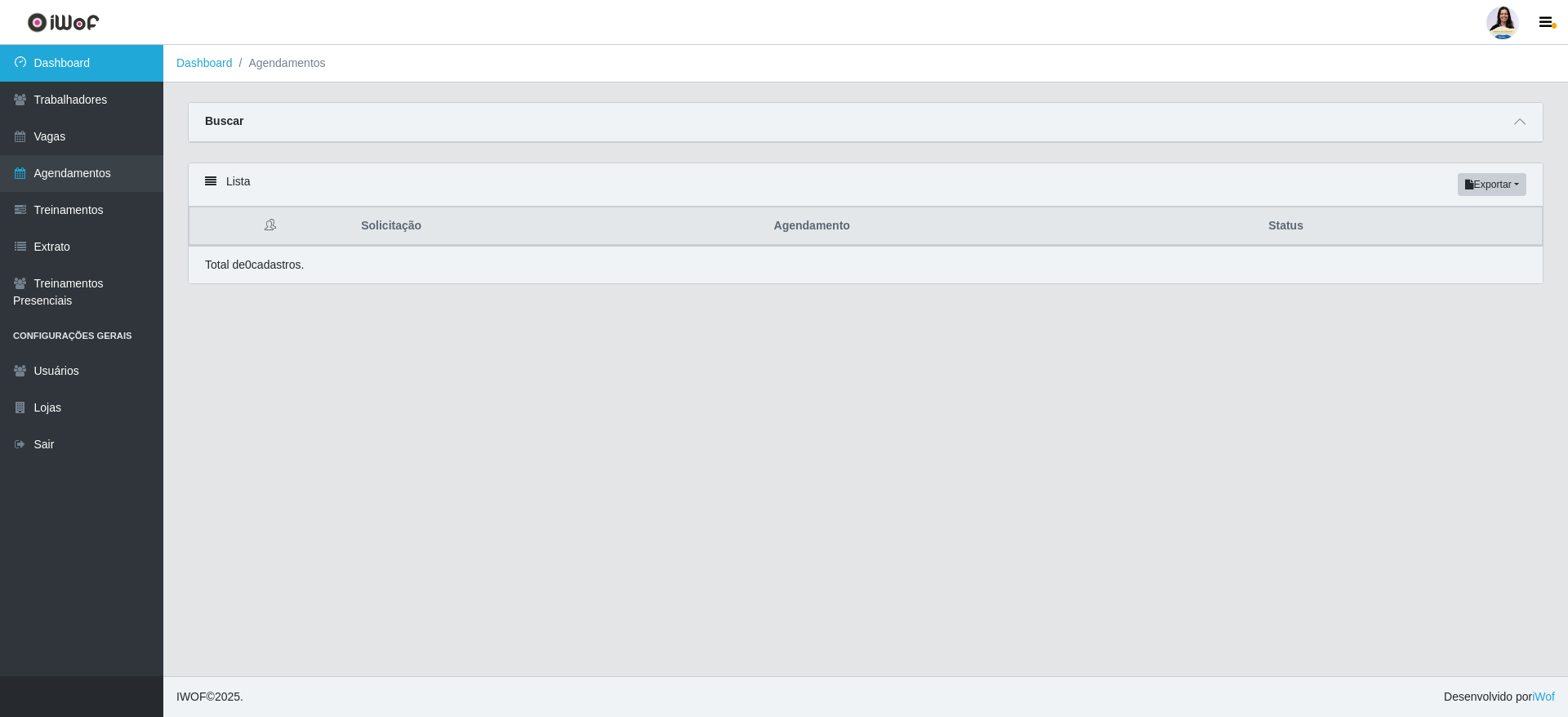
click at [64, 59] on link "Dashboard" at bounding box center [82, 63] width 163 height 37
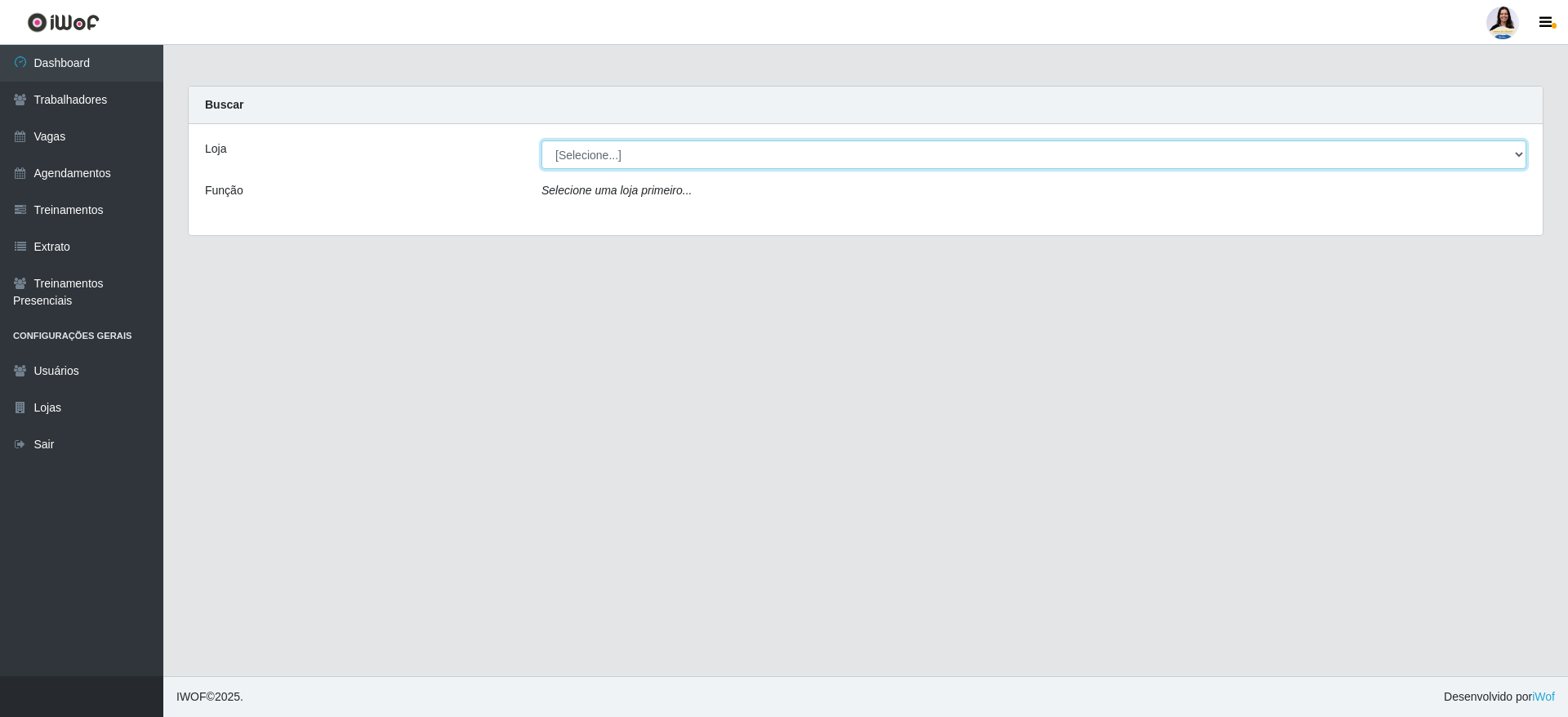
click at [617, 160] on select "[Selecione...] Atacado Vem - Loja 30 Laranjeiras Velha Atacado Vem - Loja 31 Sã…" at bounding box center [1034, 154] width 985 height 28
select select "437"
click at [542, 140] on select "[Selecione...] Atacado Vem - Loja 30 Laranjeiras Velha Atacado Vem - Loja 31 Sã…" at bounding box center [1034, 154] width 985 height 28
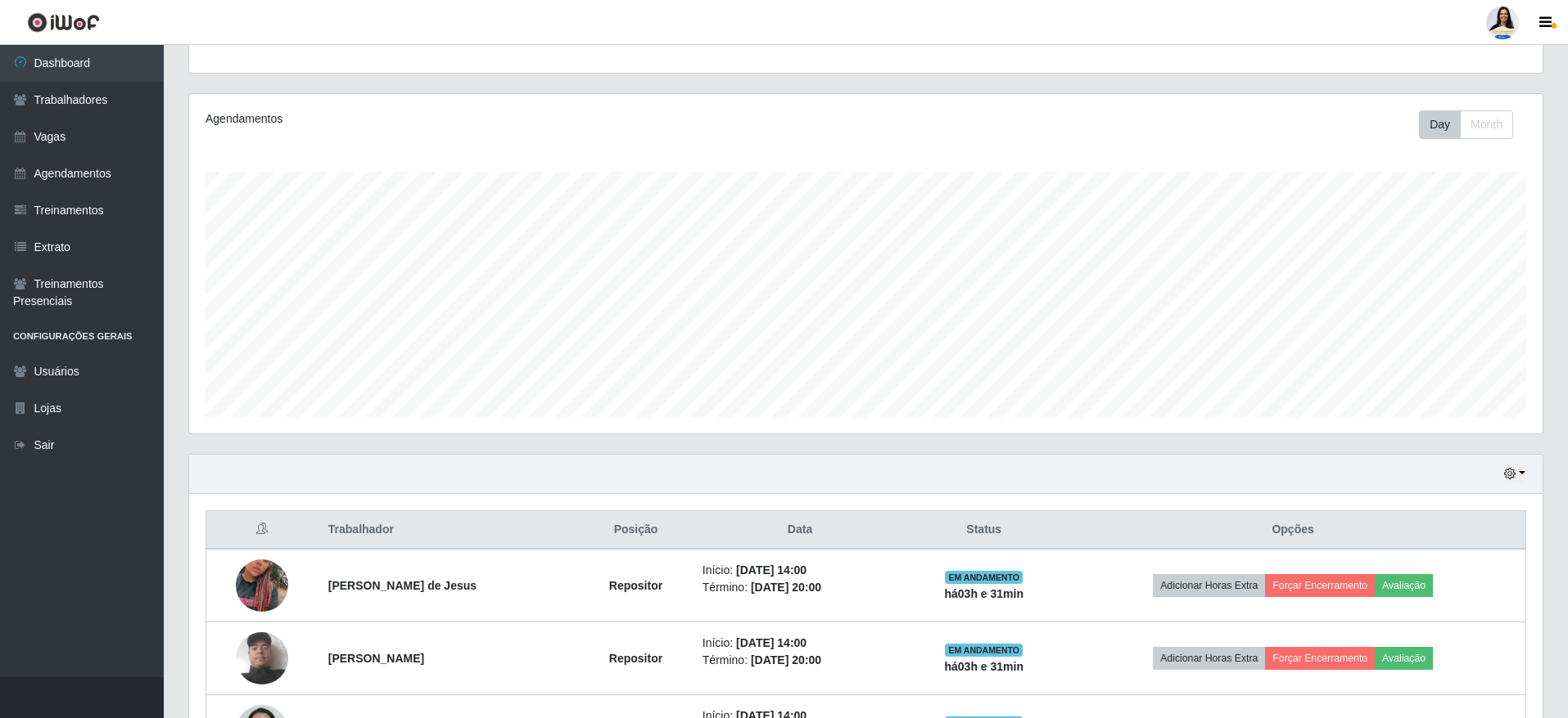
scroll to position [368, 0]
